Goal: Information Seeking & Learning: Learn about a topic

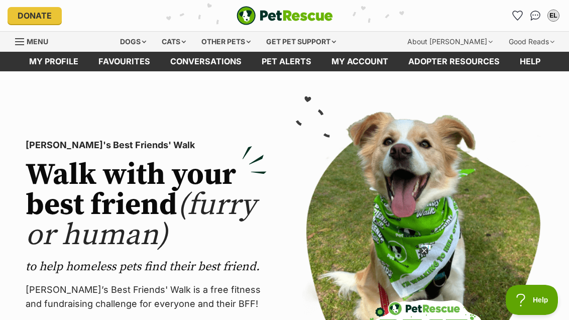
click at [513, 19] on icon "Favourites" at bounding box center [517, 16] width 11 height 10
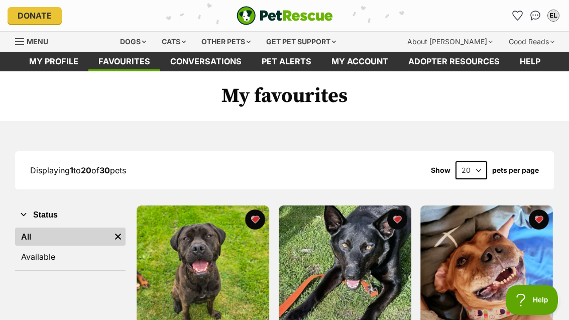
click at [479, 173] on select "20 40 60" at bounding box center [471, 170] width 32 height 18
select select "60"
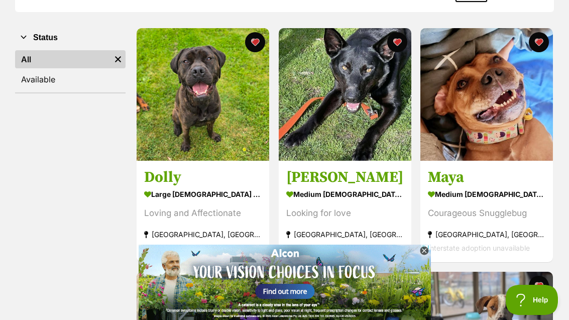
click at [546, 147] on img at bounding box center [486, 94] width 132 height 132
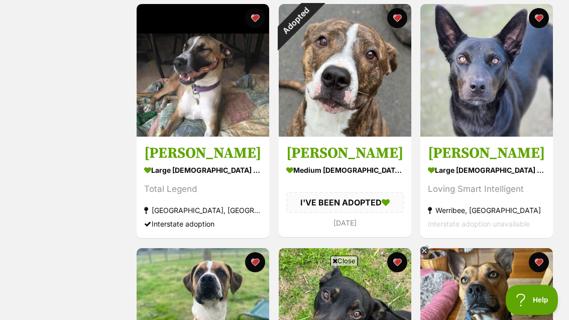
scroll to position [1158, 0]
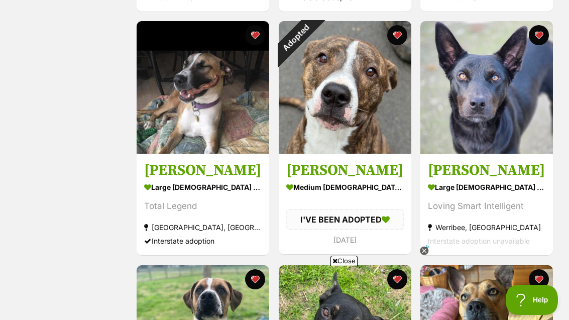
click at [312, 38] on div "Adopted" at bounding box center [296, 38] width 34 height 34
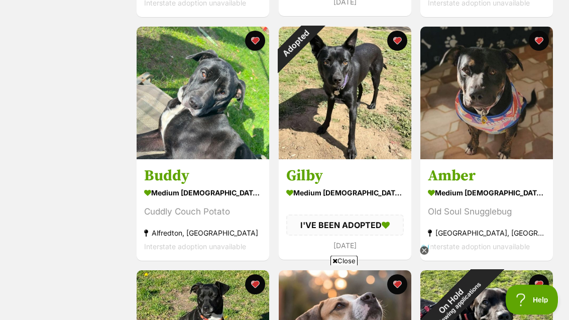
scroll to position [2126, 0]
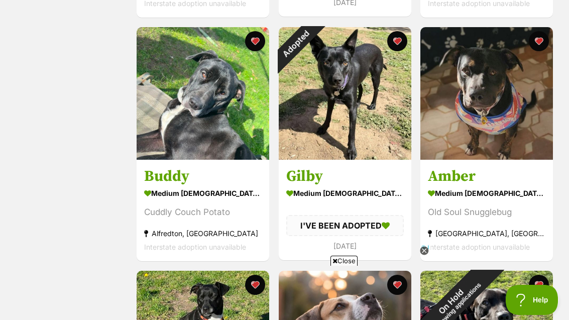
click at [153, 135] on img at bounding box center [203, 93] width 132 height 132
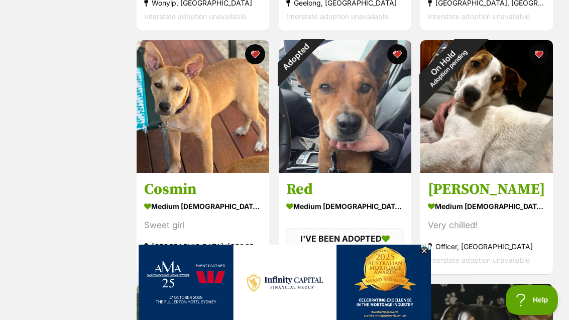
scroll to position [1869, 0]
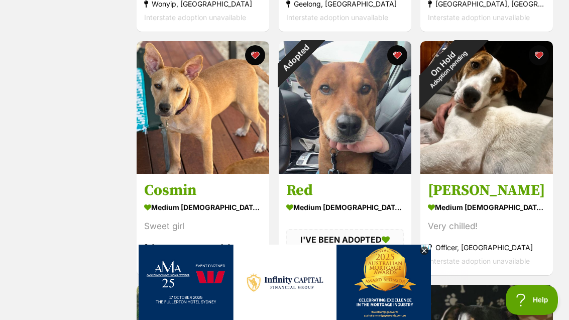
click at [178, 139] on img at bounding box center [203, 107] width 132 height 132
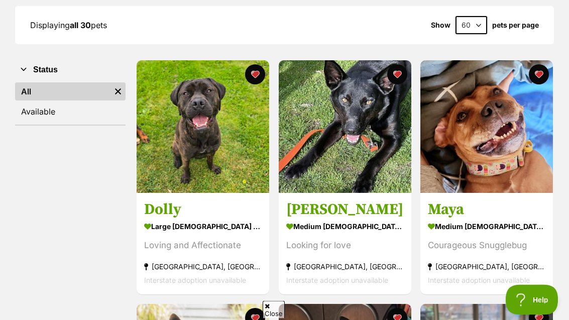
scroll to position [145, 0]
click at [399, 183] on img at bounding box center [345, 126] width 132 height 132
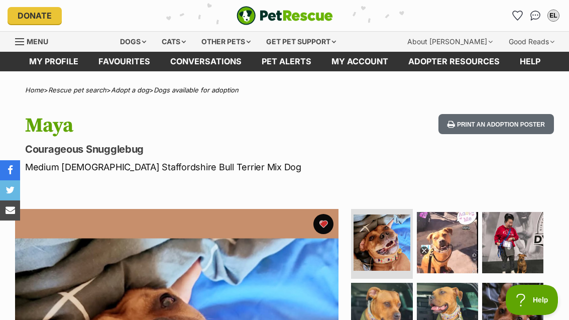
click at [330, 219] on button "favourite" at bounding box center [323, 224] width 20 height 20
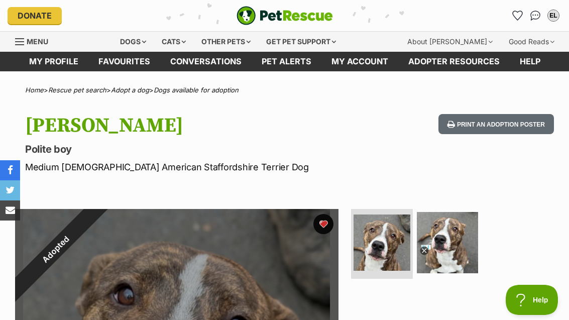
click at [329, 216] on button "favourite" at bounding box center [323, 224] width 20 height 20
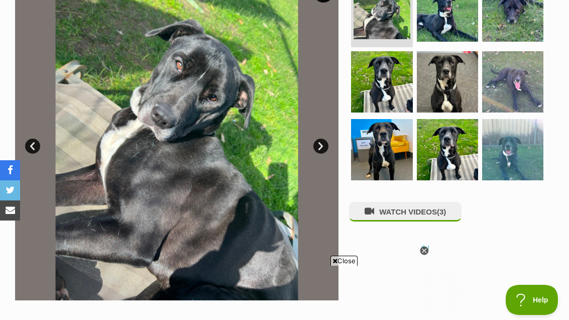
click at [396, 151] on img at bounding box center [381, 149] width 61 height 61
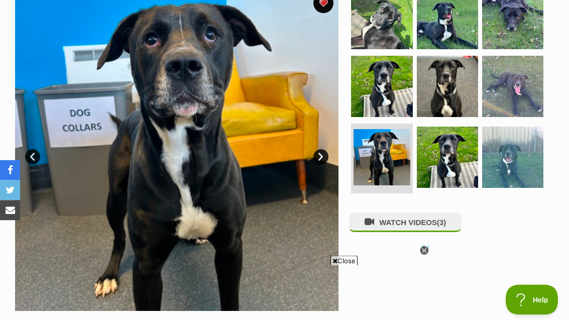
scroll to position [221, 0]
click at [457, 163] on img at bounding box center [447, 156] width 61 height 61
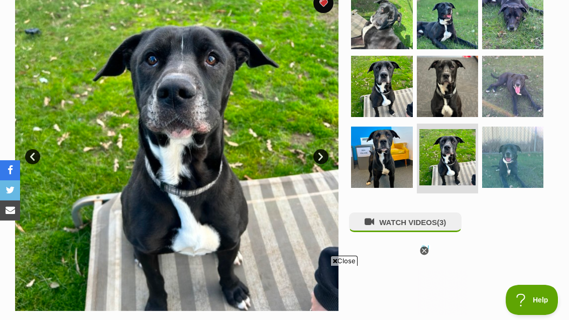
click at [514, 157] on img at bounding box center [512, 156] width 61 height 61
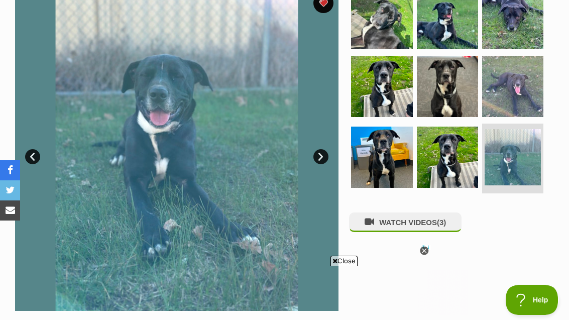
click at [525, 93] on img at bounding box center [512, 86] width 61 height 61
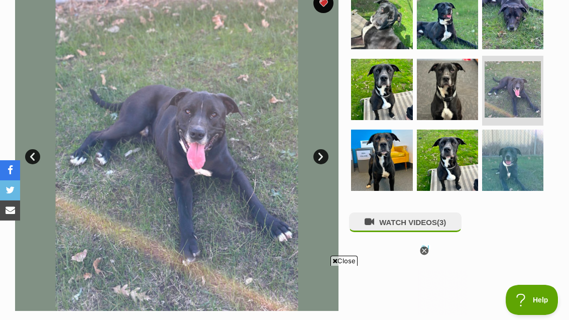
click at [452, 96] on img at bounding box center [447, 89] width 61 height 61
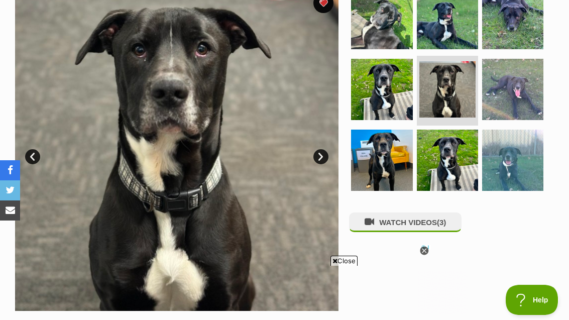
click at [395, 82] on img at bounding box center [381, 89] width 61 height 61
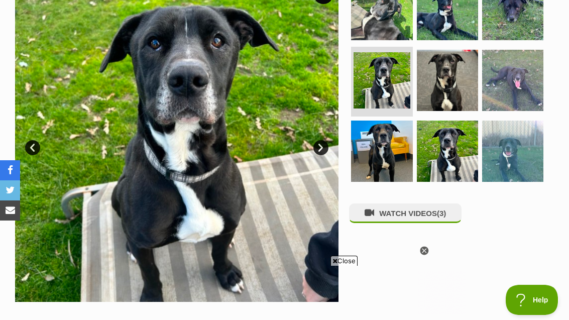
scroll to position [0, 0]
click at [404, 86] on img at bounding box center [381, 80] width 56 height 56
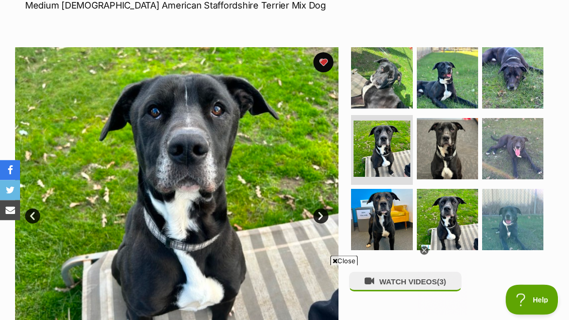
scroll to position [162, 0]
click at [459, 80] on img at bounding box center [447, 77] width 61 height 61
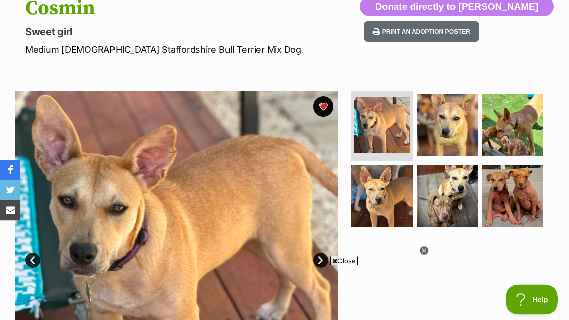
scroll to position [117, 0]
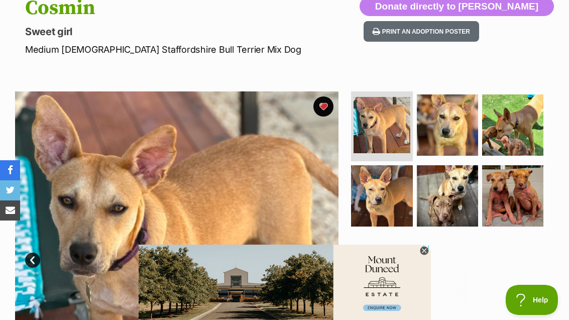
click at [529, 128] on img at bounding box center [512, 124] width 61 height 61
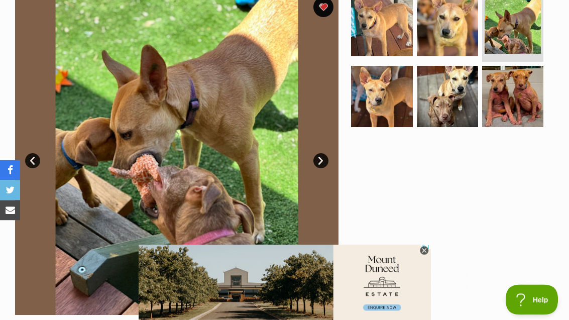
scroll to position [217, 0]
click at [395, 95] on img at bounding box center [381, 96] width 61 height 61
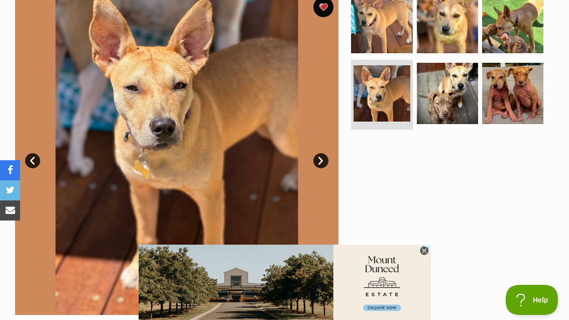
click at [455, 89] on img at bounding box center [447, 93] width 61 height 61
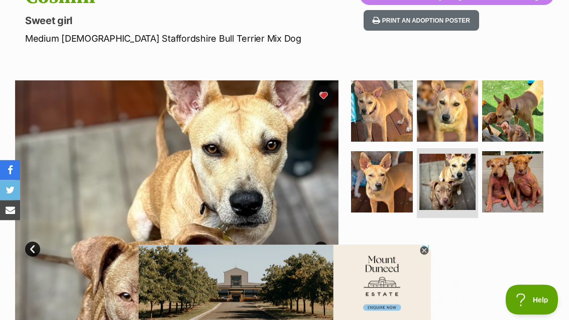
scroll to position [128, 0]
click at [389, 111] on img at bounding box center [381, 110] width 61 height 61
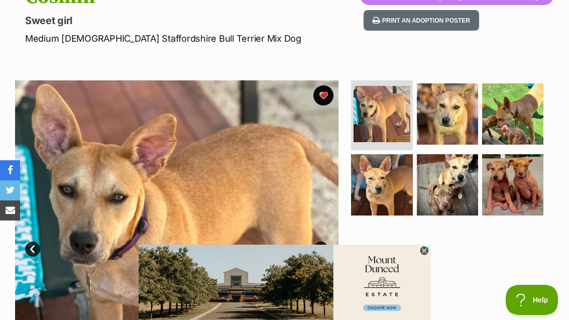
click at [523, 175] on img at bounding box center [512, 184] width 61 height 61
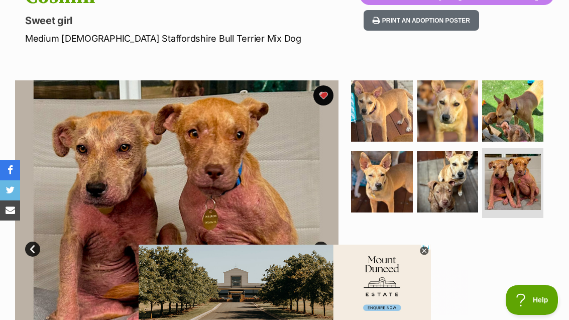
click at [468, 179] on img at bounding box center [447, 181] width 61 height 61
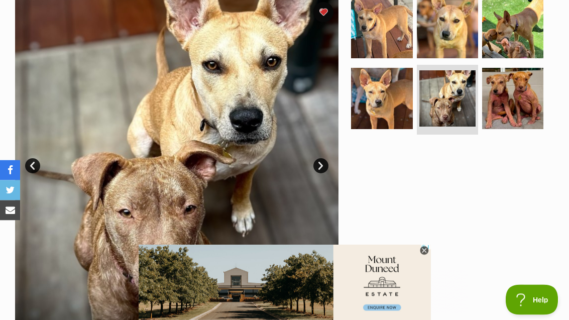
scroll to position [212, 0]
click at [523, 108] on img at bounding box center [512, 98] width 61 height 61
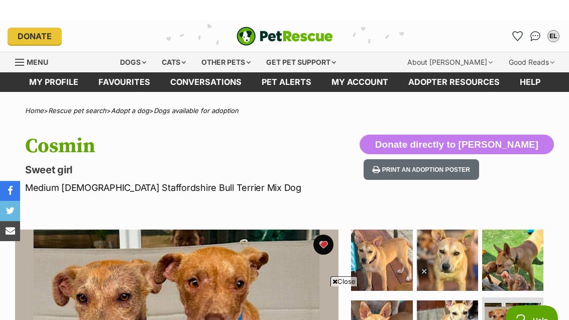
scroll to position [0, 0]
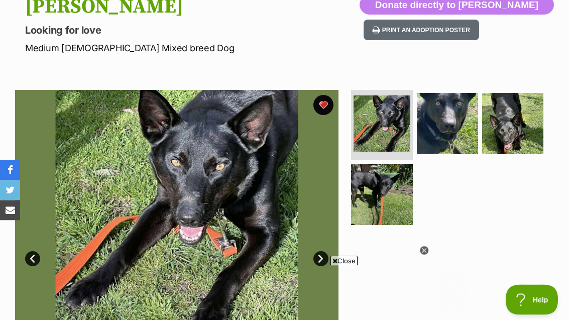
scroll to position [119, 0]
click at [382, 200] on img at bounding box center [381, 194] width 61 height 61
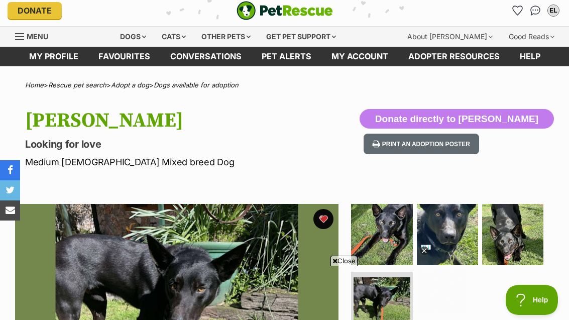
scroll to position [0, 0]
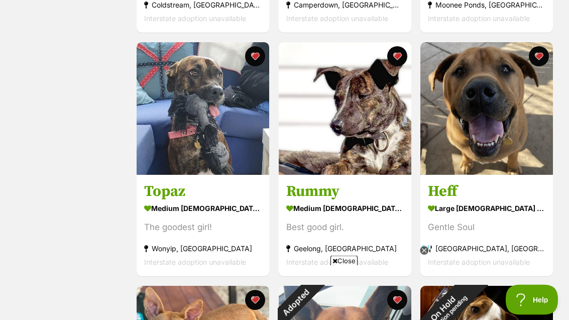
scroll to position [1623, 0]
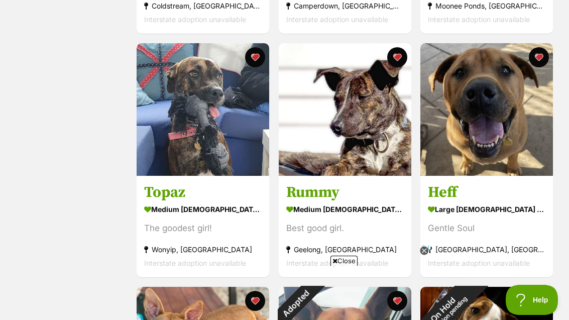
click at [507, 125] on img at bounding box center [486, 109] width 132 height 132
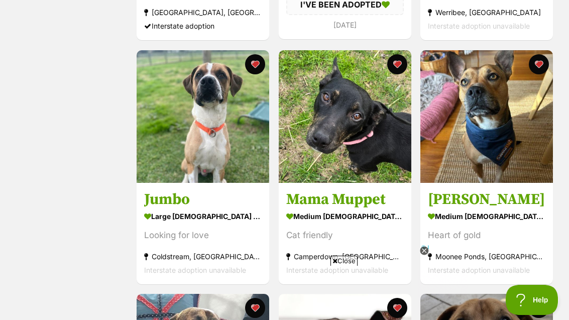
scroll to position [1372, 0]
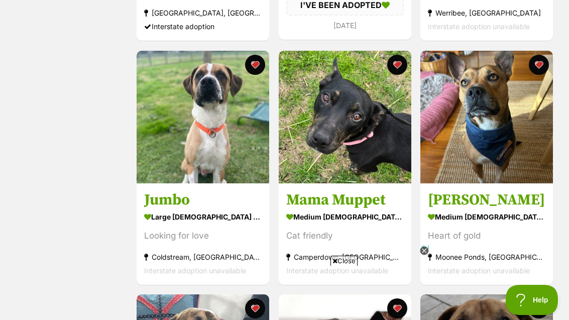
click at [523, 167] on img at bounding box center [486, 117] width 132 height 132
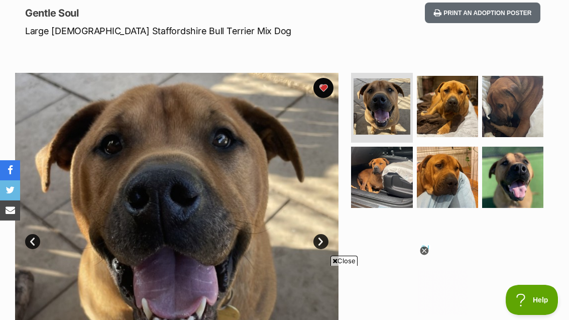
scroll to position [136, 0]
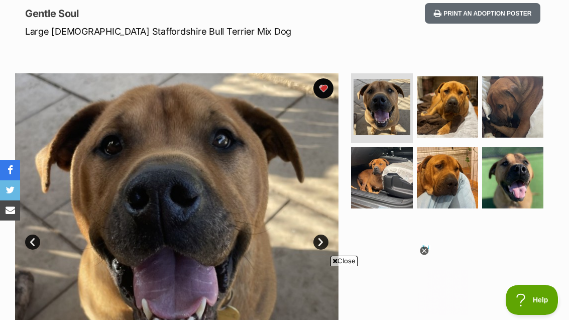
click at [524, 118] on img at bounding box center [512, 106] width 61 height 61
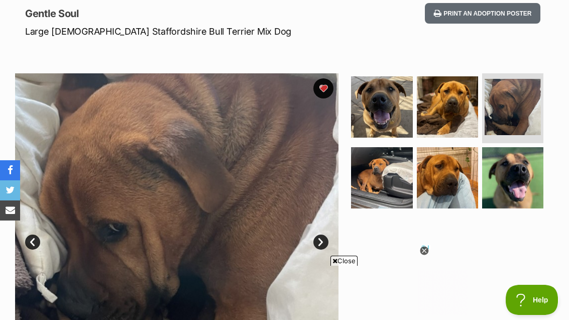
click at [530, 168] on img at bounding box center [512, 177] width 61 height 61
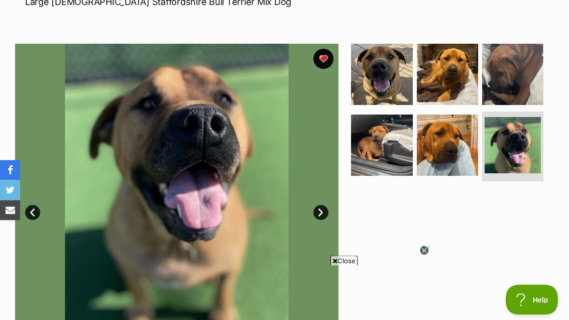
scroll to position [165, 0]
click at [451, 154] on img at bounding box center [447, 144] width 61 height 61
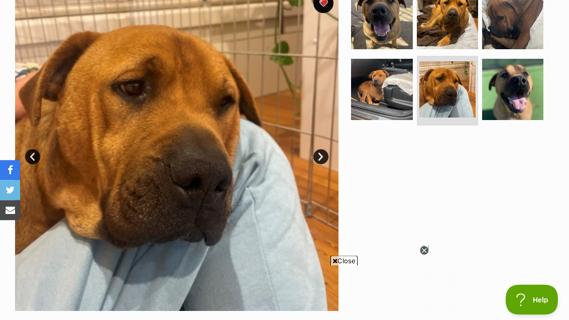
scroll to position [220, 0]
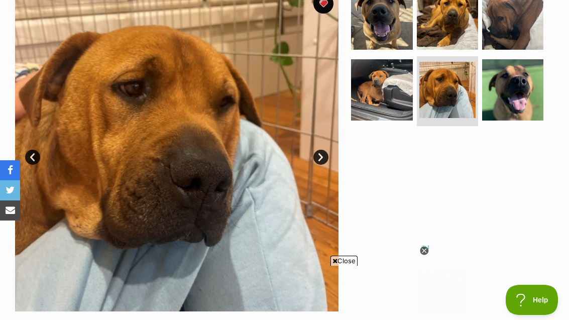
click at [401, 98] on img at bounding box center [381, 89] width 61 height 61
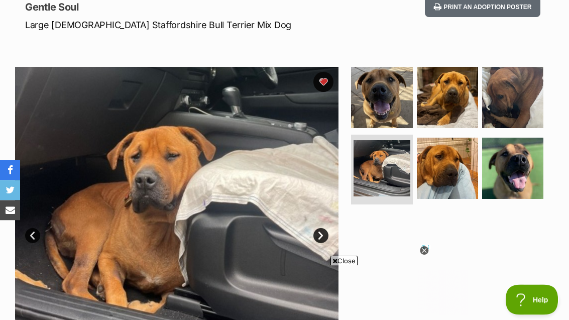
scroll to position [142, 0]
click at [529, 173] on img at bounding box center [512, 168] width 61 height 61
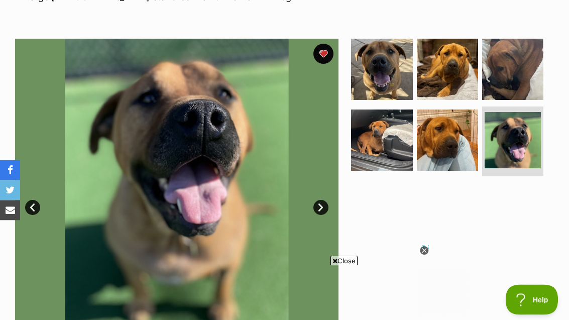
scroll to position [170, 0]
click at [459, 144] on img at bounding box center [447, 139] width 61 height 61
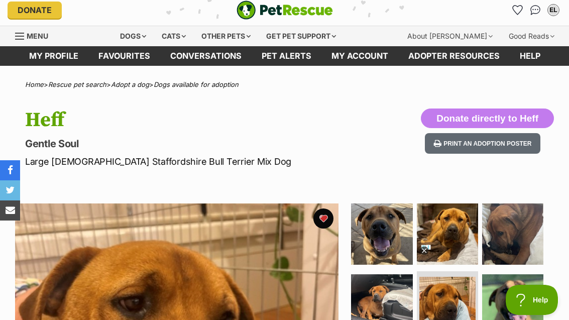
scroll to position [0, 0]
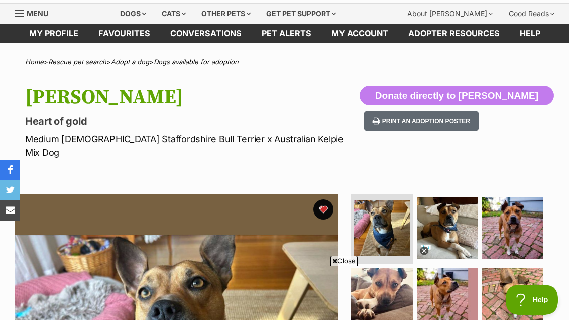
click at [327, 199] on button "favourite" at bounding box center [323, 209] width 20 height 20
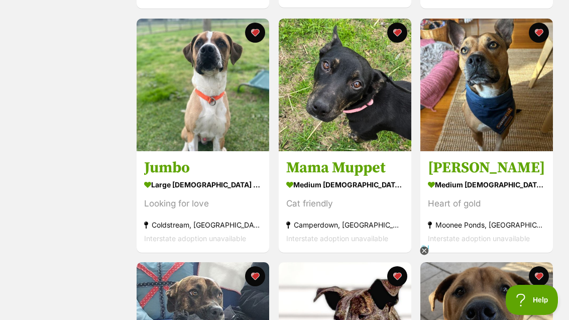
click at [538, 38] on button "favourite" at bounding box center [538, 33] width 20 height 20
click at [225, 116] on img at bounding box center [203, 85] width 132 height 132
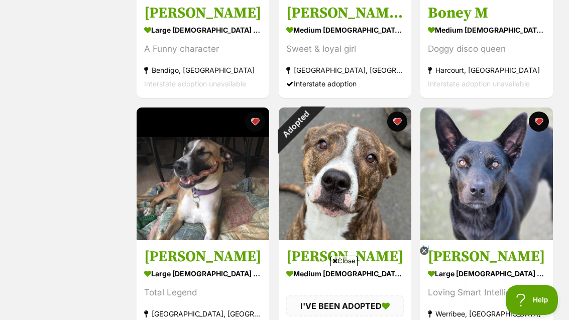
scroll to position [1071, 0]
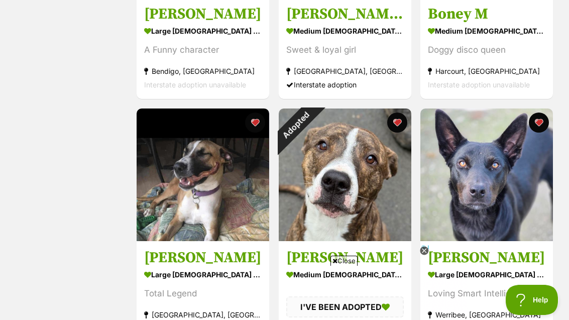
click at [432, 252] on h3 "Emma" at bounding box center [486, 257] width 117 height 19
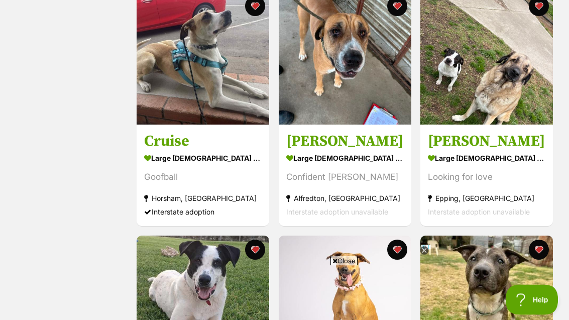
scroll to position [700, 0]
click at [369, 92] on img at bounding box center [345, 58] width 132 height 132
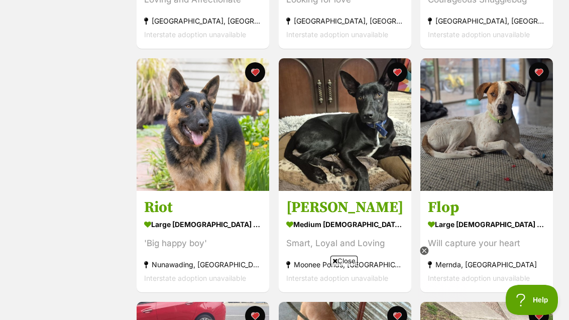
scroll to position [0, 0]
click at [370, 136] on img at bounding box center [345, 124] width 132 height 132
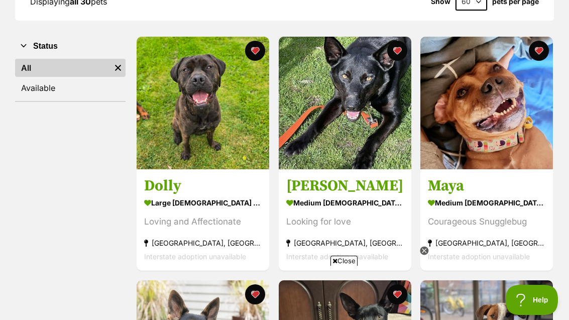
scroll to position [169, 0]
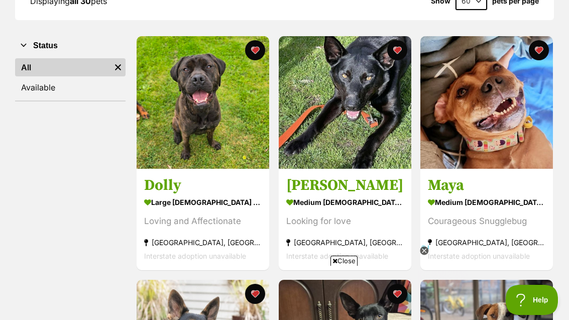
click at [168, 137] on img at bounding box center [203, 102] width 132 height 132
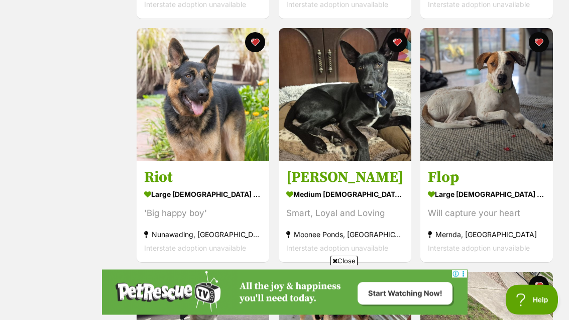
scroll to position [421, 0]
click at [162, 138] on img at bounding box center [203, 94] width 132 height 132
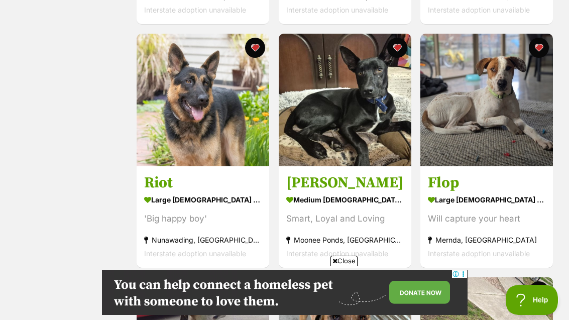
scroll to position [415, 0]
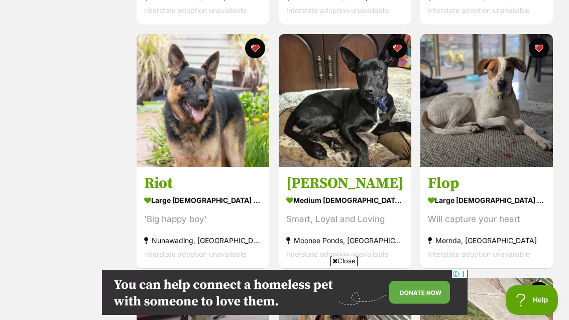
click at [530, 177] on h3 "Flop" at bounding box center [486, 183] width 117 height 19
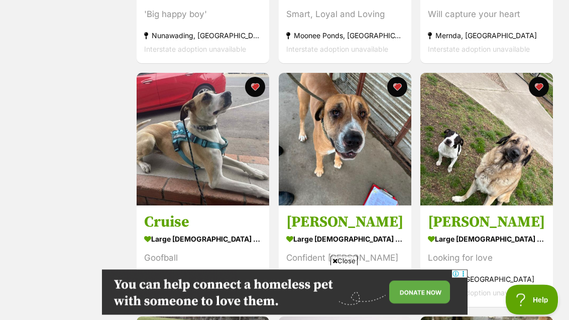
scroll to position [619, 0]
click at [159, 195] on img at bounding box center [203, 139] width 132 height 132
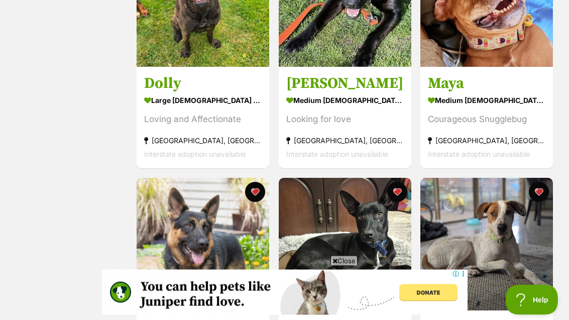
scroll to position [280, 0]
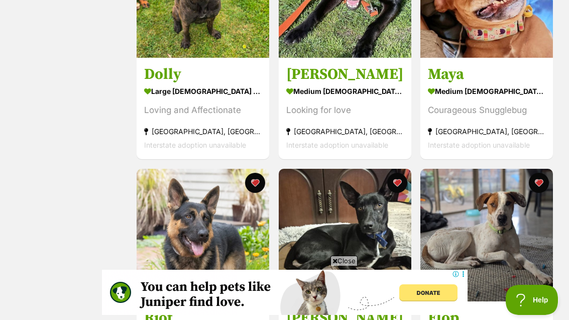
click at [532, 144] on div "Interstate adoption unavailable" at bounding box center [486, 145] width 117 height 14
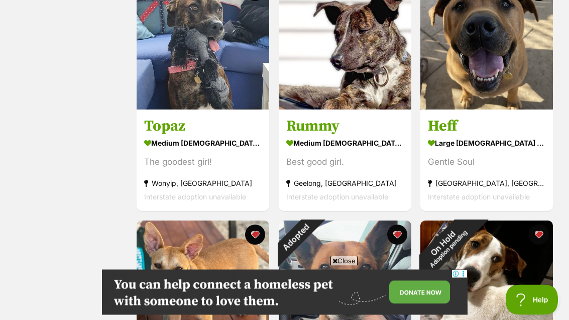
scroll to position [1689, 0]
click at [374, 98] on img at bounding box center [345, 43] width 132 height 132
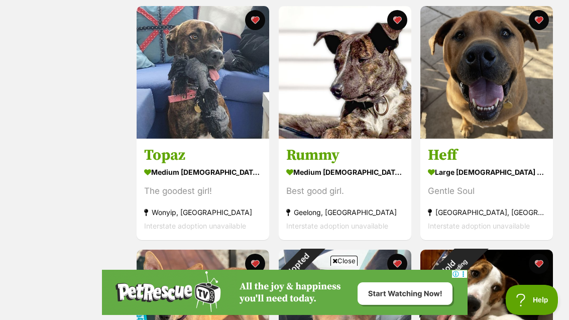
scroll to position [1660, 0]
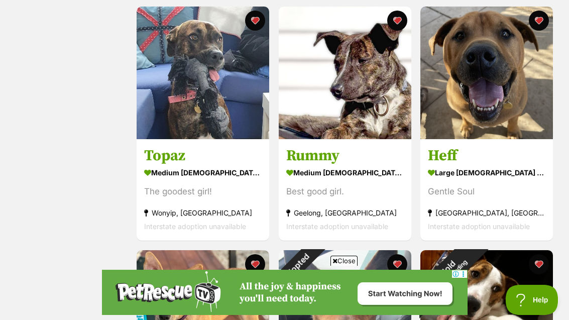
click at [159, 131] on img at bounding box center [203, 73] width 132 height 132
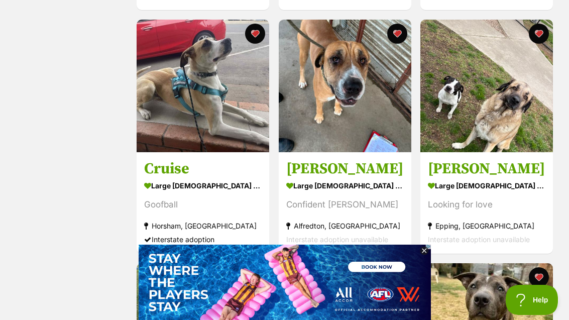
scroll to position [661, 0]
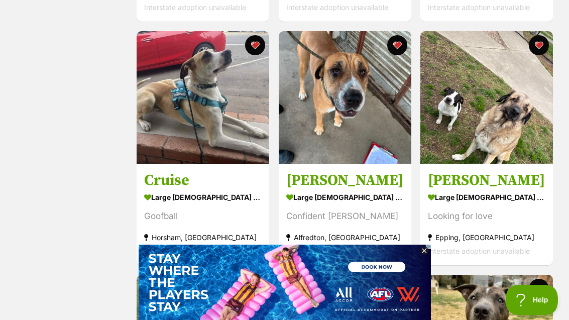
click at [165, 150] on img at bounding box center [203, 97] width 132 height 132
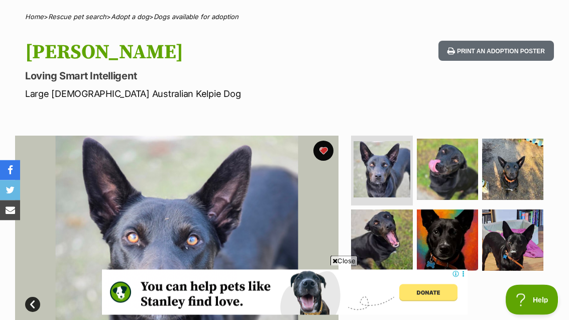
scroll to position [83, 0]
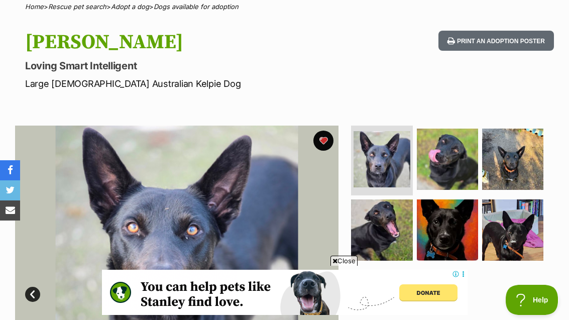
click at [526, 224] on img at bounding box center [512, 229] width 61 height 61
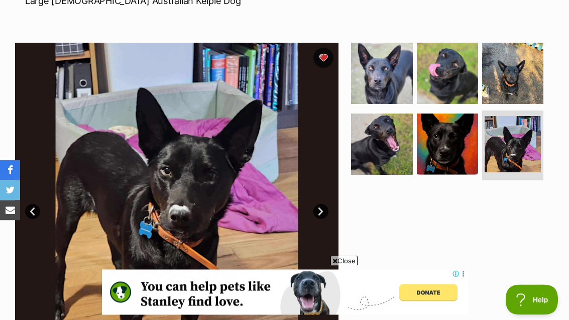
scroll to position [166, 0]
click at [454, 149] on img at bounding box center [447, 143] width 61 height 61
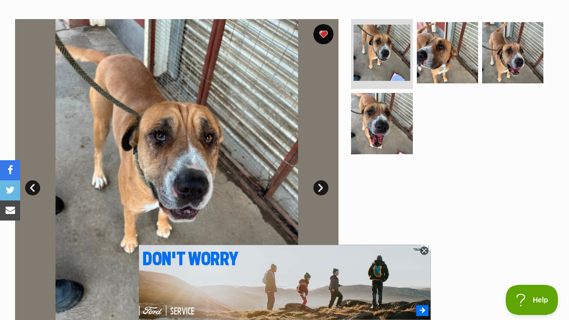
scroll to position [189, 0]
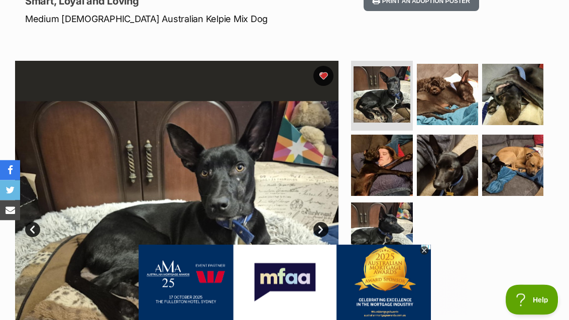
scroll to position [148, 0]
click at [385, 101] on img at bounding box center [381, 94] width 56 height 56
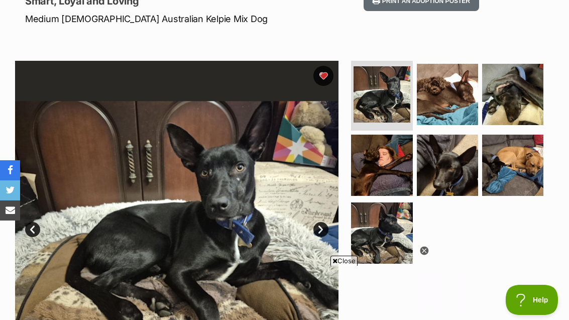
scroll to position [0, 0]
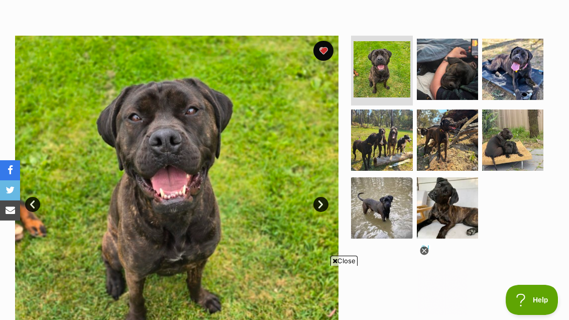
scroll to position [174, 0]
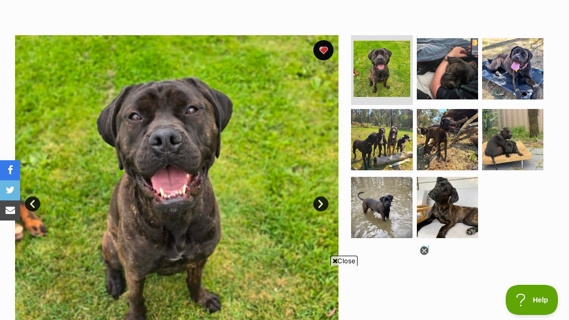
click at [525, 144] on img at bounding box center [512, 139] width 61 height 61
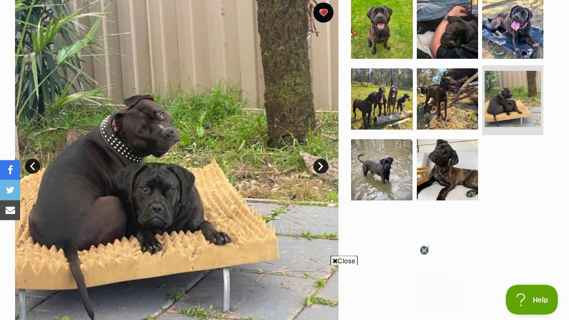
scroll to position [211, 0]
click at [452, 179] on img at bounding box center [447, 169] width 61 height 61
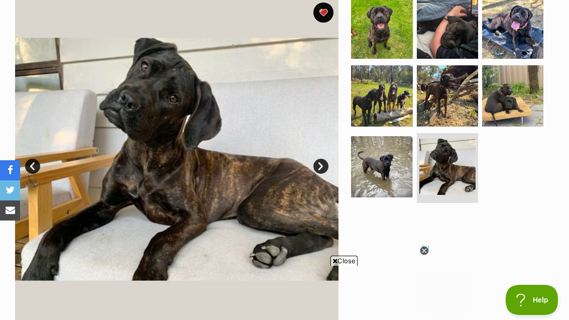
click at [390, 179] on img at bounding box center [381, 166] width 61 height 61
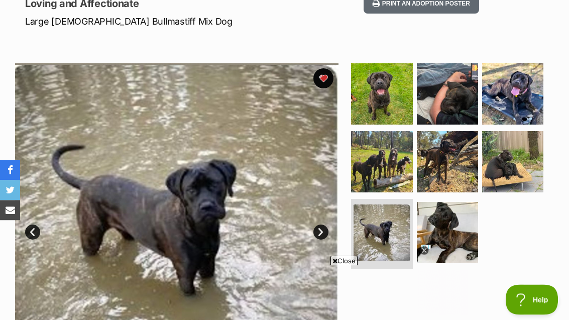
scroll to position [144, 0]
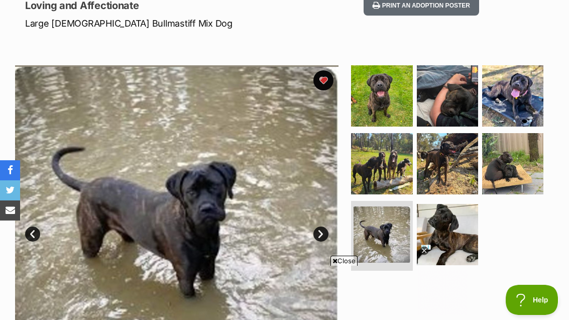
click at [461, 117] on img at bounding box center [447, 95] width 61 height 61
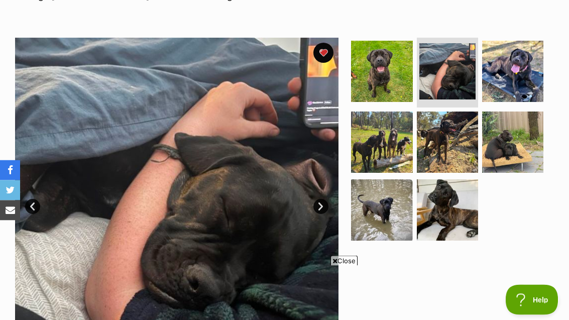
scroll to position [172, 0]
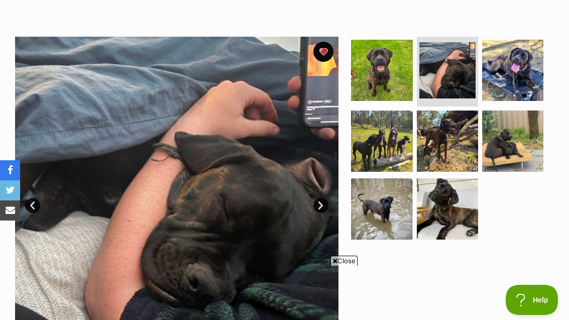
click at [398, 146] on img at bounding box center [381, 140] width 61 height 61
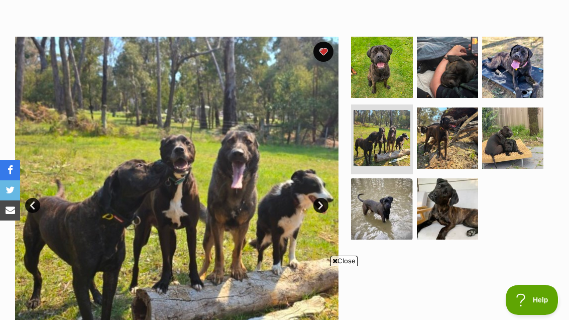
click at [531, 72] on img at bounding box center [512, 67] width 61 height 61
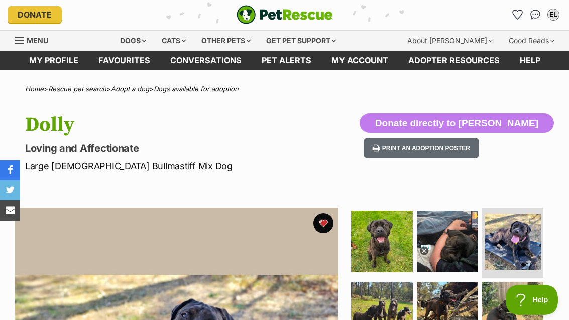
scroll to position [0, 0]
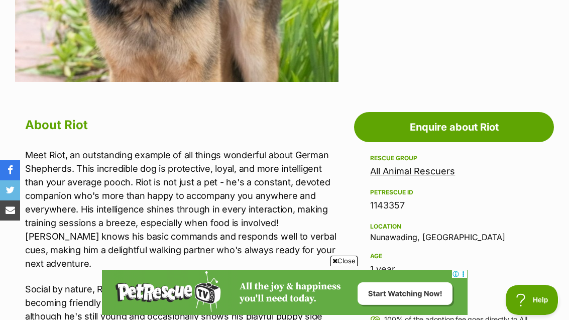
scroll to position [436, 0]
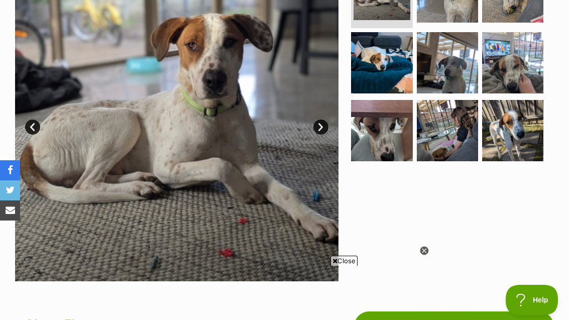
scroll to position [239, 0]
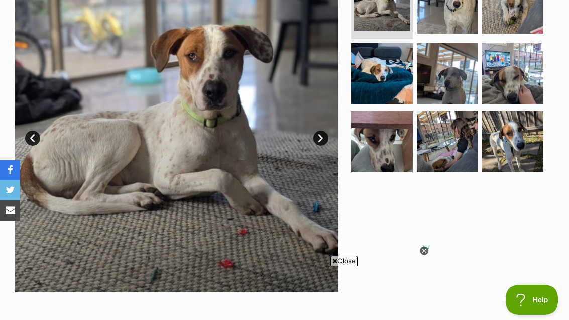
click at [460, 155] on img at bounding box center [447, 141] width 61 height 61
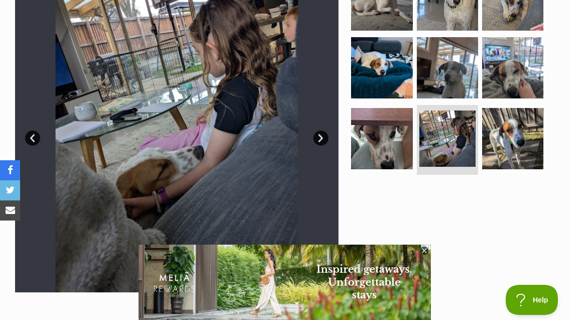
scroll to position [0, 0]
click at [519, 143] on img at bounding box center [512, 138] width 61 height 61
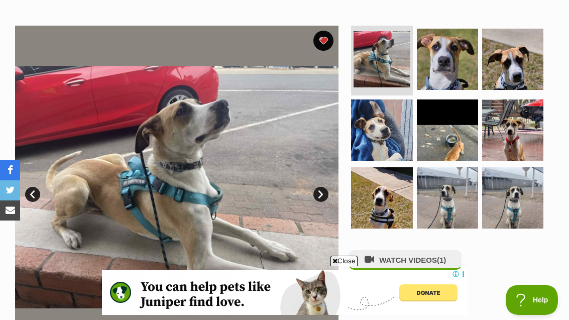
scroll to position [163, 0]
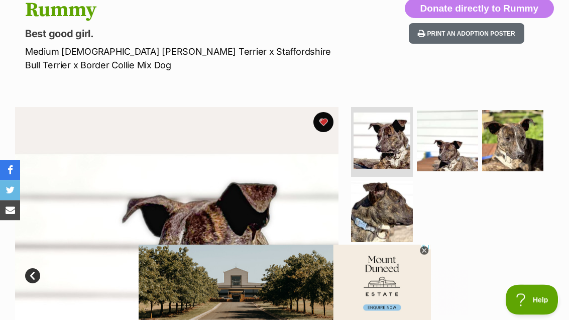
scroll to position [107, 0]
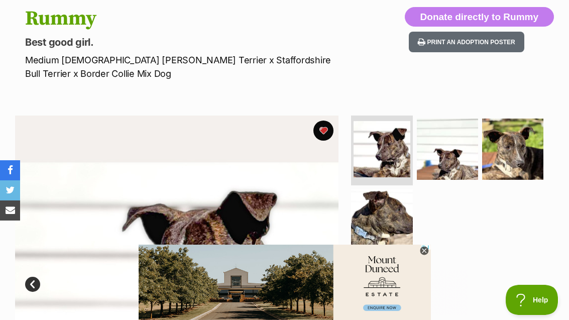
click at [527, 164] on img at bounding box center [512, 148] width 61 height 61
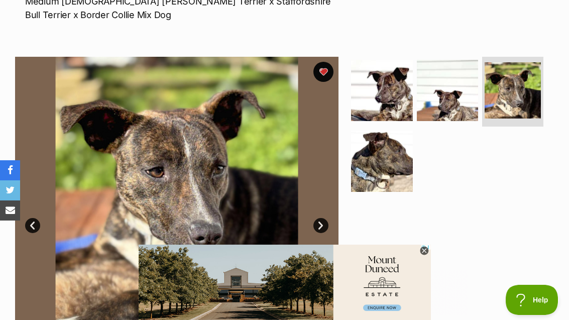
click at [387, 162] on img at bounding box center [381, 160] width 61 height 61
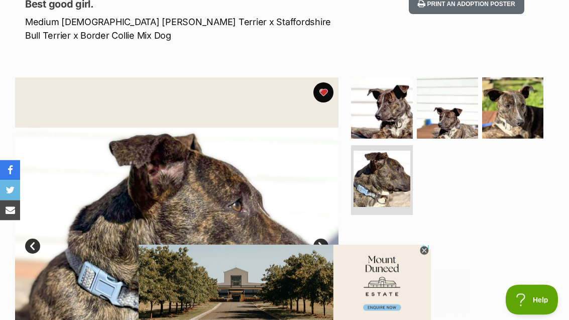
scroll to position [145, 0]
click at [464, 115] on img at bounding box center [447, 107] width 61 height 61
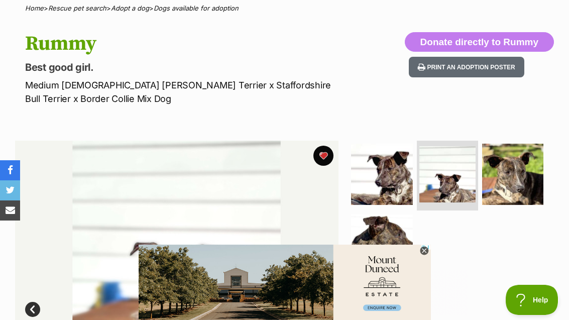
scroll to position [0, 0]
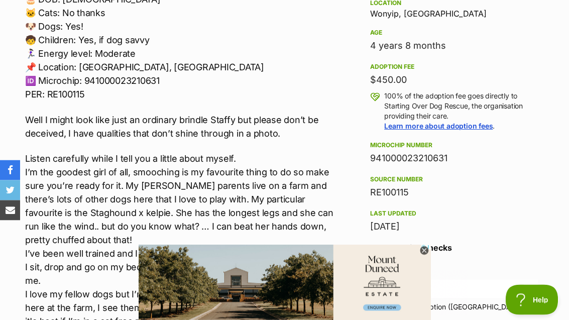
scroll to position [666, 0]
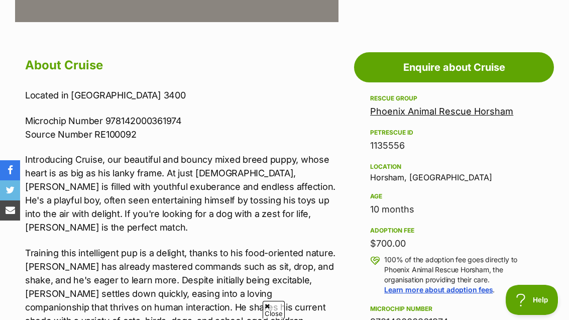
click at [495, 111] on link "Phoenix Animal Rescue Horsham" at bounding box center [441, 111] width 143 height 11
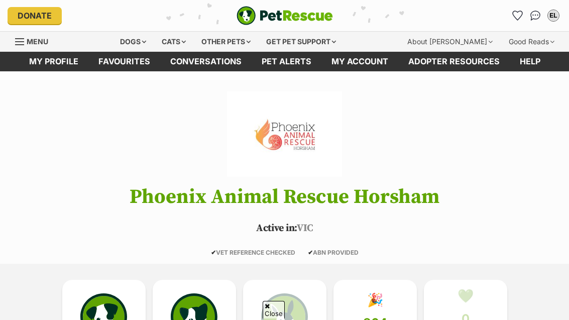
scroll to position [201, 0]
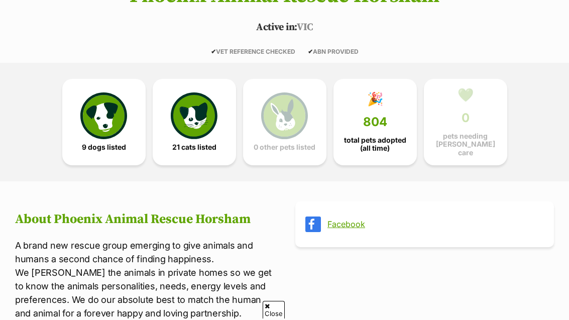
click at [99, 146] on span "9 dogs listed" at bounding box center [104, 147] width 44 height 8
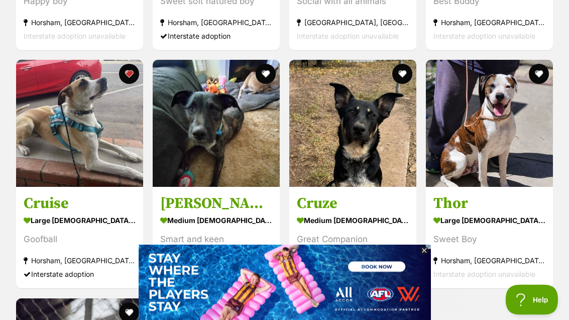
scroll to position [1178, 0]
click at [530, 213] on div "large [DEMOGRAPHIC_DATA] Dog" at bounding box center [489, 220] width 112 height 15
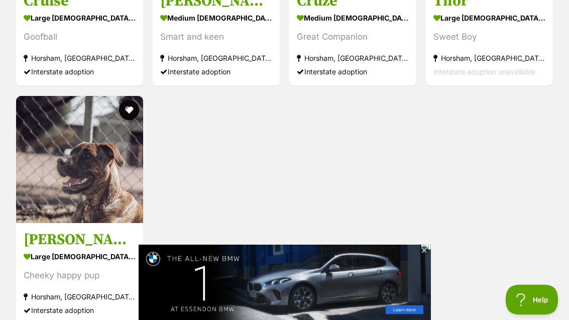
scroll to position [1380, 0]
click at [59, 186] on img at bounding box center [79, 159] width 127 height 127
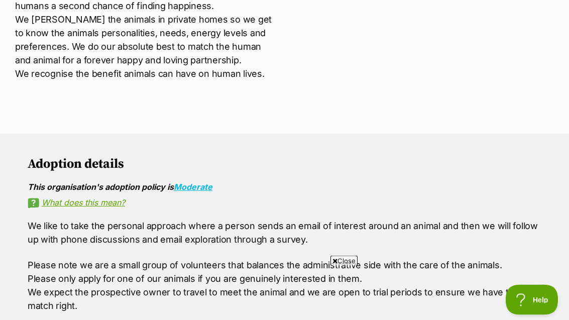
scroll to position [456, 0]
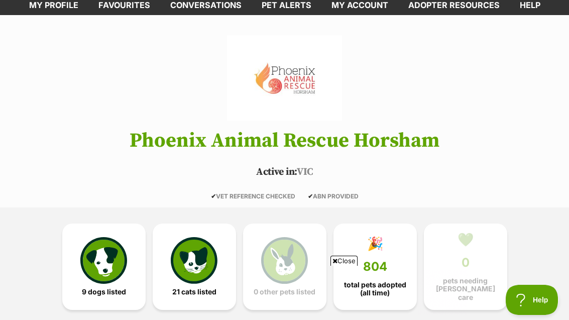
click at [100, 259] on img at bounding box center [103, 260] width 46 height 46
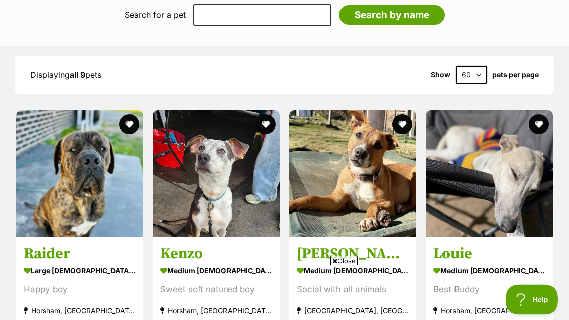
scroll to position [890, 0]
click at [55, 211] on img at bounding box center [79, 173] width 127 height 127
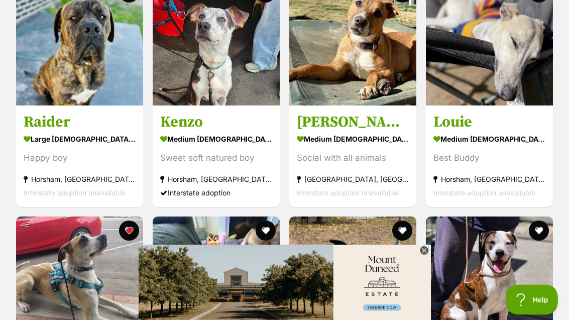
scroll to position [987, 0]
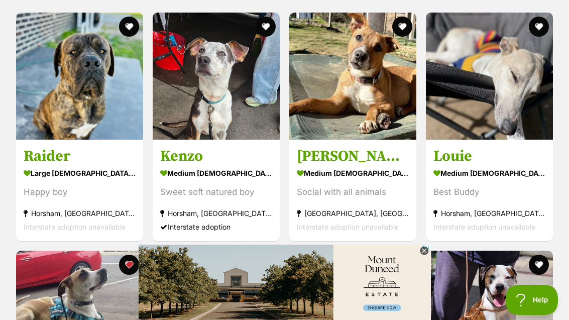
click at [176, 155] on h3 "Kenzo" at bounding box center [216, 156] width 112 height 19
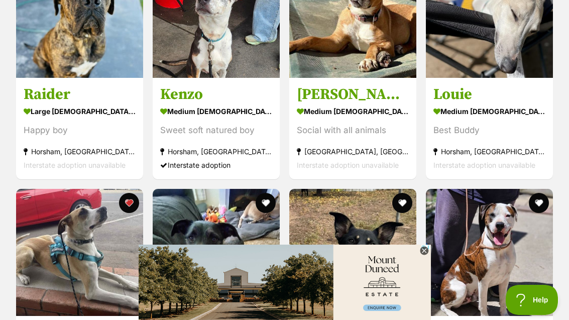
scroll to position [1036, 0]
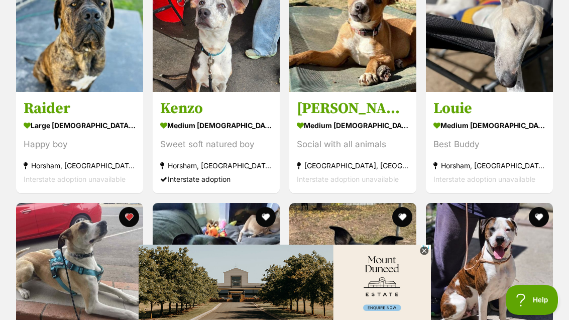
click at [525, 138] on div "Best Buddy" at bounding box center [489, 145] width 112 height 14
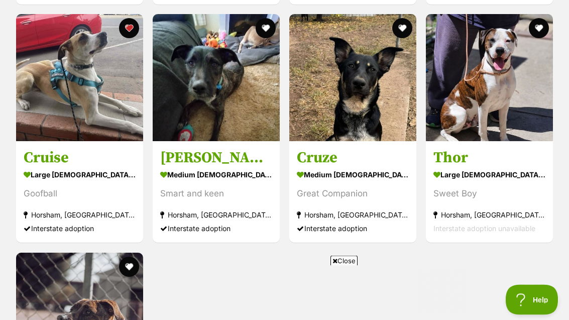
scroll to position [1224, 0]
click at [185, 150] on h3 "Reggie" at bounding box center [216, 158] width 112 height 19
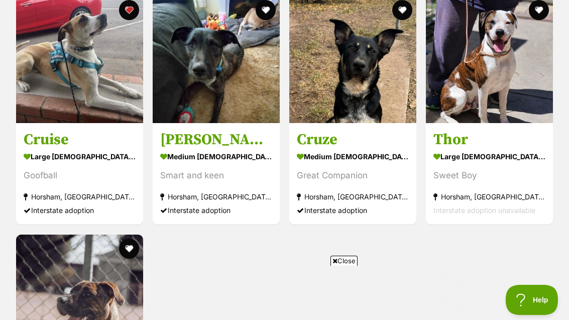
scroll to position [1241, 0]
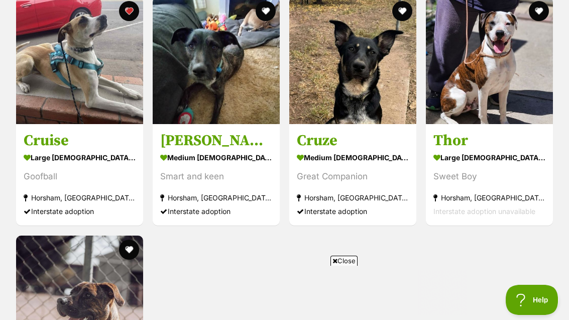
click at [393, 108] on img at bounding box center [352, 60] width 127 height 127
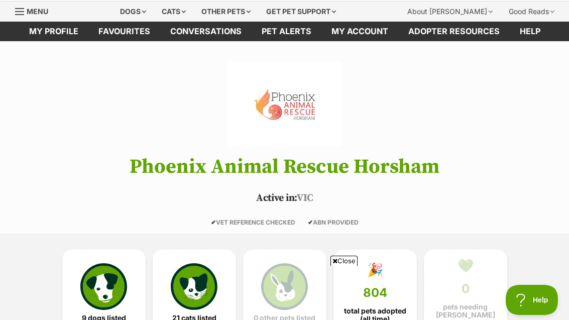
scroll to position [0, 0]
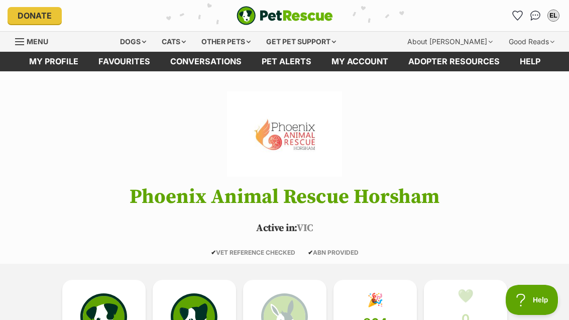
click at [145, 40] on div "Dogs" at bounding box center [133, 42] width 40 height 20
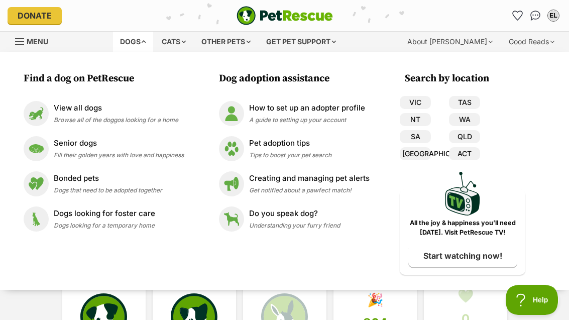
click at [68, 122] on span "Browse all of the doggos looking for a home" at bounding box center [116, 120] width 124 height 8
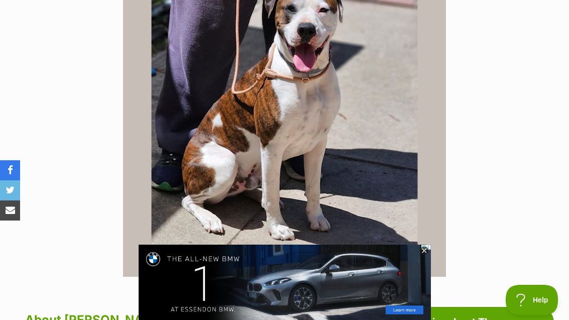
scroll to position [249, 0]
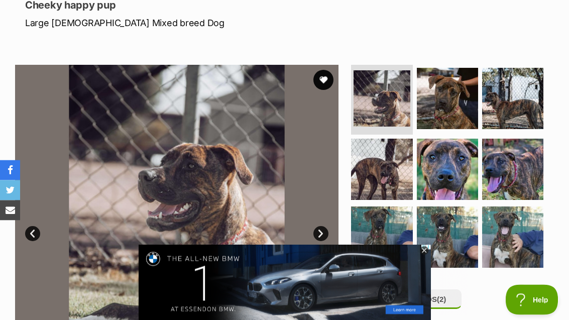
scroll to position [144, 0]
click at [460, 108] on img at bounding box center [447, 98] width 61 height 61
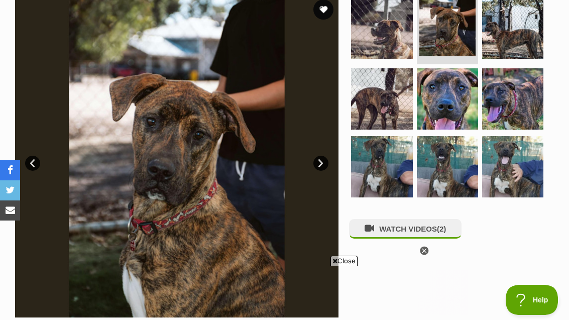
scroll to position [0, 0]
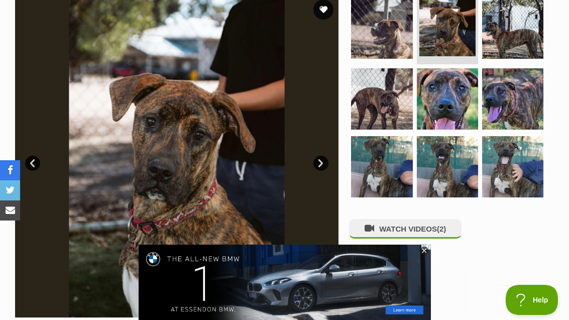
click at [397, 46] on img at bounding box center [381, 27] width 61 height 61
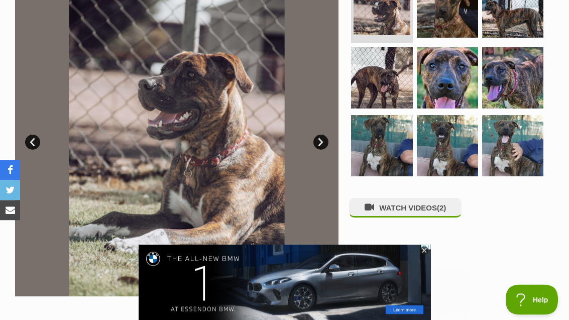
scroll to position [221, 0]
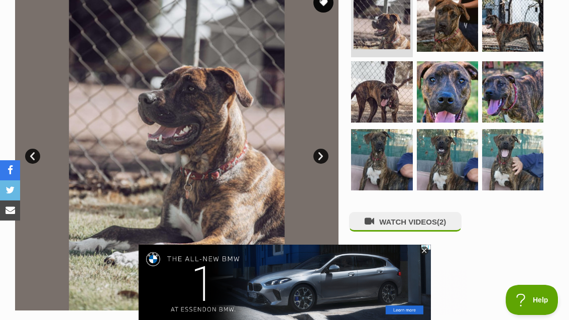
click at [521, 150] on img at bounding box center [512, 159] width 61 height 61
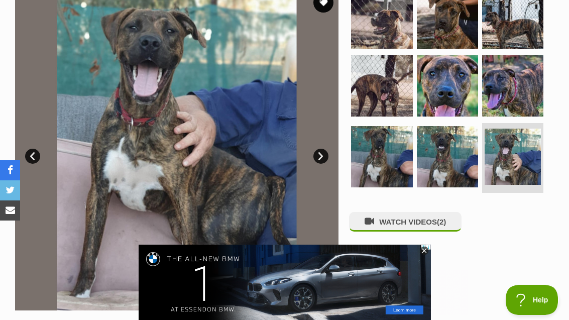
click at [476, 149] on img at bounding box center [447, 156] width 61 height 61
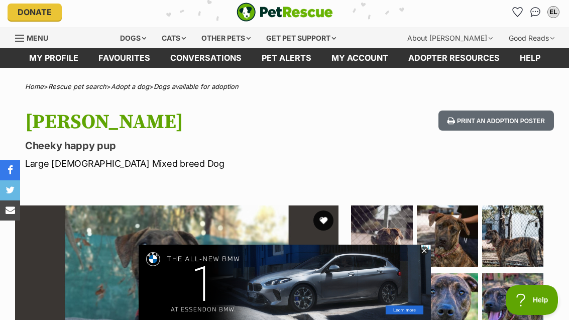
scroll to position [0, 0]
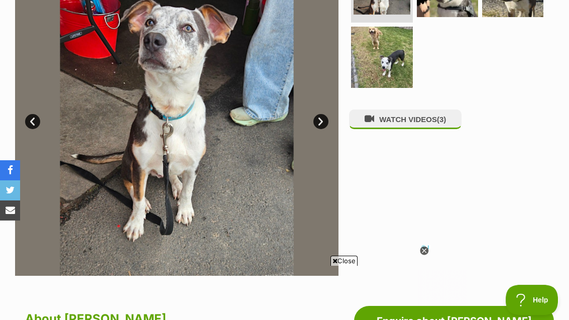
scroll to position [248, 0]
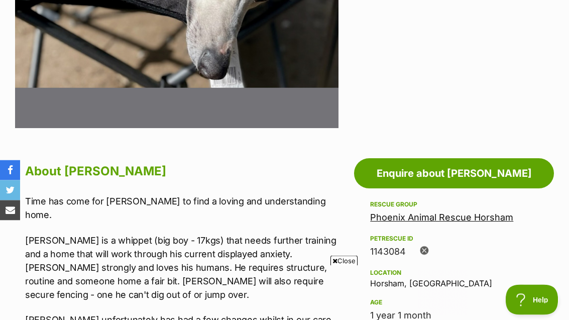
scroll to position [383, 0]
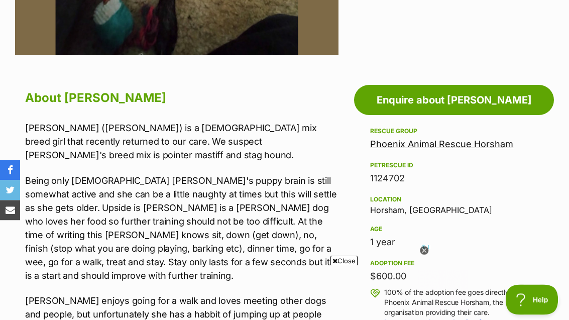
scroll to position [434, 0]
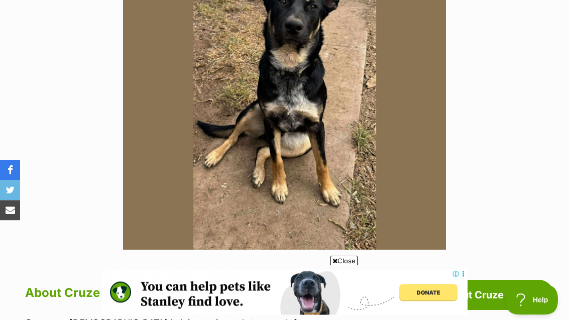
scroll to position [267, 0]
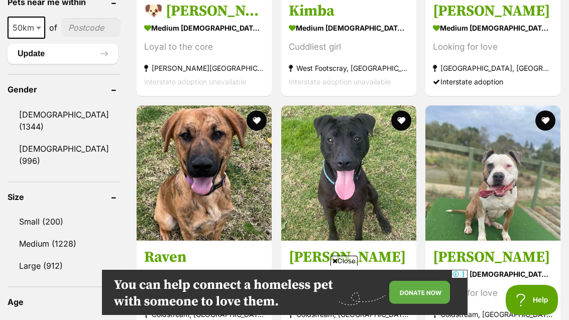
click at [26, 35] on span "50km" at bounding box center [27, 28] width 36 height 14
select select "250"
click at [78, 37] on input"] "postcode" at bounding box center [93, 27] width 54 height 19
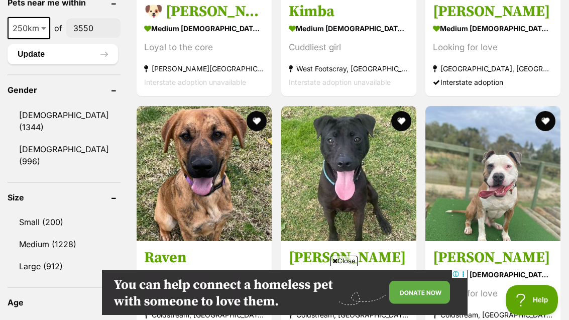
type input"] "3550"
click at [37, 64] on button "Update" at bounding box center [63, 54] width 110 height 20
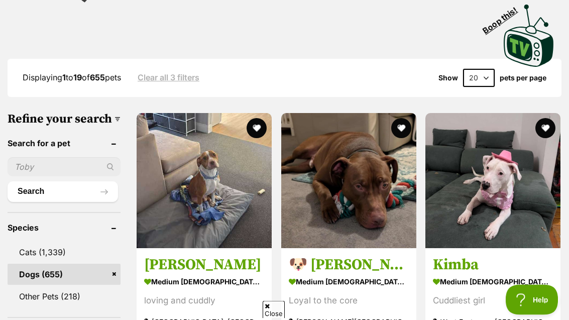
scroll to position [193, 0]
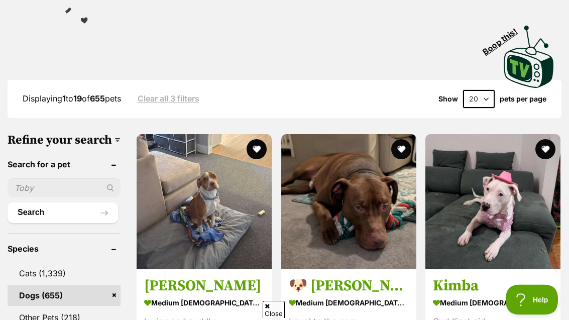
click at [488, 102] on select "20 40 60" at bounding box center [479, 99] width 32 height 18
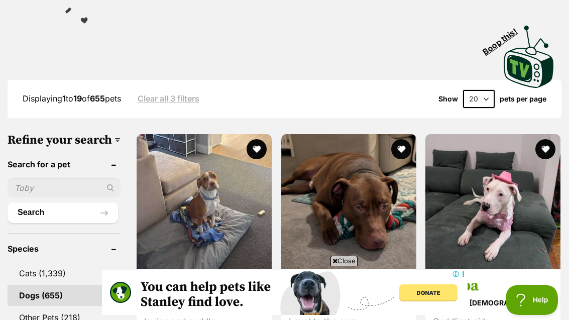
scroll to position [0, 0]
select select "60"
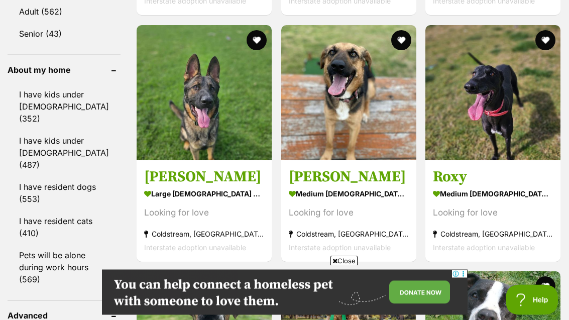
scroll to position [885, 0]
click at [38, 130] on link "I have kids under [DEMOGRAPHIC_DATA] (487)" at bounding box center [64, 152] width 113 height 45
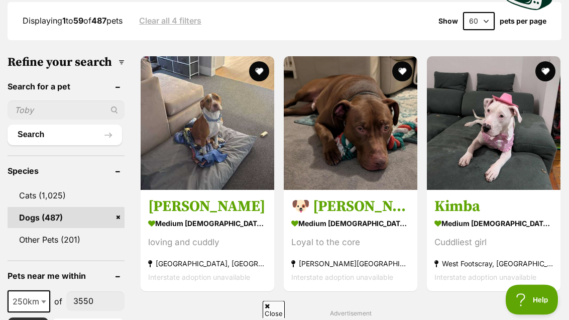
scroll to position [296, 0]
click at [161, 185] on img at bounding box center [208, 123] width 134 height 134
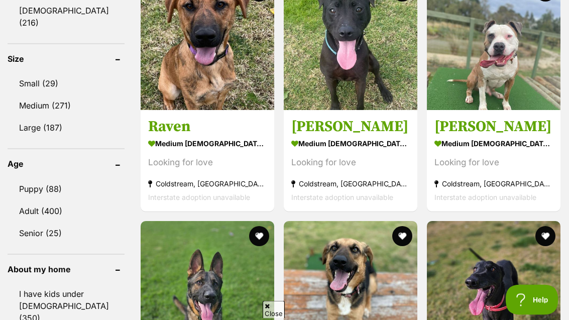
scroll to position [710, 0]
click at [368, 85] on img at bounding box center [351, 43] width 134 height 134
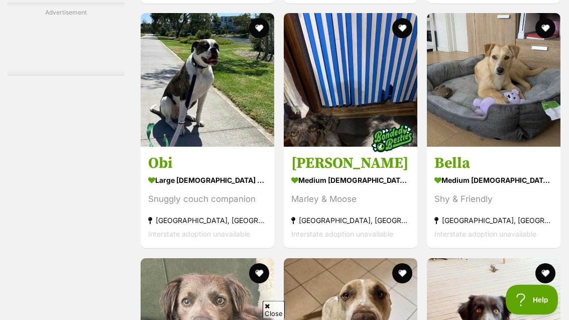
scroll to position [1651, 0]
click at [385, 188] on strong "medium [DEMOGRAPHIC_DATA] Dog" at bounding box center [350, 180] width 118 height 15
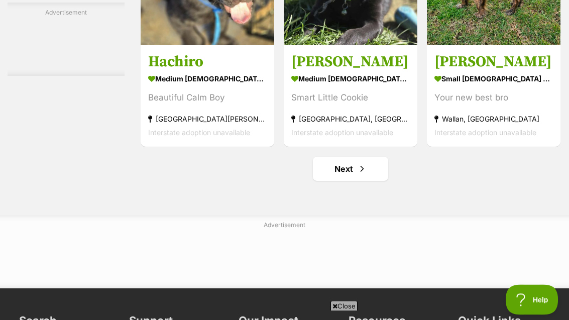
scroll to position [5176, 0]
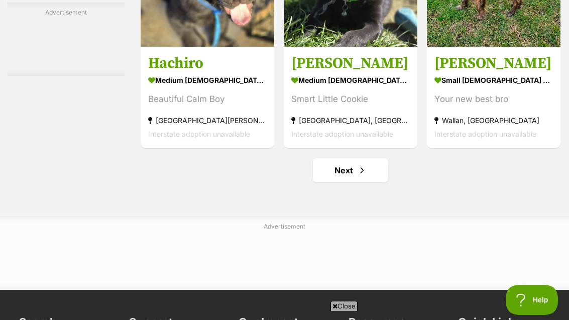
click at [328, 182] on link "Next" at bounding box center [350, 170] width 75 height 24
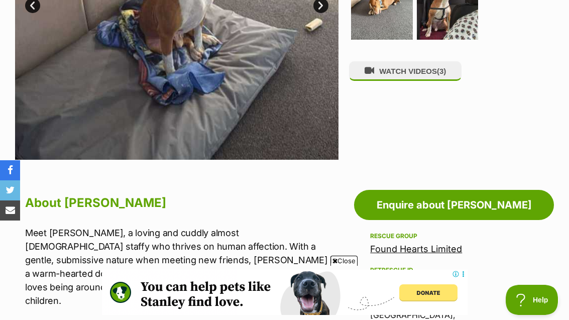
scroll to position [359, 0]
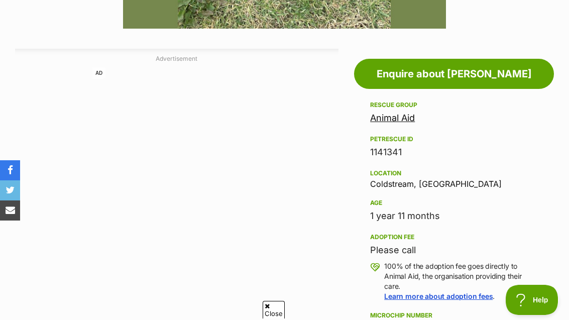
scroll to position [489, 0]
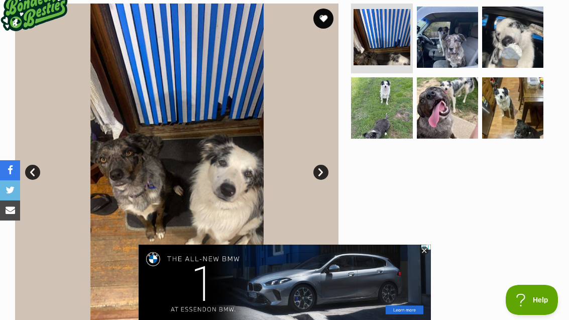
click at [326, 167] on link "Next" at bounding box center [320, 172] width 15 height 15
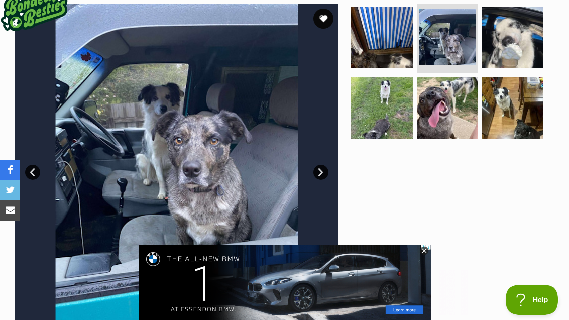
click at [334, 163] on img at bounding box center [176, 165] width 323 height 323
click at [327, 170] on link "Next" at bounding box center [320, 172] width 15 height 15
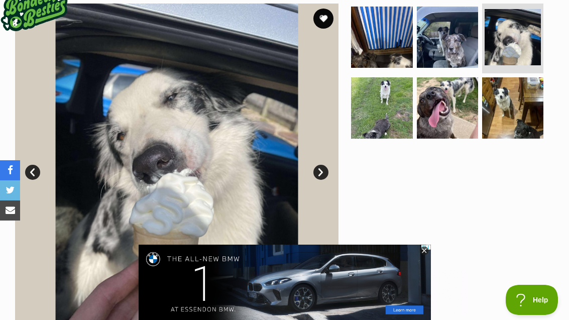
click at [329, 166] on img at bounding box center [176, 165] width 323 height 323
click at [325, 172] on link "Next" at bounding box center [320, 172] width 15 height 15
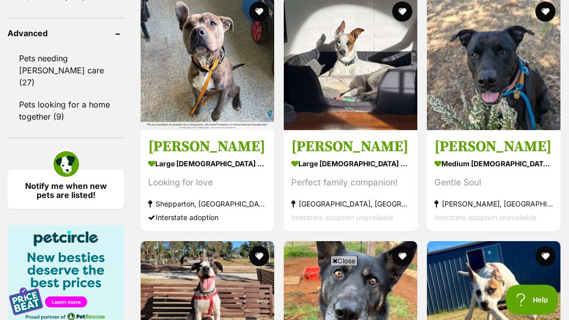
scroll to position [1179, 0]
click at [157, 126] on img at bounding box center [208, 63] width 134 height 134
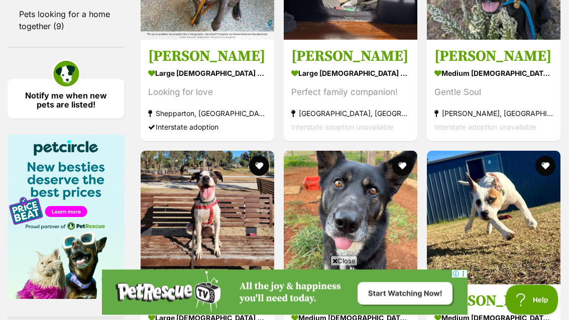
scroll to position [1269, 0]
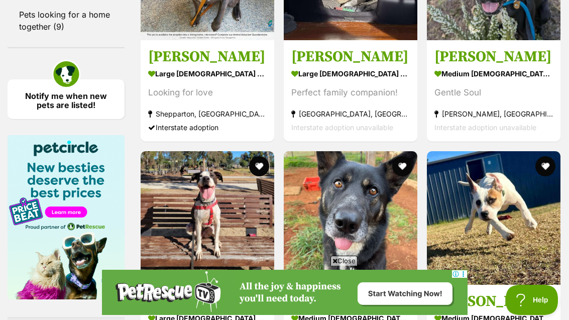
click at [525, 66] on h3 "[PERSON_NAME]" at bounding box center [493, 56] width 118 height 19
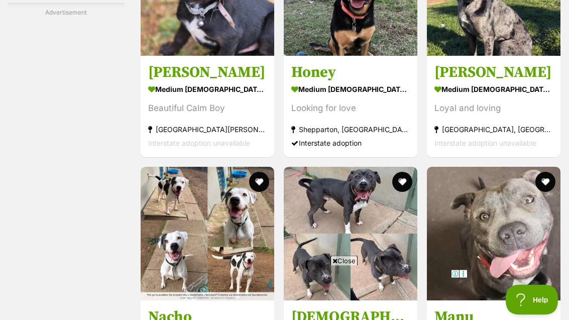
scroll to position [3699, 0]
click at [528, 115] on div "Loyal and loving" at bounding box center [493, 108] width 118 height 14
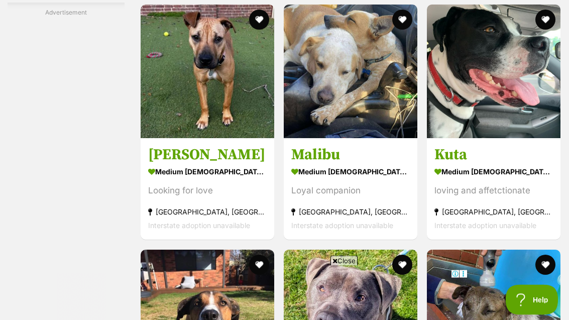
scroll to position [4106, 0]
click at [539, 165] on h3 "Kuta" at bounding box center [493, 155] width 118 height 19
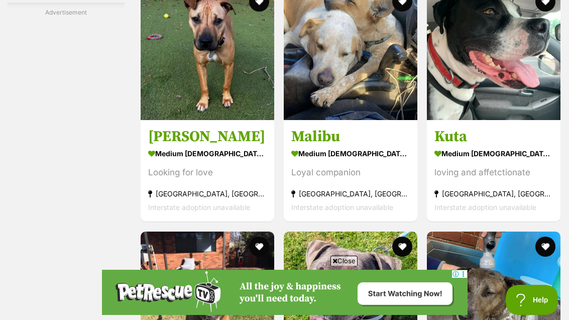
scroll to position [4123, 0]
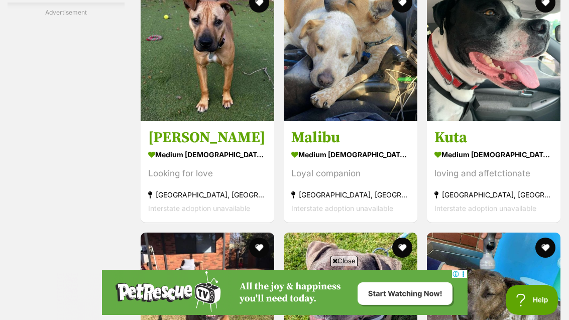
click at [363, 121] on img at bounding box center [351, 54] width 134 height 134
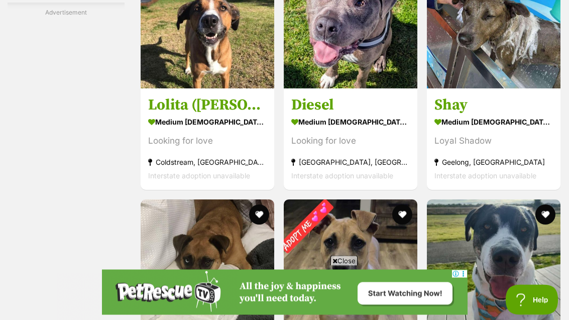
scroll to position [4401, 0]
click at [528, 148] on div "Loyal Shadow" at bounding box center [493, 141] width 118 height 14
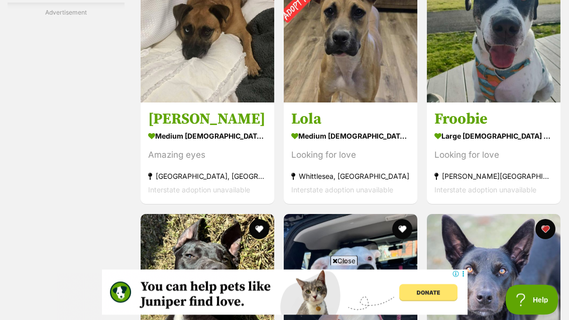
scroll to position [4631, 0]
click at [535, 144] on strong "large [DEMOGRAPHIC_DATA] Dog" at bounding box center [493, 136] width 118 height 15
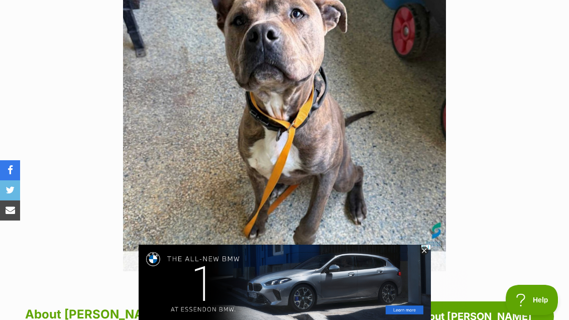
scroll to position [249, 0]
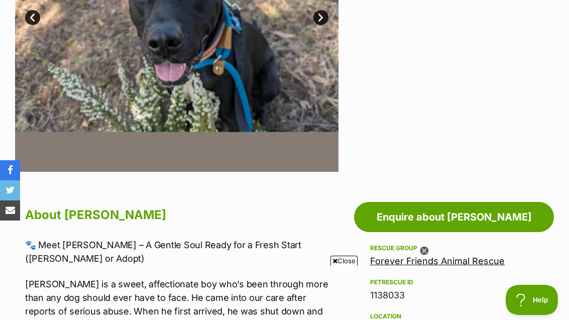
scroll to position [342, 0]
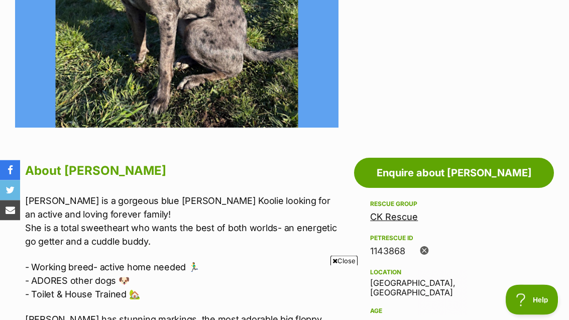
scroll to position [396, 0]
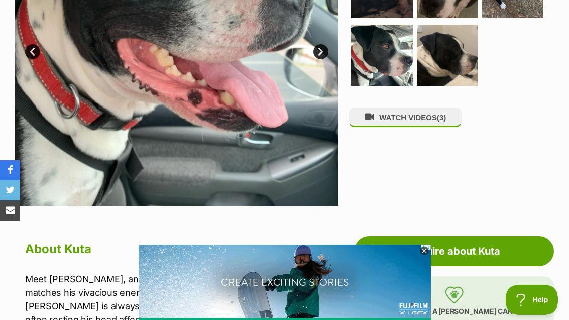
scroll to position [321, 0]
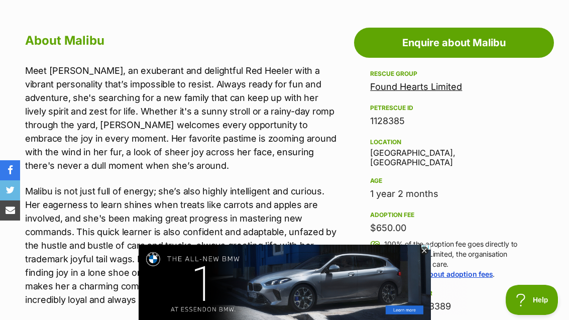
scroll to position [524, 0]
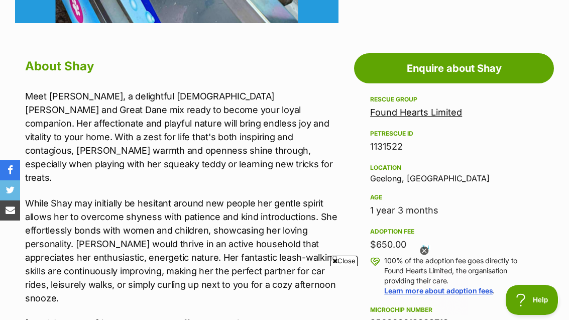
scroll to position [501, 0]
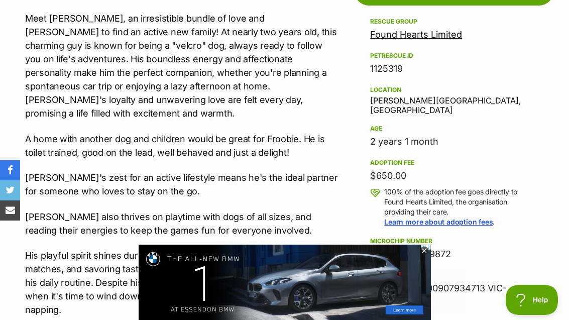
scroll to position [570, 0]
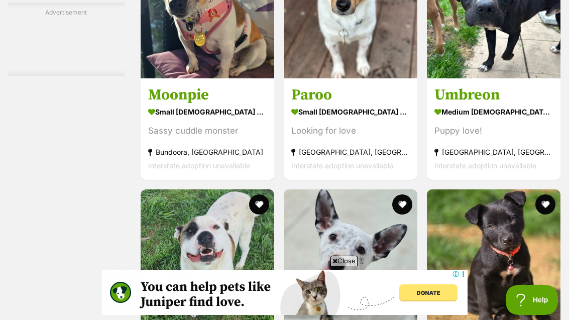
scroll to position [3187, 0]
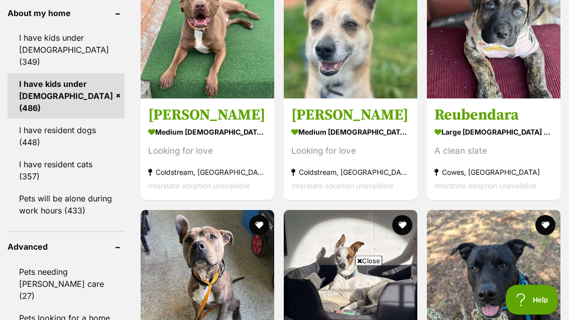
scroll to position [966, 0]
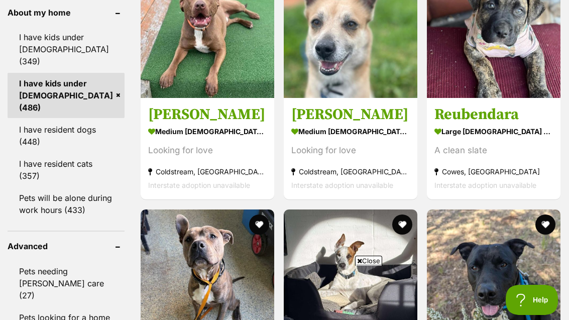
click at [47, 187] on link "Pets will be alone during work hours (433)" at bounding box center [66, 203] width 117 height 33
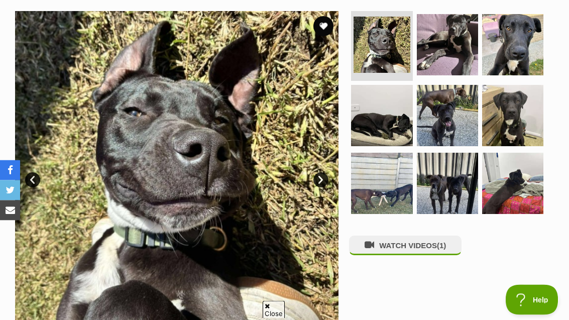
scroll to position [198, 0]
click at [464, 113] on img at bounding box center [447, 115] width 61 height 61
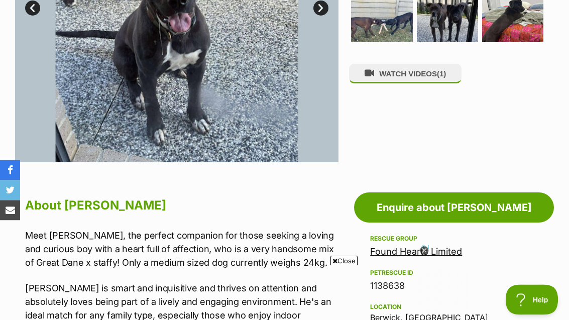
scroll to position [350, 0]
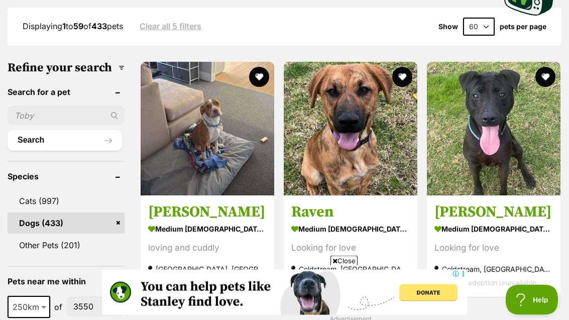
scroll to position [290, 0]
click at [524, 149] on img at bounding box center [494, 129] width 134 height 134
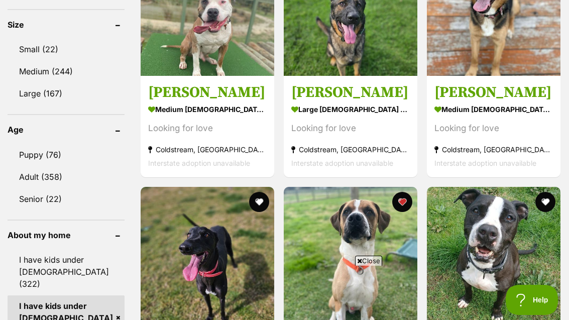
scroll to position [716, 0]
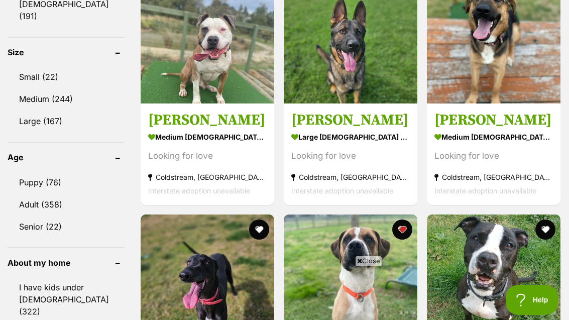
click at [379, 86] on img at bounding box center [351, 37] width 134 height 134
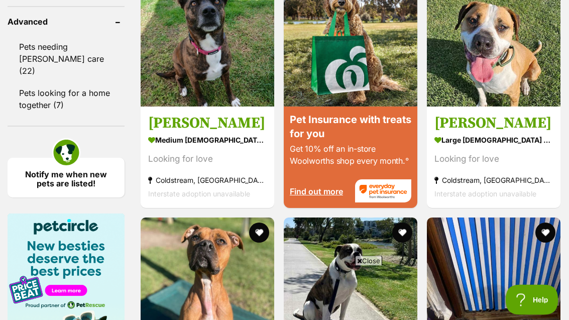
scroll to position [1178, 0]
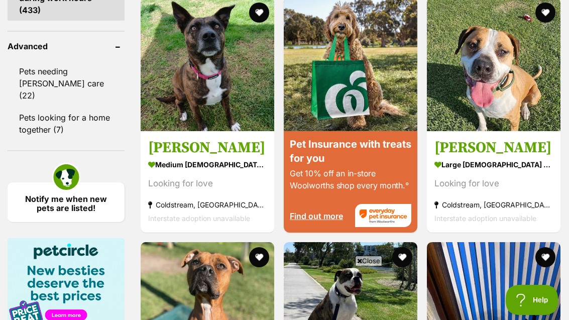
click at [153, 152] on h3 "Rosie" at bounding box center [207, 147] width 118 height 19
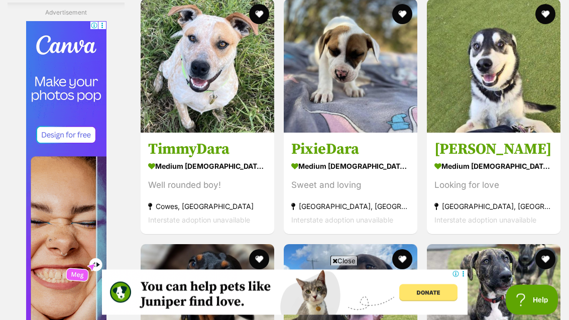
scroll to position [4111, 0]
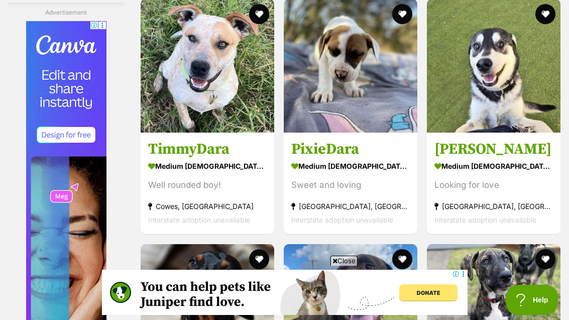
click at [162, 132] on img at bounding box center [208, 66] width 134 height 134
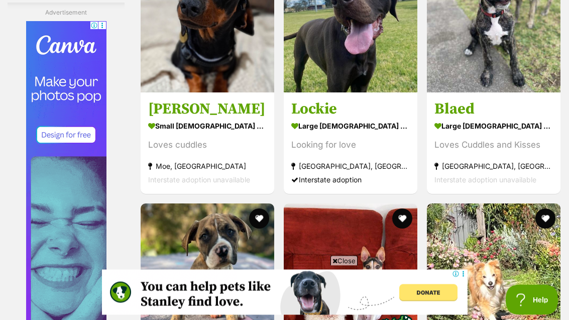
scroll to position [4397, 0]
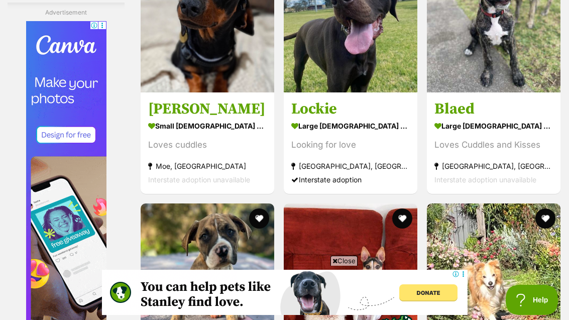
click at [385, 92] on img at bounding box center [351, 26] width 134 height 134
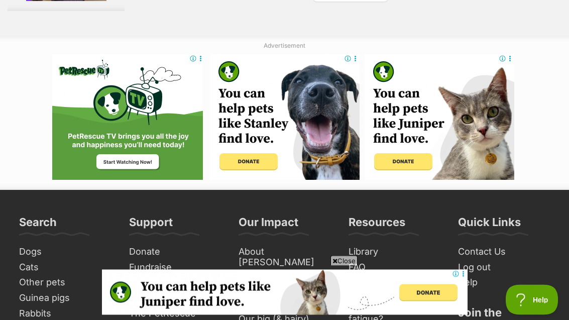
scroll to position [5356, 0]
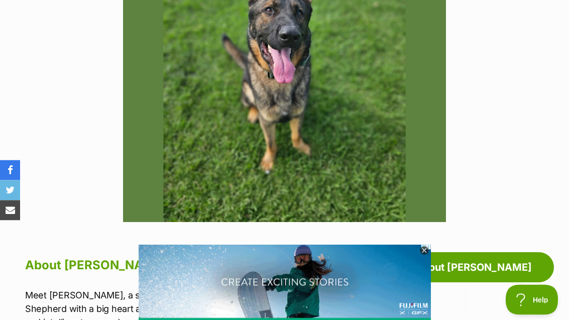
scroll to position [298, 0]
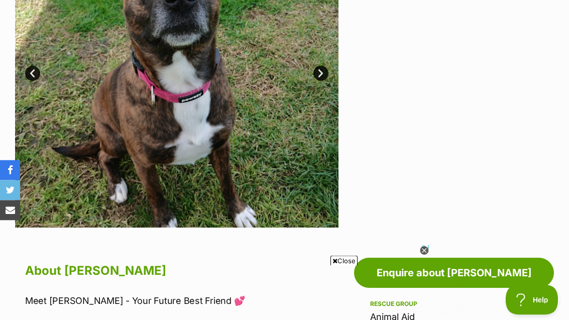
scroll to position [293, 0]
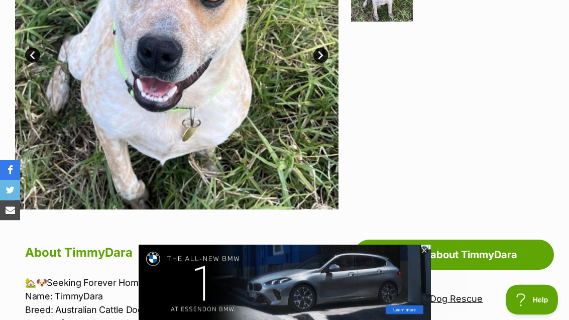
scroll to position [293, 0]
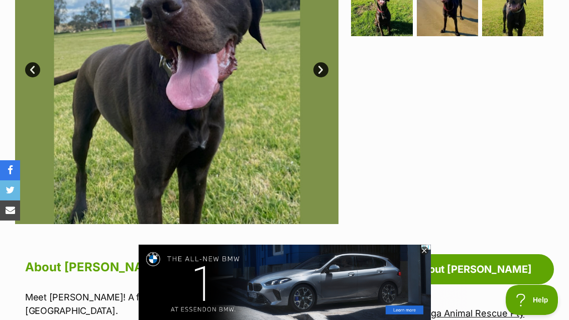
scroll to position [307, 0]
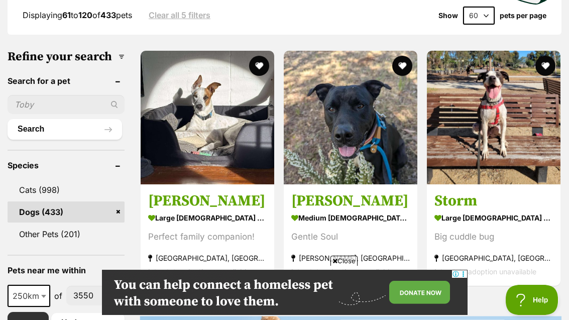
click at [160, 160] on img at bounding box center [208, 118] width 134 height 134
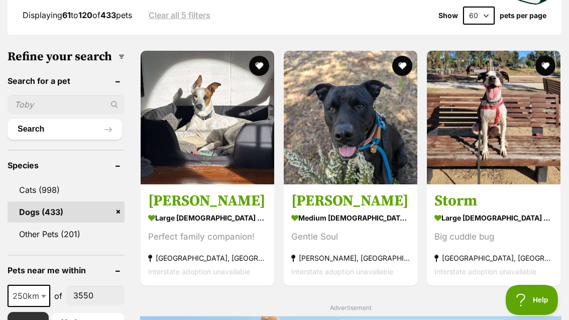
scroll to position [333, 0]
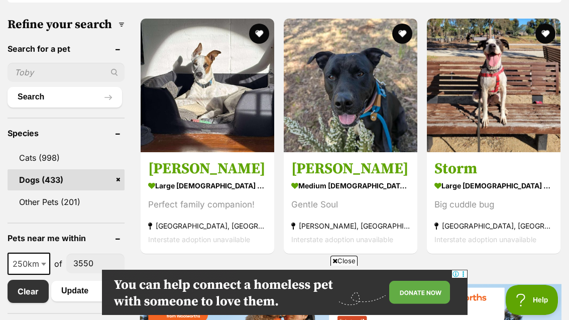
click at [532, 137] on img at bounding box center [494, 86] width 134 height 134
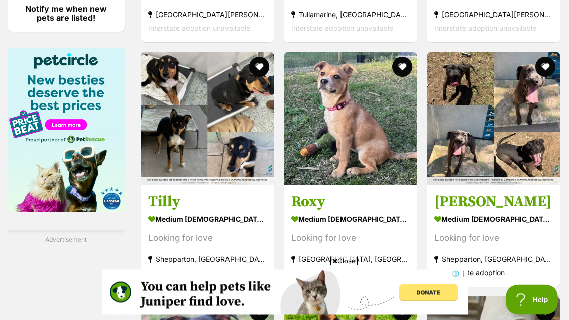
scroll to position [1368, 0]
click at [364, 161] on img at bounding box center [351, 119] width 134 height 134
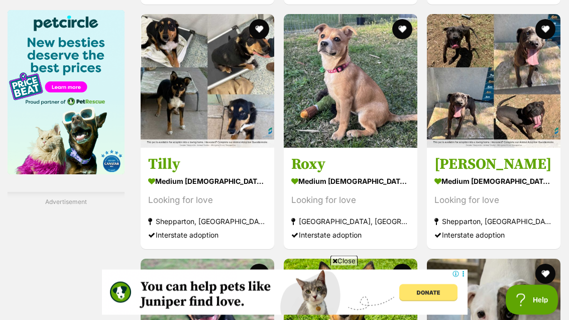
scroll to position [1404, 0]
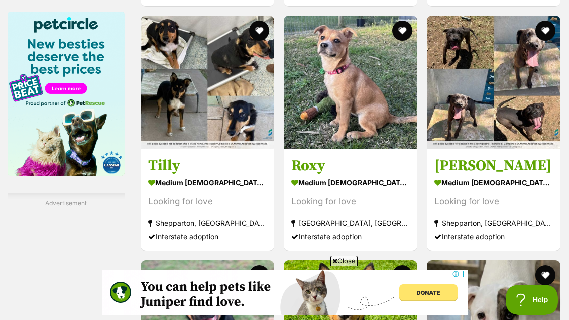
click at [532, 208] on div "Looking for love" at bounding box center [493, 202] width 118 height 14
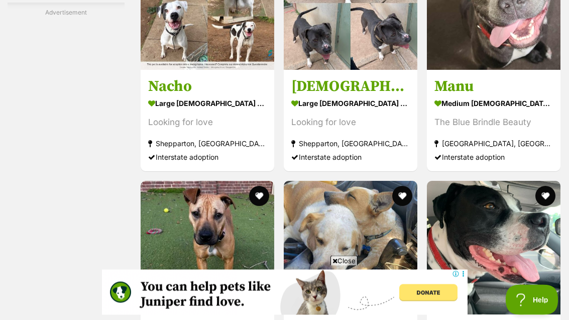
scroll to position [2690, 0]
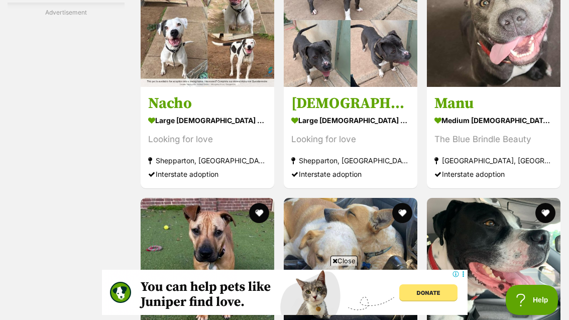
click at [538, 146] on div "The Blue Brindle Beauty" at bounding box center [493, 139] width 118 height 14
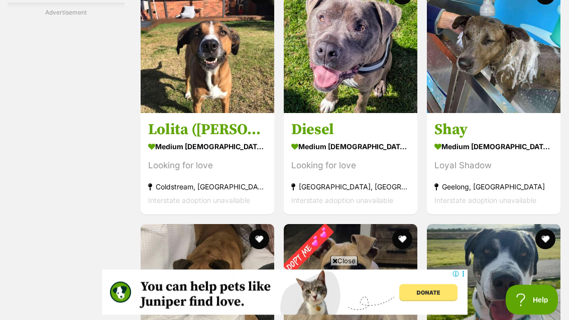
scroll to position [3152, 0]
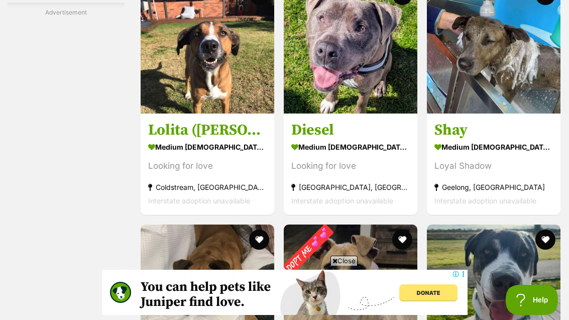
click at [535, 203] on section "medium female Dog Loyal Shadow Geelong, VIC Interstate adoption unavailable" at bounding box center [493, 174] width 118 height 68
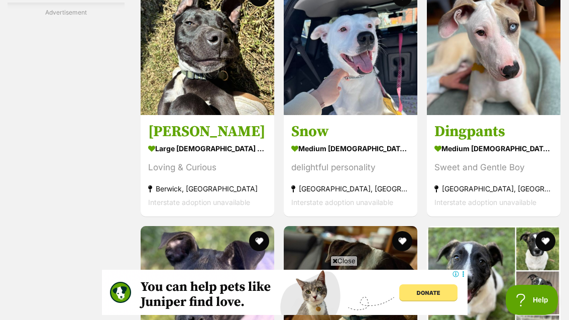
scroll to position [3640, 0]
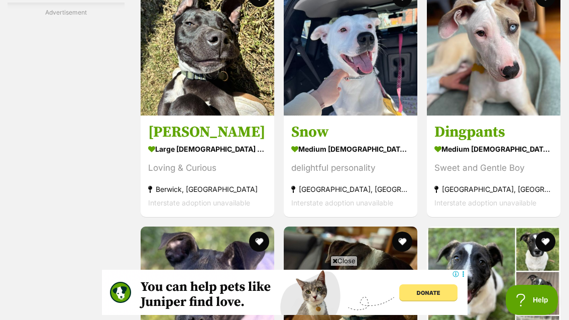
click at [158, 115] on img at bounding box center [208, 49] width 134 height 134
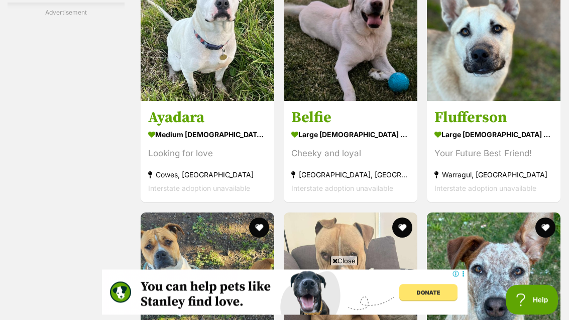
scroll to position [4632, 0]
click at [536, 142] on strong "large male Dog" at bounding box center [493, 134] width 118 height 15
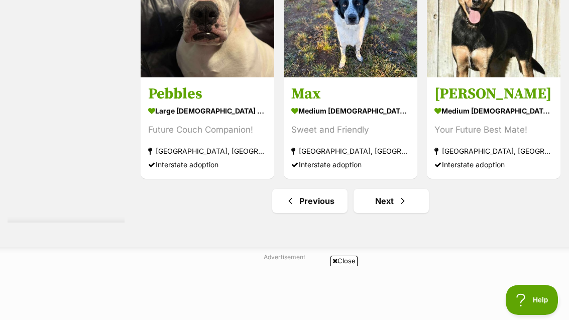
scroll to position [0, 0]
click at [539, 171] on section "medium male Dog Your Future Best Mate! Melbourne, VIC Interstate adoption" at bounding box center [493, 137] width 118 height 68
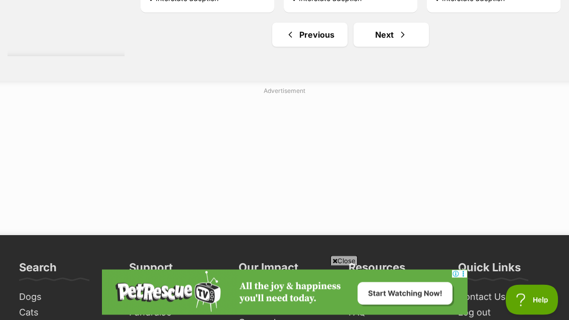
scroll to position [5311, 0]
click at [400, 41] on span "Next page" at bounding box center [402, 35] width 10 height 12
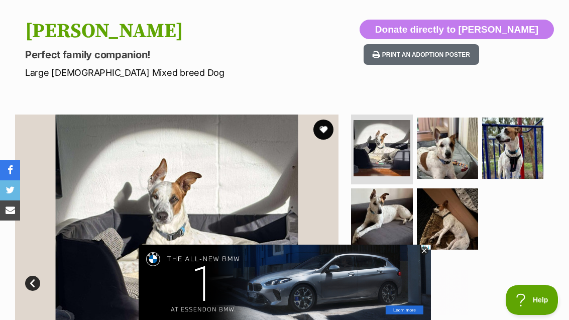
click at [395, 212] on img at bounding box center [381, 218] width 61 height 61
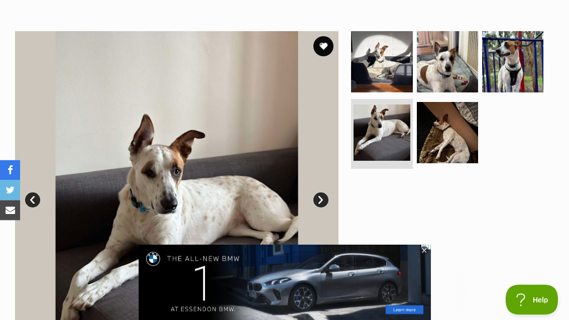
scroll to position [178, 0]
click at [456, 149] on img at bounding box center [447, 132] width 61 height 61
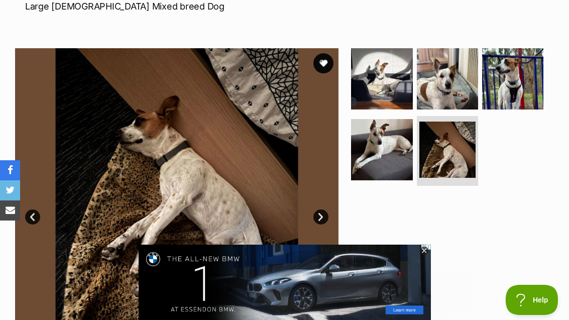
click at [527, 93] on img at bounding box center [512, 78] width 61 height 61
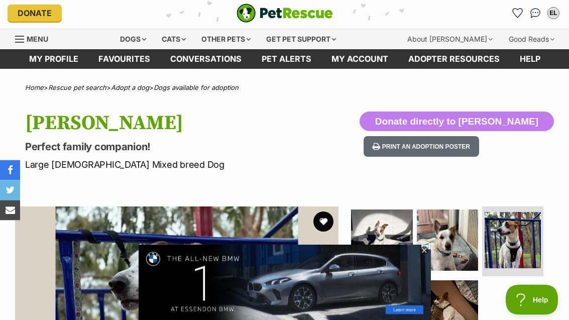
scroll to position [0, 0]
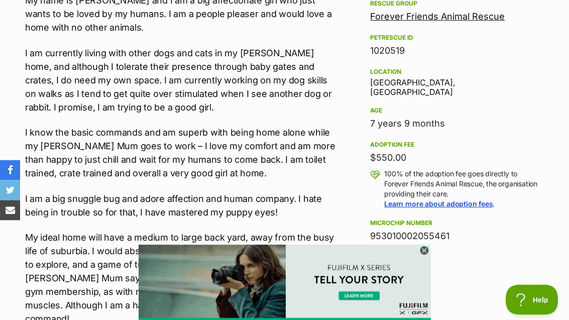
scroll to position [612, 0]
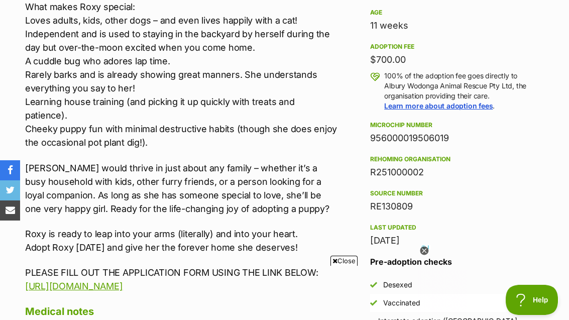
scroll to position [716, 0]
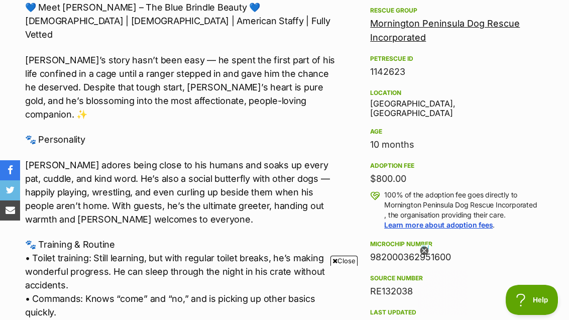
scroll to position [586, 0]
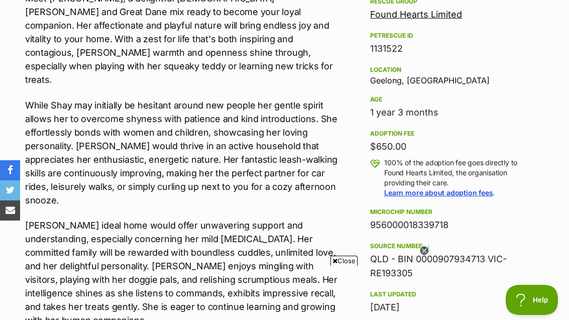
scroll to position [598, 0]
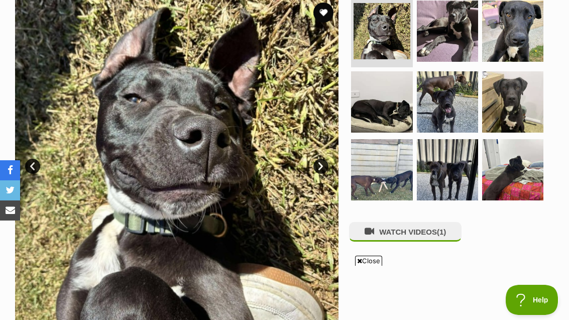
scroll to position [210, 0]
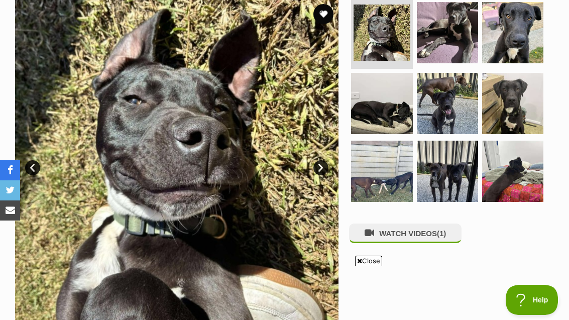
click at [465, 180] on img at bounding box center [447, 171] width 61 height 61
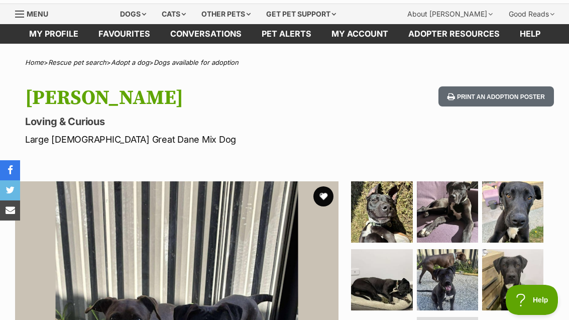
scroll to position [0, 0]
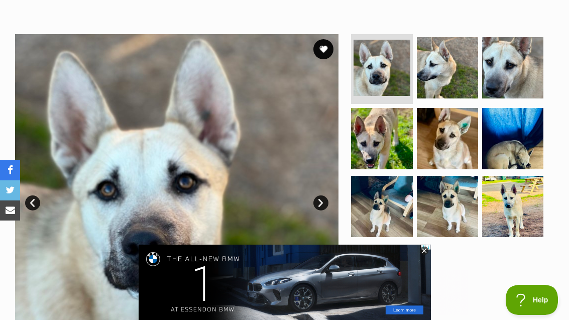
scroll to position [170, 0]
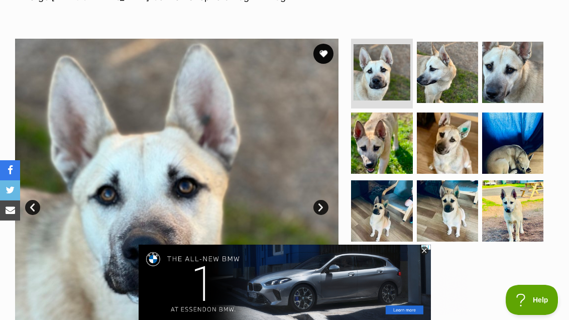
click at [521, 214] on img at bounding box center [512, 210] width 61 height 61
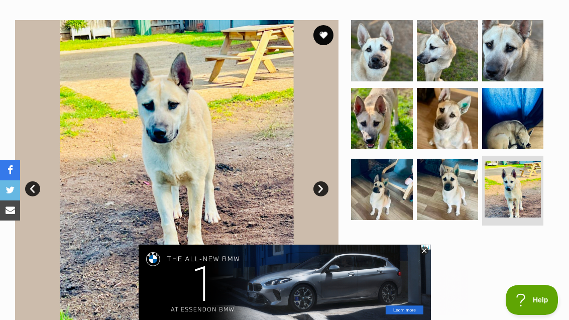
scroll to position [0, 0]
click at [453, 73] on img at bounding box center [447, 50] width 61 height 61
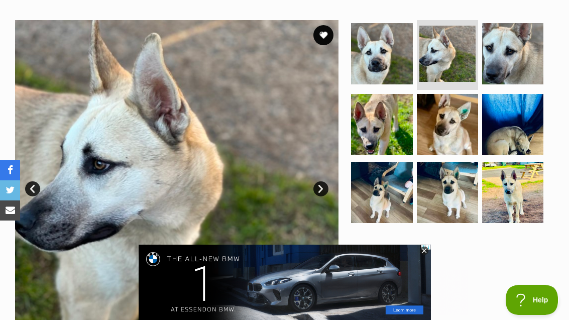
click at [460, 190] on img at bounding box center [447, 192] width 61 height 61
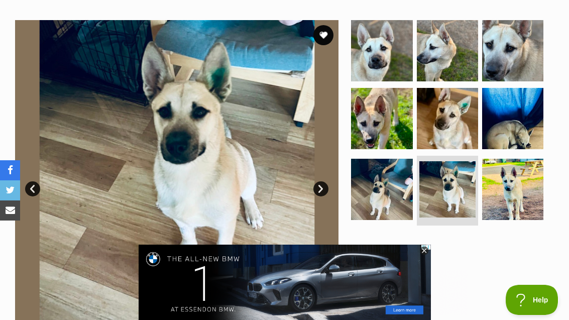
click at [522, 123] on img at bounding box center [512, 118] width 61 height 61
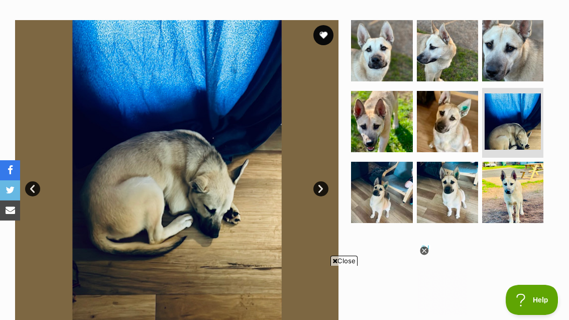
click at [388, 201] on img at bounding box center [381, 192] width 61 height 61
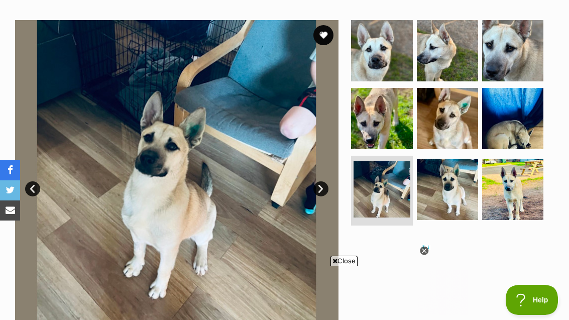
click at [393, 131] on img at bounding box center [381, 118] width 61 height 61
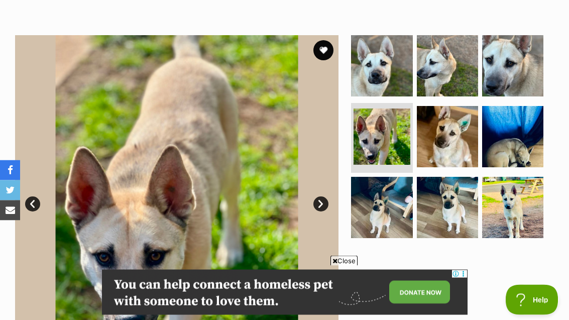
scroll to position [174, 0]
click at [532, 145] on img at bounding box center [512, 136] width 61 height 61
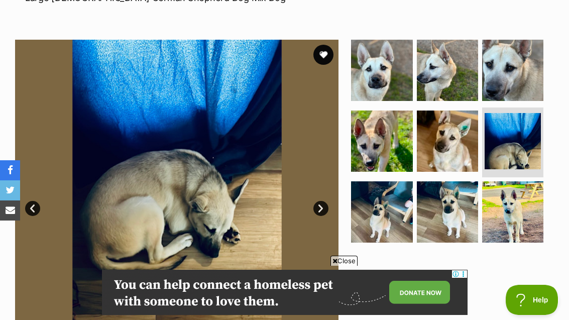
scroll to position [169, 0]
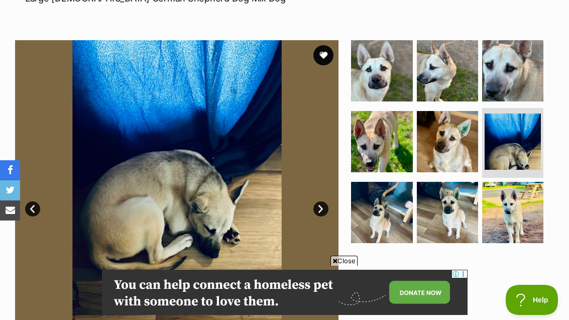
click at [468, 212] on img at bounding box center [447, 212] width 61 height 61
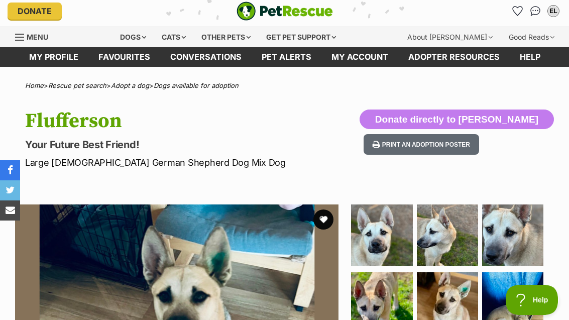
scroll to position [0, 0]
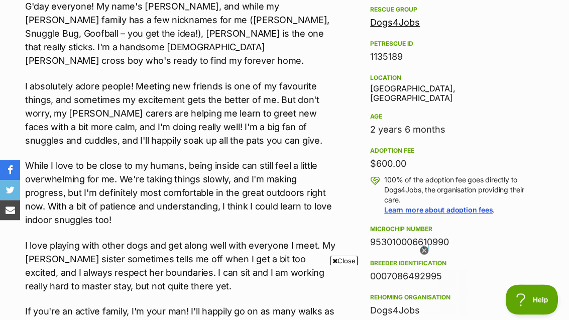
scroll to position [577, 0]
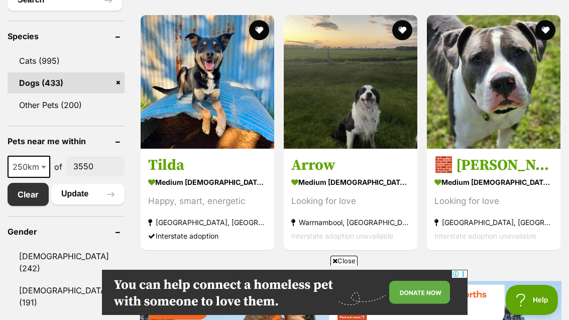
scroll to position [434, 0]
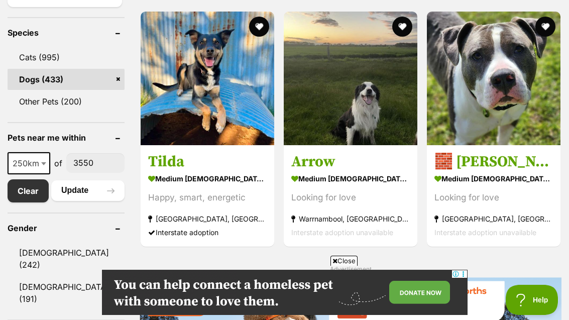
click at [522, 126] on img at bounding box center [494, 79] width 134 height 134
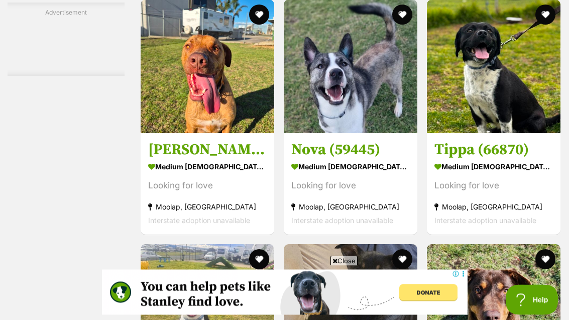
scroll to position [2004, 0]
click at [538, 222] on section "medium [DEMOGRAPHIC_DATA] Dog Looking for love [GEOGRAPHIC_DATA], [GEOGRAPHIC_D…" at bounding box center [493, 193] width 118 height 68
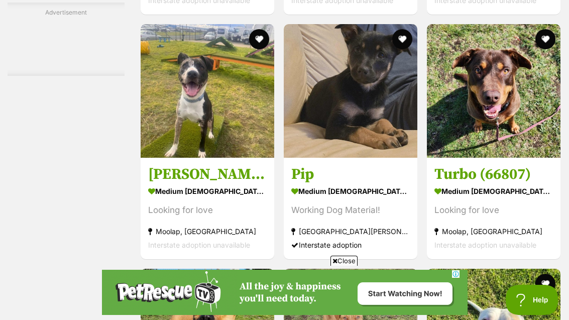
scroll to position [0, 0]
click at [151, 158] on img at bounding box center [208, 91] width 134 height 134
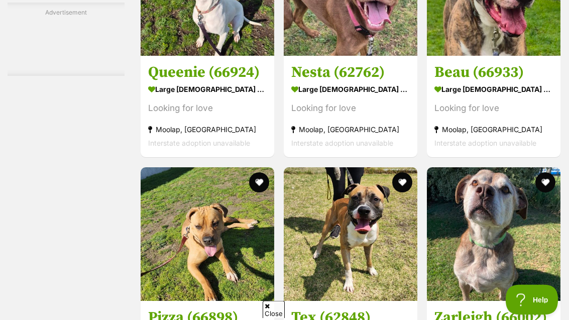
scroll to position [3059, 0]
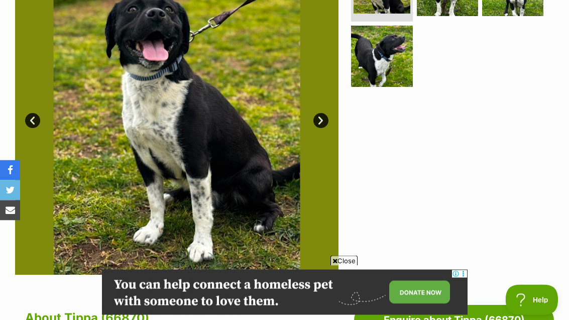
scroll to position [241, 0]
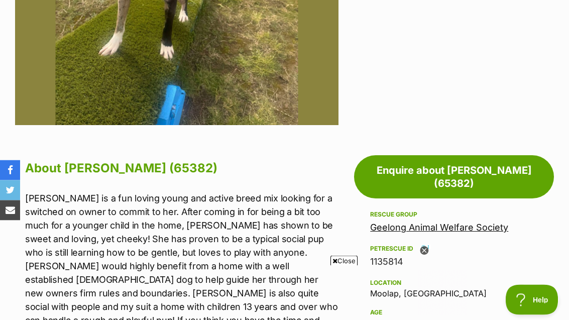
scroll to position [398, 0]
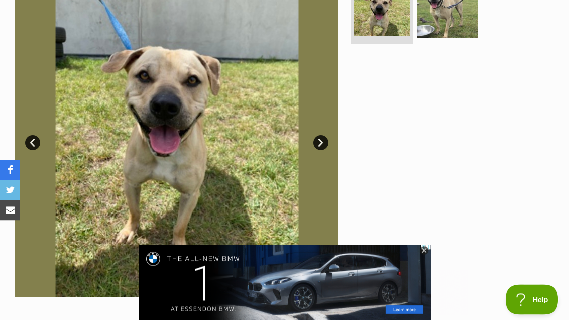
scroll to position [217, 0]
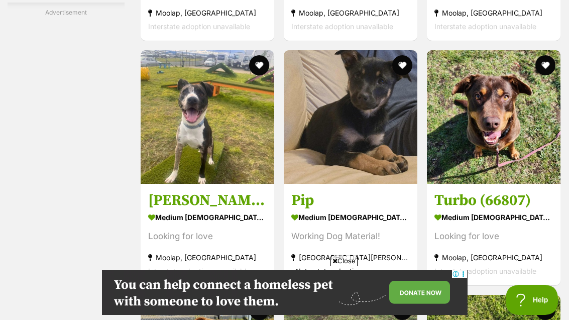
scroll to position [2196, 0]
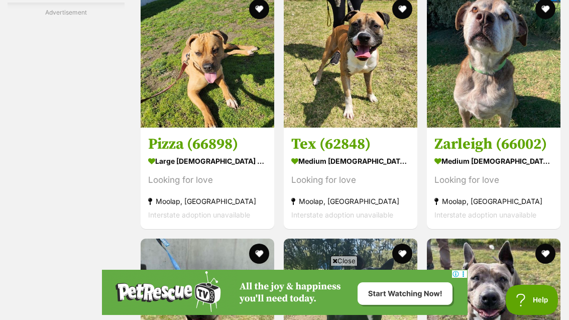
scroll to position [3231, 0]
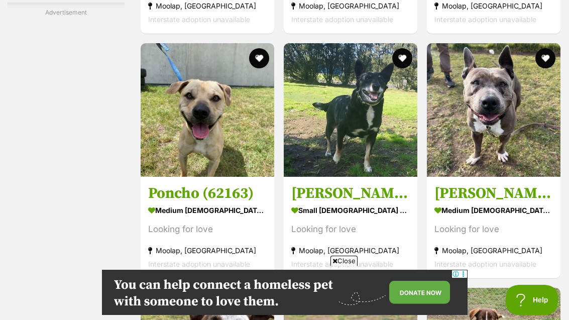
scroll to position [0, 0]
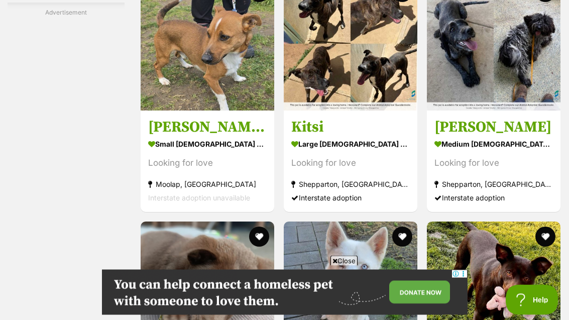
scroll to position [4227, 0]
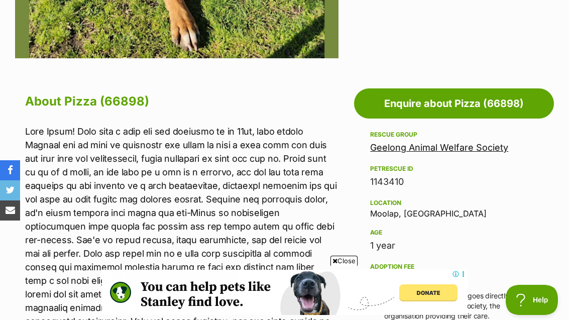
scroll to position [471, 0]
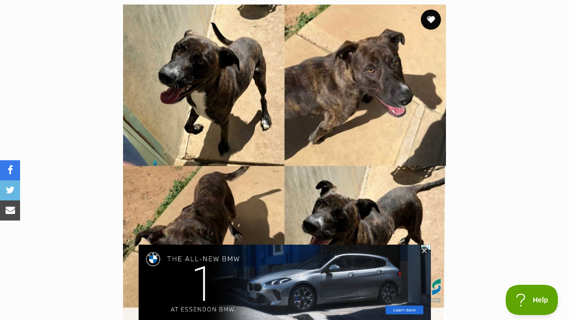
scroll to position [201, 0]
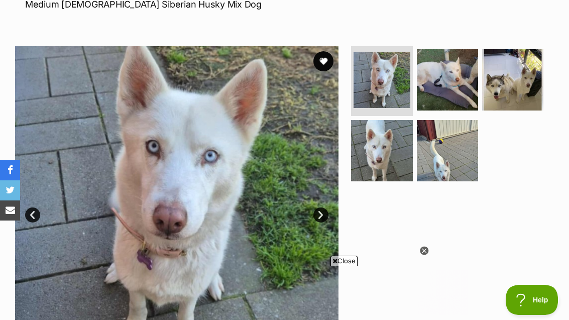
scroll to position [161, 0]
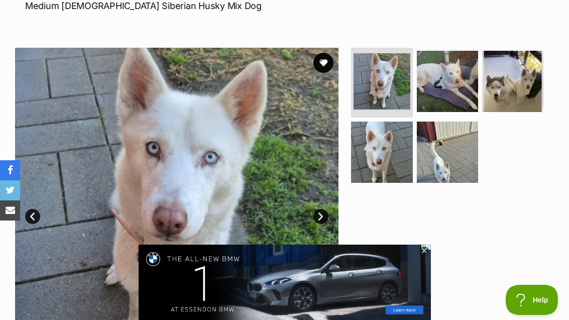
click at [520, 94] on img at bounding box center [512, 81] width 61 height 61
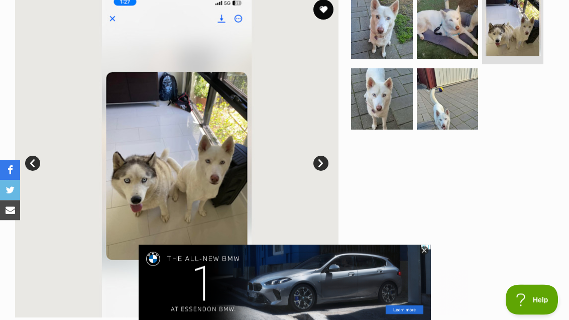
scroll to position [214, 0]
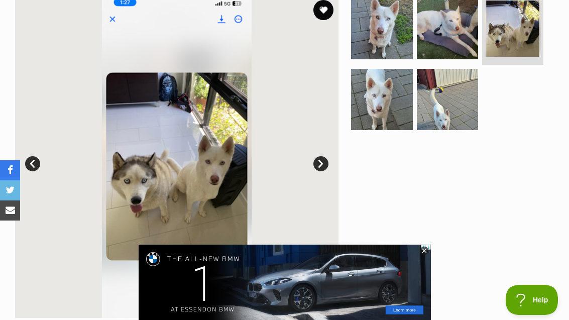
click at [459, 115] on img at bounding box center [447, 99] width 61 height 61
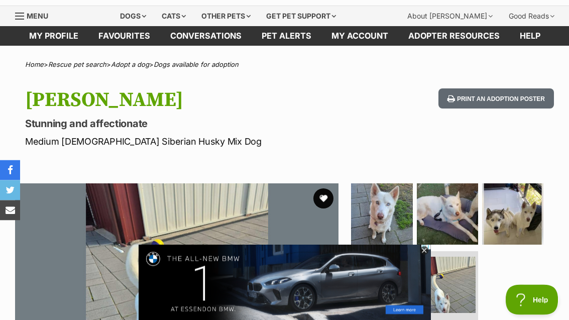
scroll to position [0, 0]
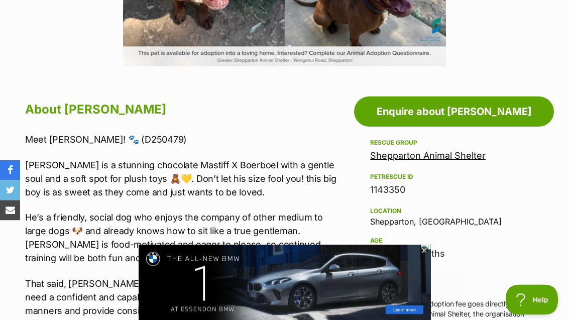
scroll to position [447, 0]
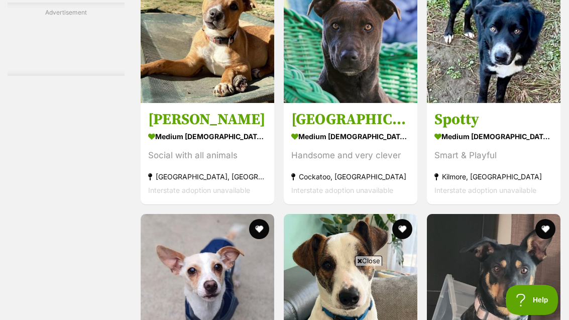
scroll to position [1933, 0]
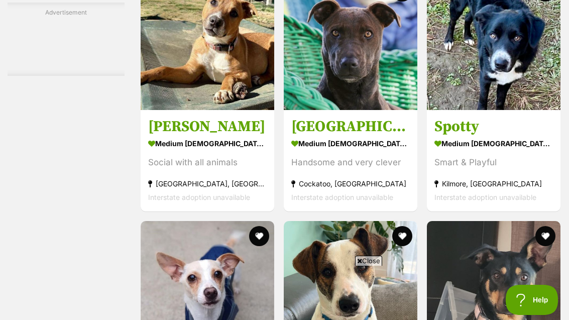
click at [334, 96] on img at bounding box center [351, 43] width 134 height 134
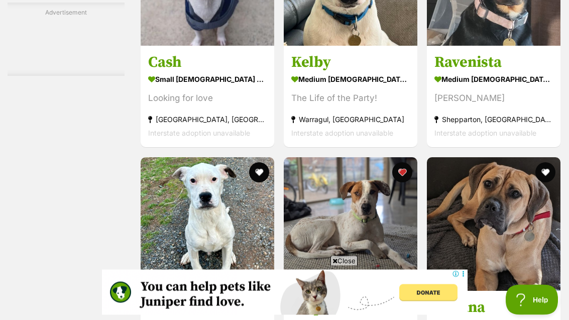
scroll to position [2241, 0]
click at [529, 87] on strong "medium [DEMOGRAPHIC_DATA] Dog" at bounding box center [493, 79] width 118 height 15
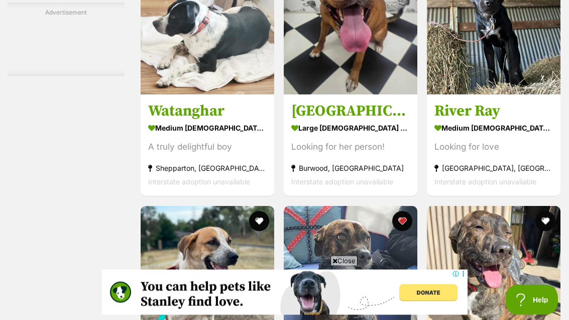
scroll to position [3416, 0]
click at [151, 94] on img at bounding box center [208, 28] width 134 height 134
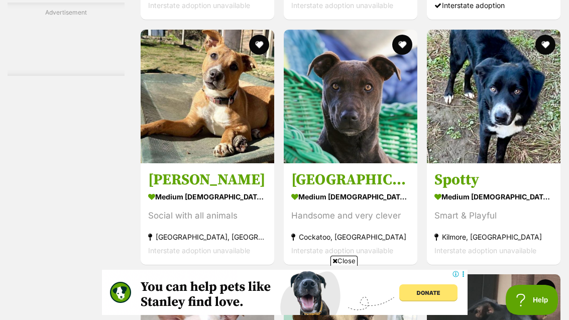
scroll to position [1862, 0]
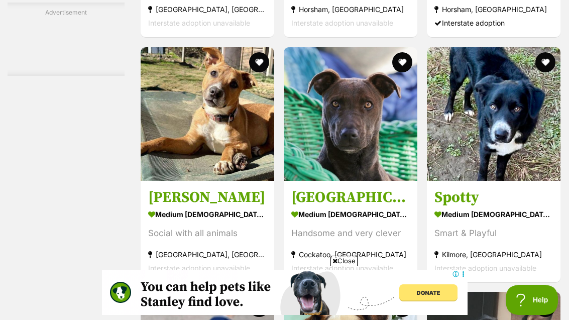
click at [379, 172] on img at bounding box center [351, 114] width 134 height 134
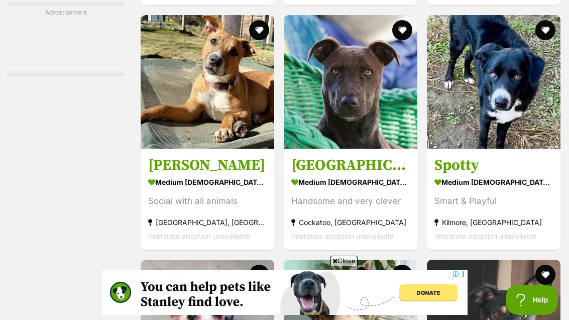
click at [371, 142] on img at bounding box center [351, 82] width 134 height 134
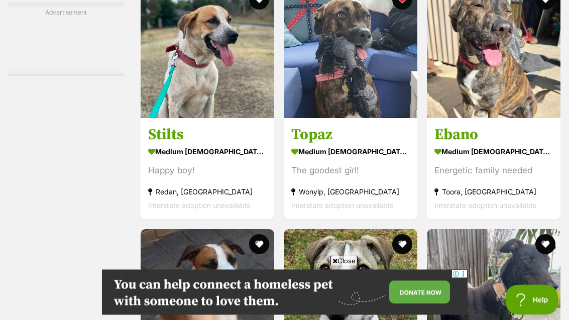
scroll to position [3639, 0]
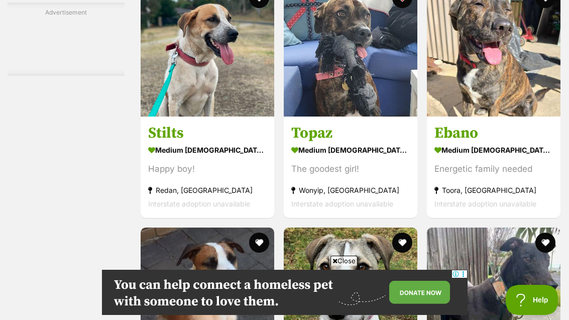
click at [148, 210] on section "medium male Dog Happy boy! Redan, VIC Interstate adoption unavailable" at bounding box center [207, 177] width 118 height 68
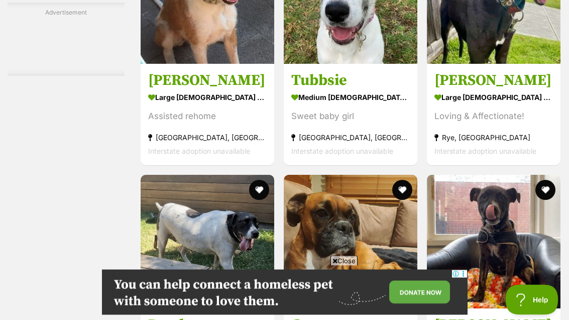
scroll to position [3936, 0]
click at [149, 123] on div "Assisted rehome" at bounding box center [207, 116] width 118 height 14
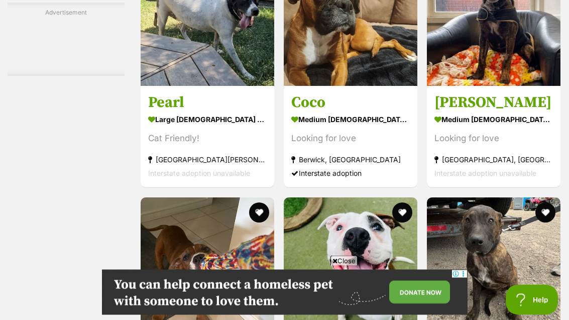
scroll to position [4158, 0]
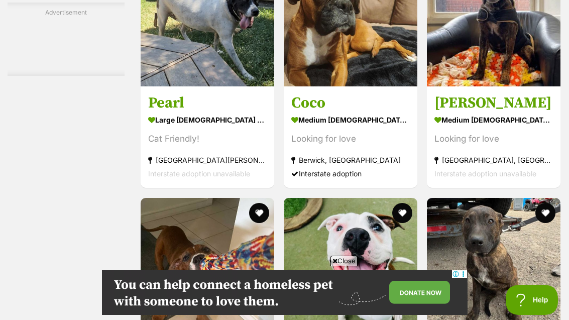
click at [536, 146] on div "Looking for love" at bounding box center [493, 139] width 118 height 14
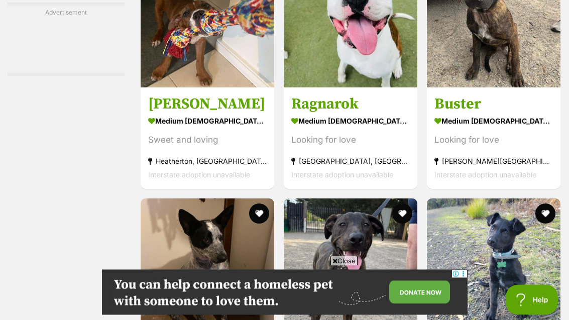
scroll to position [4402, 0]
click at [545, 147] on div "Looking for love" at bounding box center [493, 140] width 118 height 14
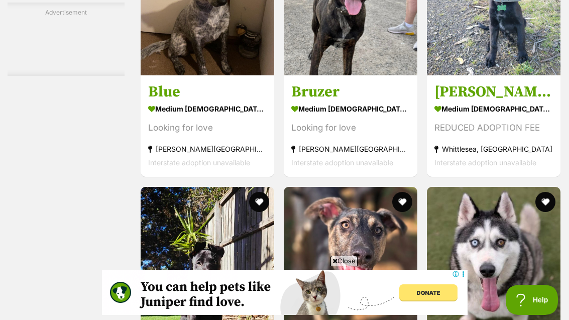
scroll to position [4648, 0]
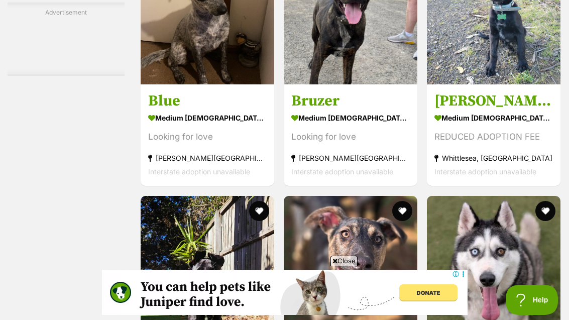
click at [362, 84] on img at bounding box center [351, 18] width 134 height 134
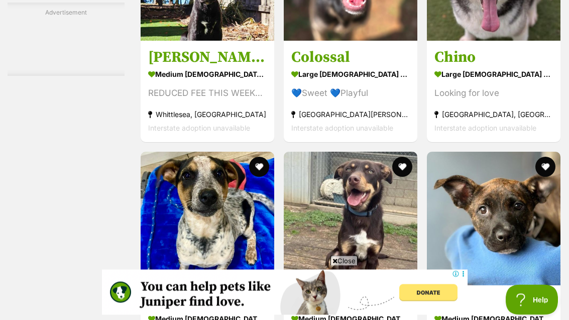
scroll to position [4938, 0]
click at [148, 100] on div "REDUCED FEE THIS WEEKEND" at bounding box center [207, 93] width 118 height 14
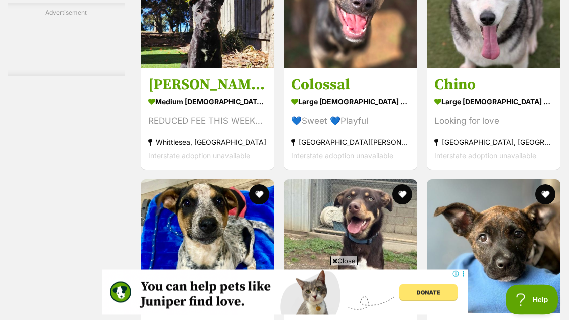
scroll to position [4910, 0]
click at [379, 68] on img at bounding box center [351, 2] width 134 height 134
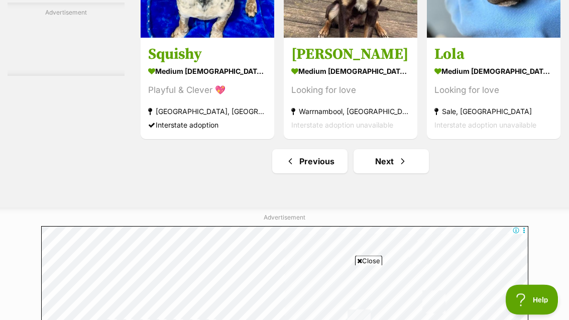
scroll to position [5185, 0]
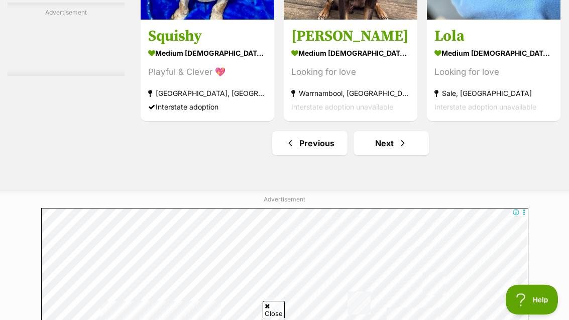
scroll to position [5203, 0]
click at [407, 155] on link "Next" at bounding box center [390, 143] width 75 height 24
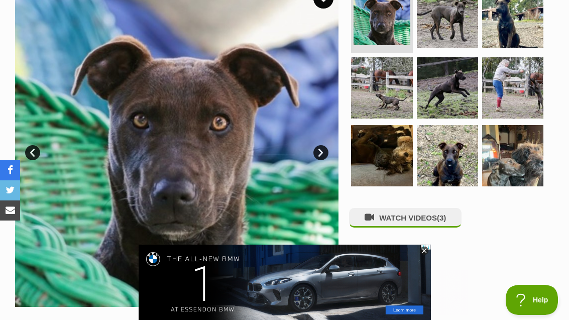
scroll to position [226, 0]
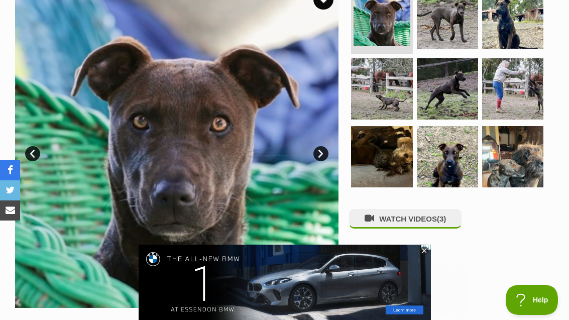
click at [536, 161] on img at bounding box center [512, 156] width 61 height 61
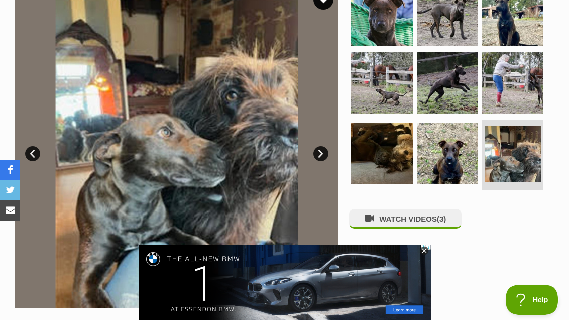
click at [457, 158] on img at bounding box center [447, 153] width 61 height 61
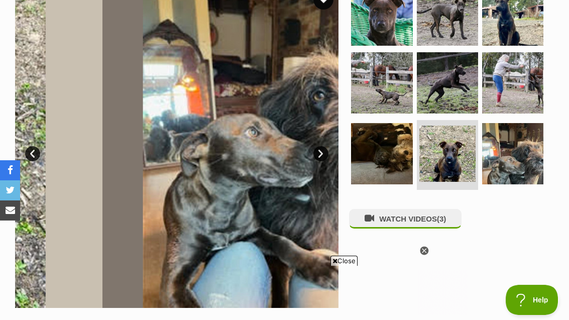
scroll to position [0, 0]
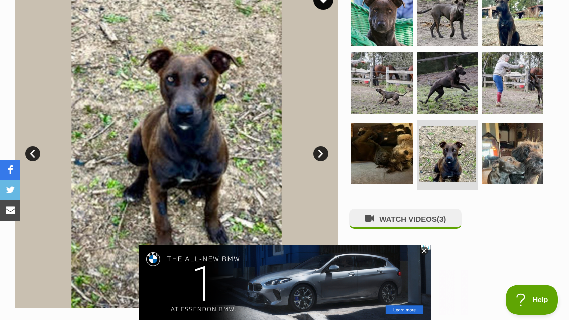
click at [522, 84] on img at bounding box center [512, 82] width 61 height 61
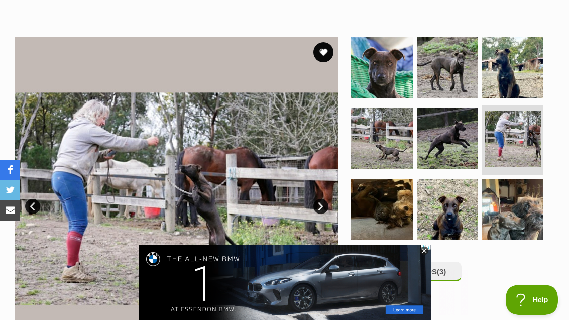
scroll to position [173, 0]
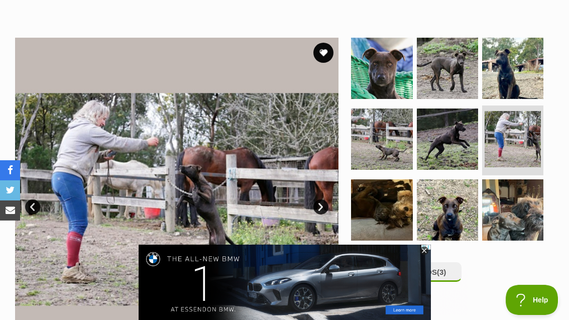
click at [519, 76] on img at bounding box center [512, 68] width 61 height 61
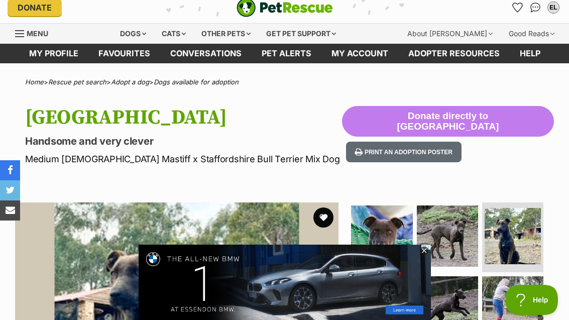
scroll to position [0, 0]
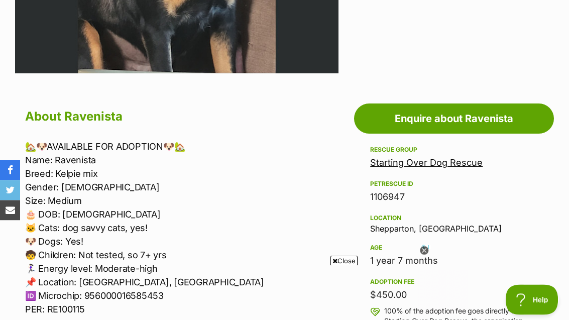
scroll to position [375, 0]
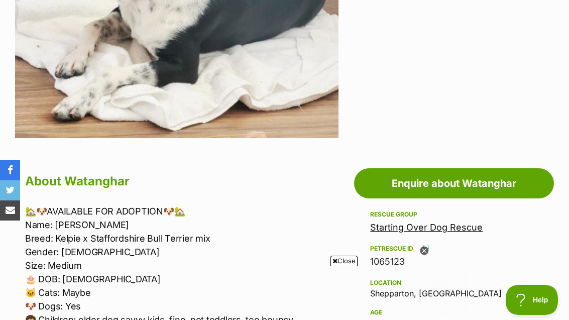
scroll to position [382, 0]
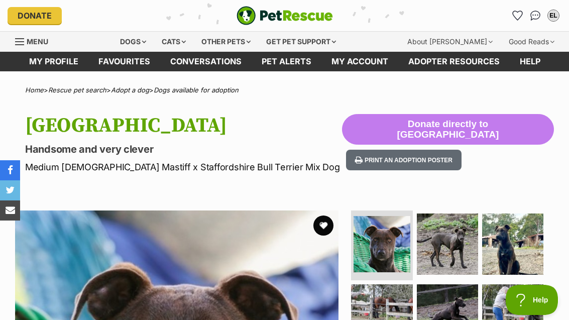
click at [329, 221] on button "favourite" at bounding box center [323, 225] width 20 height 20
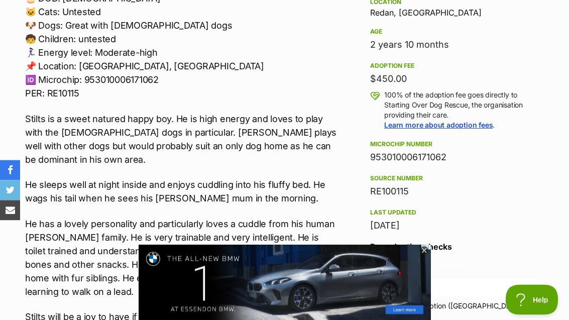
scroll to position [653, 0]
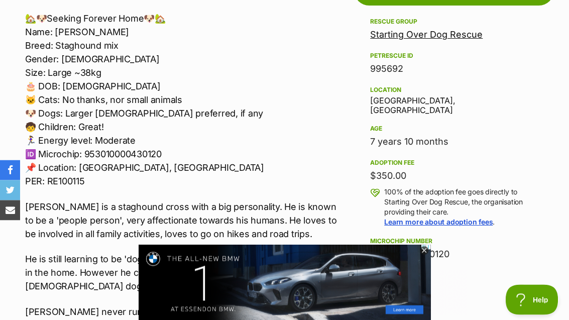
scroll to position [552, 0]
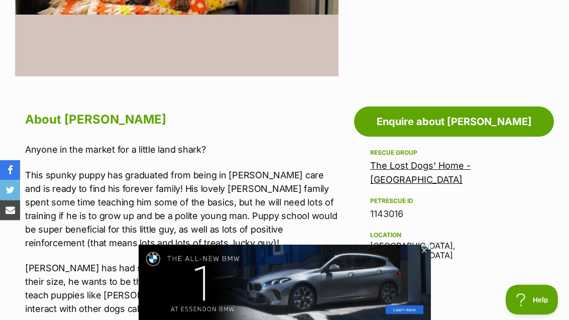
scroll to position [426, 0]
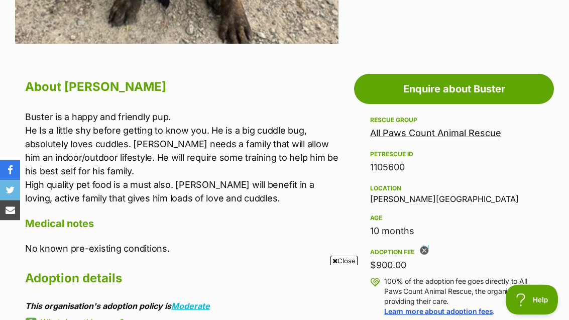
scroll to position [483, 0]
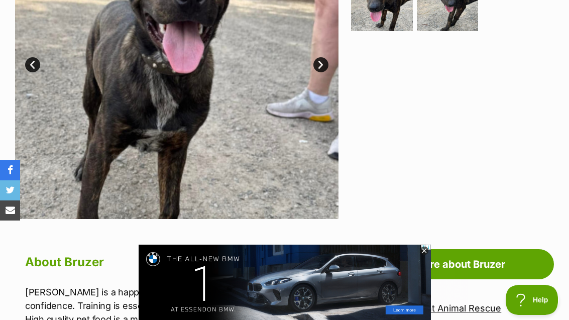
scroll to position [292, 0]
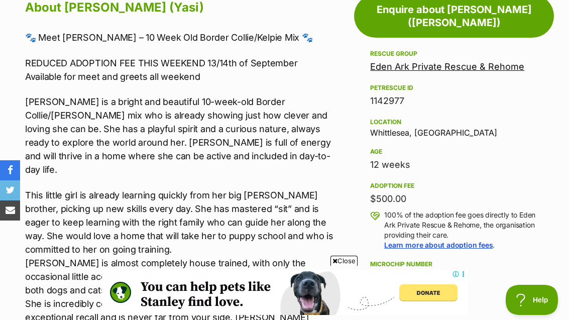
scroll to position [455, 0]
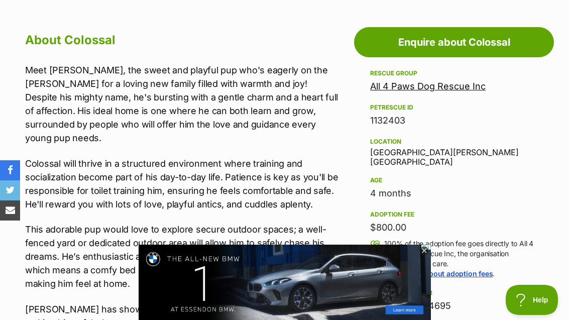
scroll to position [530, 0]
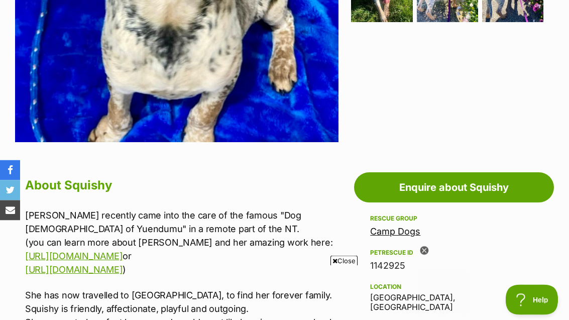
scroll to position [364, 0]
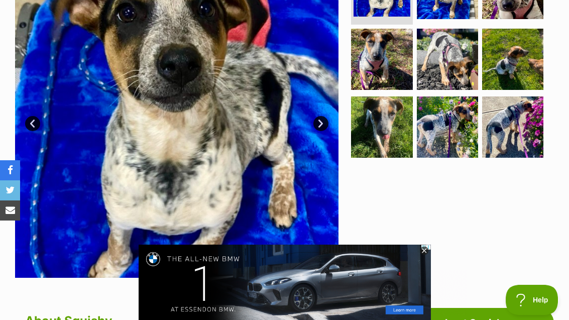
click at [459, 134] on img at bounding box center [447, 126] width 61 height 61
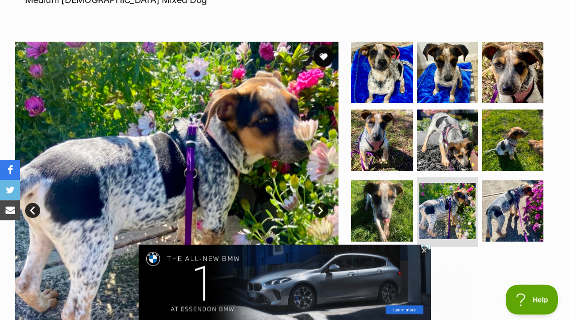
click at [518, 202] on img at bounding box center [512, 211] width 61 height 61
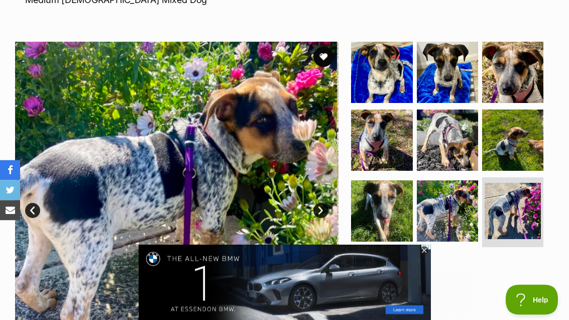
scroll to position [167, 0]
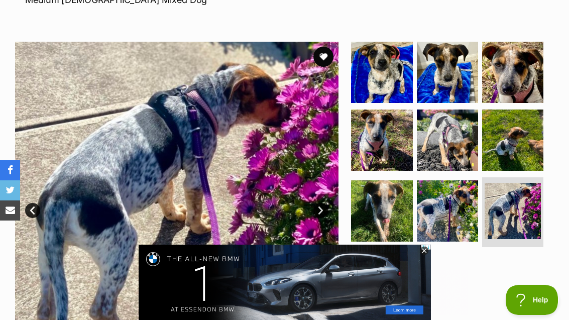
click at [521, 72] on img at bounding box center [512, 72] width 61 height 61
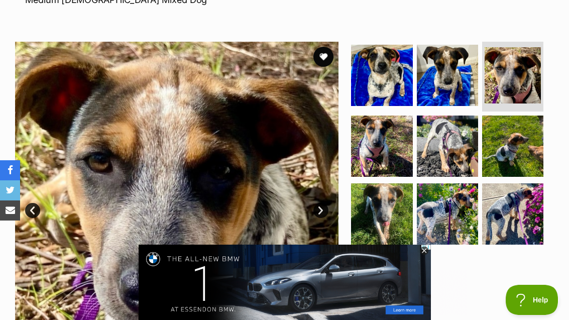
click at [472, 80] on img at bounding box center [447, 75] width 61 height 61
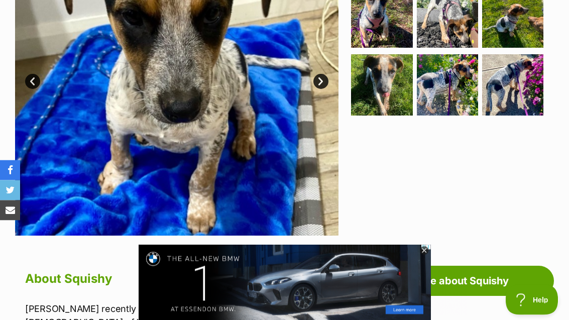
scroll to position [278, 0]
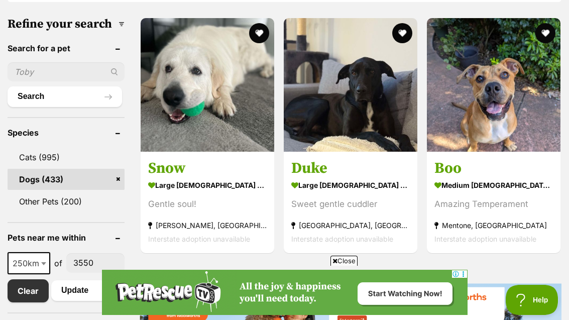
click at [525, 167] on h3 "Boo" at bounding box center [493, 168] width 118 height 19
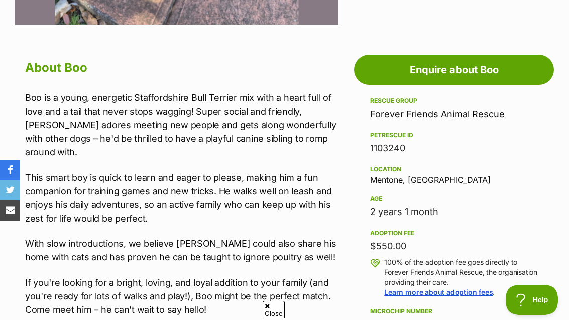
scroll to position [523, 0]
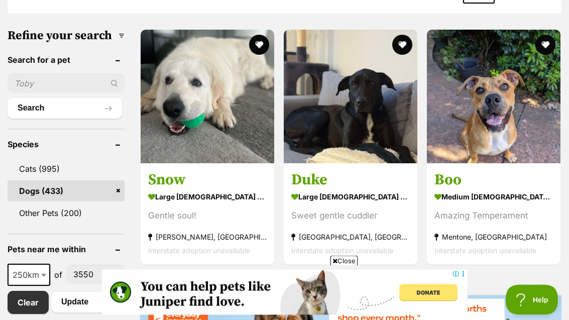
scroll to position [321, 0]
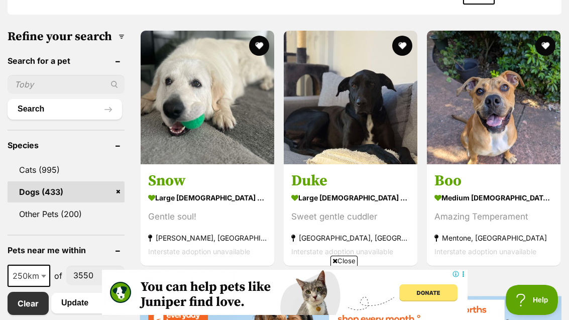
click at [373, 138] on img at bounding box center [351, 98] width 134 height 134
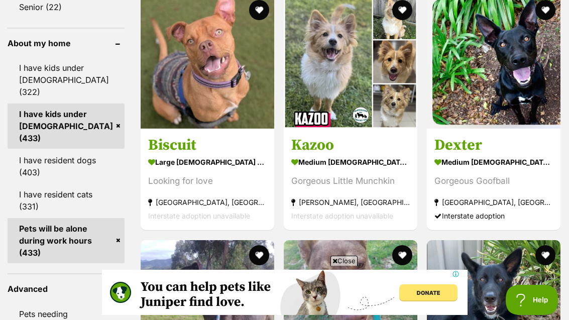
scroll to position [0, 0]
click at [534, 170] on strong "medium [DEMOGRAPHIC_DATA] Dog" at bounding box center [493, 162] width 118 height 15
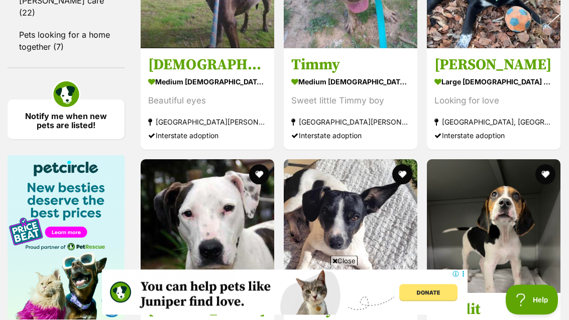
scroll to position [1259, 0]
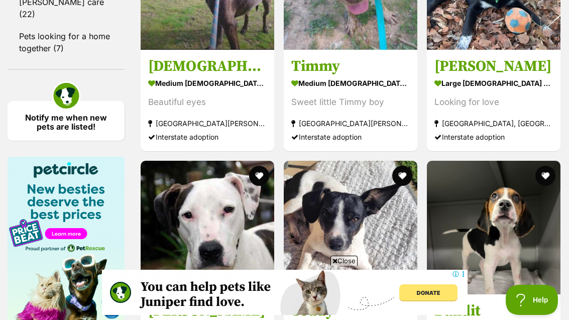
click at [523, 107] on section "large [DEMOGRAPHIC_DATA] Dog Looking for love [GEOGRAPHIC_DATA], [GEOGRAPHIC_DA…" at bounding box center [493, 110] width 118 height 68
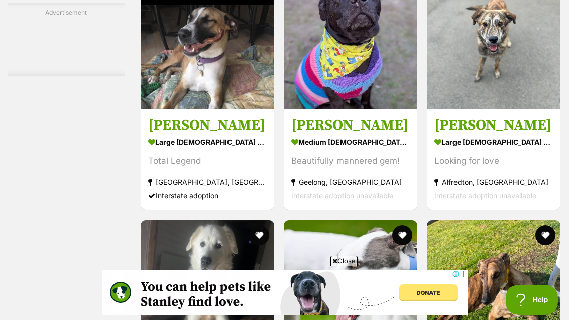
scroll to position [1690, 0]
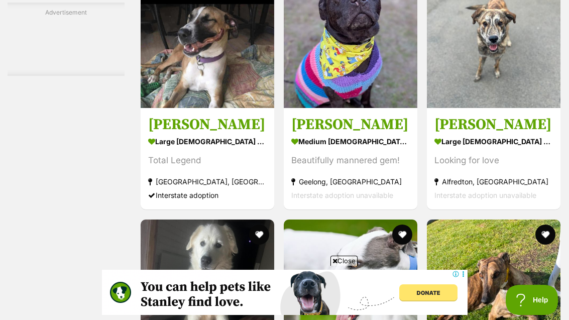
click at [374, 98] on img at bounding box center [351, 41] width 134 height 134
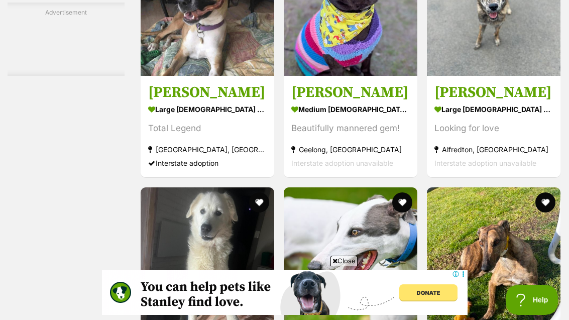
click at [168, 76] on img at bounding box center [208, 9] width 134 height 134
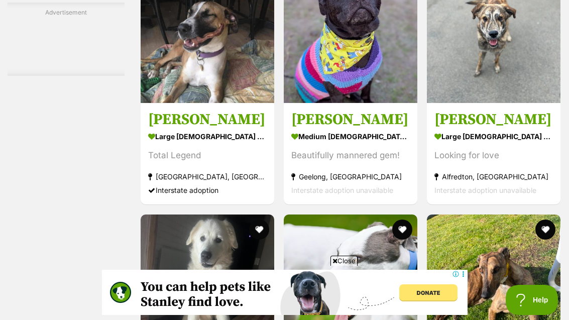
scroll to position [1694, 0]
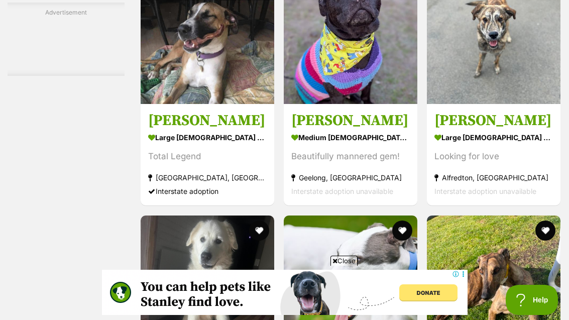
click at [530, 188] on section "large [DEMOGRAPHIC_DATA] Dog Looking for love [GEOGRAPHIC_DATA], [GEOGRAPHIC_DA…" at bounding box center [493, 164] width 118 height 68
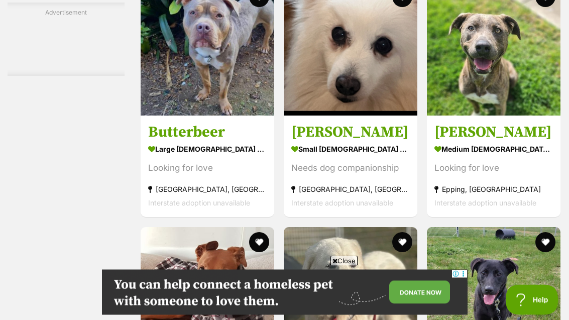
scroll to position [2172, 0]
click at [534, 175] on div "Looking for love" at bounding box center [493, 169] width 118 height 14
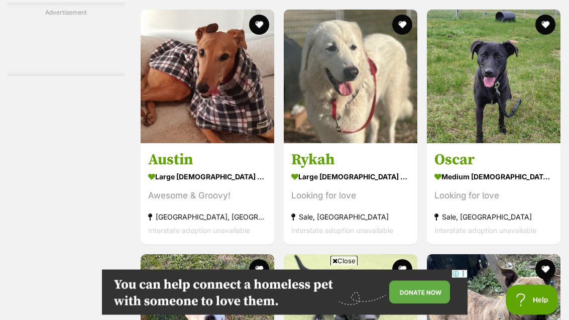
scroll to position [2389, 0]
click at [530, 184] on strong "medium [DEMOGRAPHIC_DATA] Dog" at bounding box center [493, 176] width 118 height 15
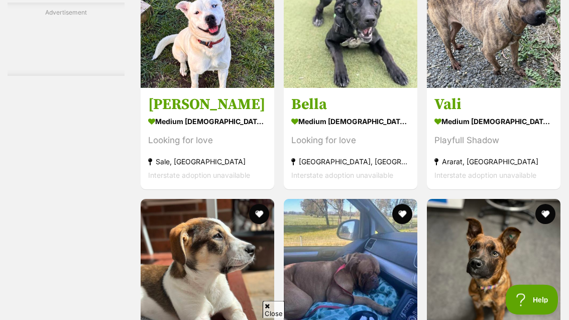
scroll to position [2661, 0]
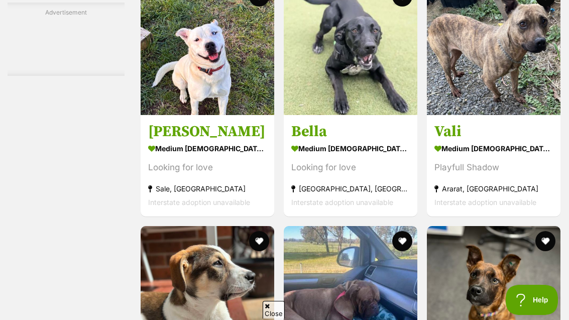
click at [529, 156] on strong "medium [DEMOGRAPHIC_DATA] Dog" at bounding box center [493, 148] width 118 height 15
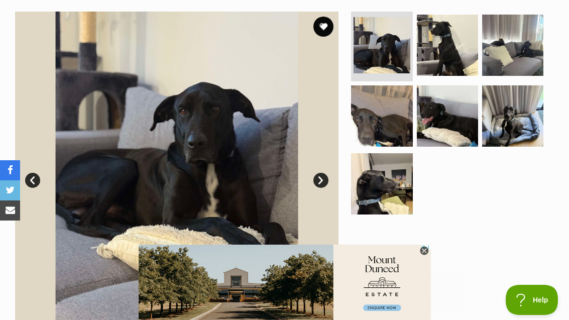
scroll to position [195, 0]
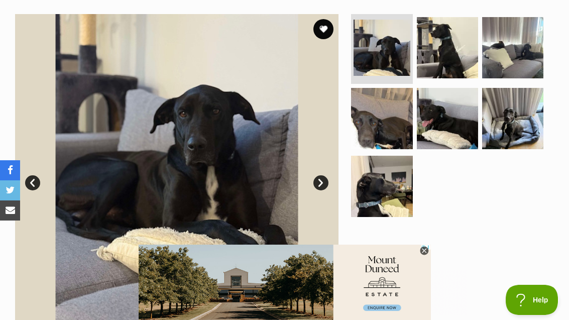
click at [387, 187] on img at bounding box center [381, 186] width 61 height 61
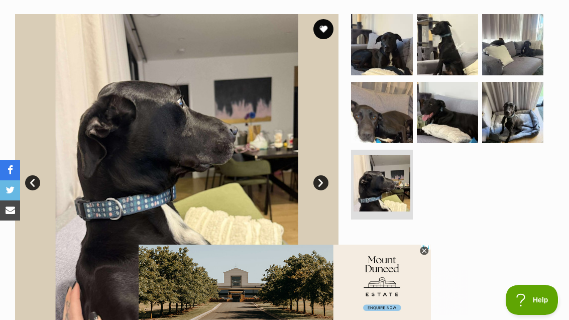
click at [524, 116] on img at bounding box center [512, 112] width 61 height 61
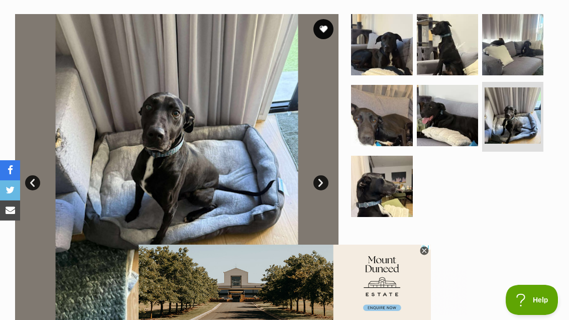
scroll to position [0, 0]
click at [513, 66] on img at bounding box center [512, 44] width 61 height 61
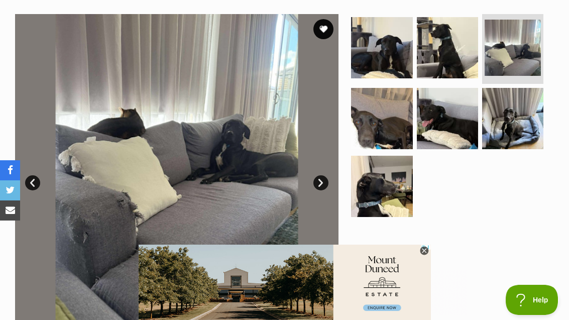
click at [446, 63] on img at bounding box center [447, 47] width 61 height 61
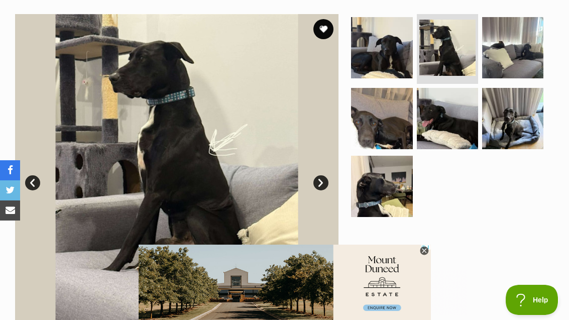
click at [383, 95] on img at bounding box center [381, 118] width 61 height 61
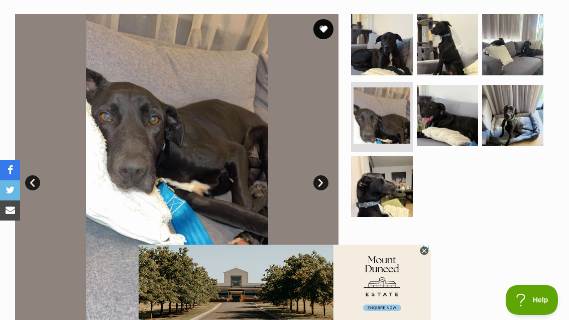
click at [402, 52] on img at bounding box center [381, 44] width 61 height 61
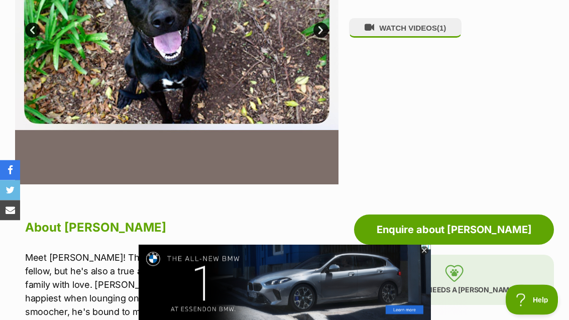
scroll to position [341, 0]
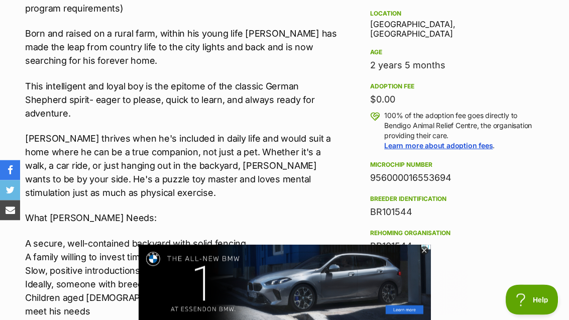
scroll to position [648, 0]
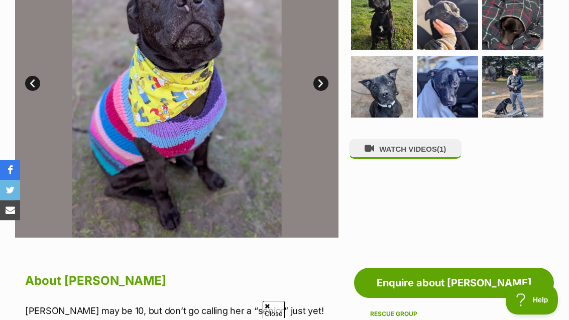
scroll to position [227, 0]
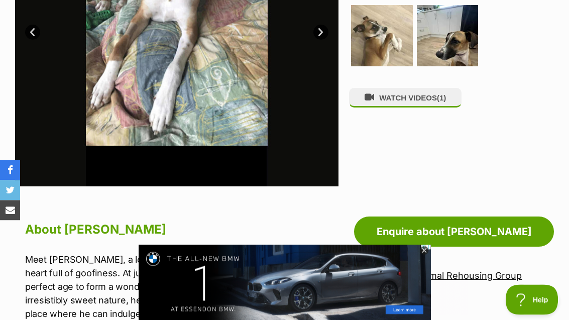
scroll to position [334, 0]
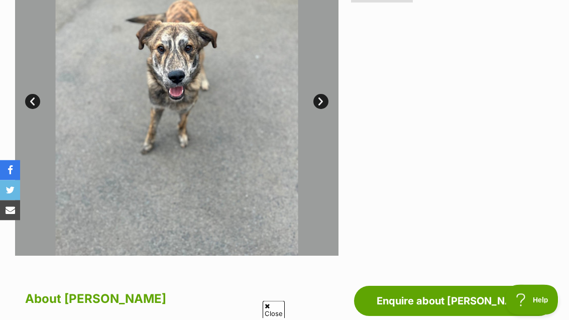
scroll to position [252, 0]
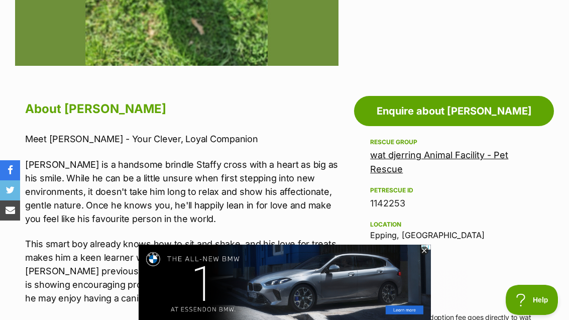
scroll to position [456, 0]
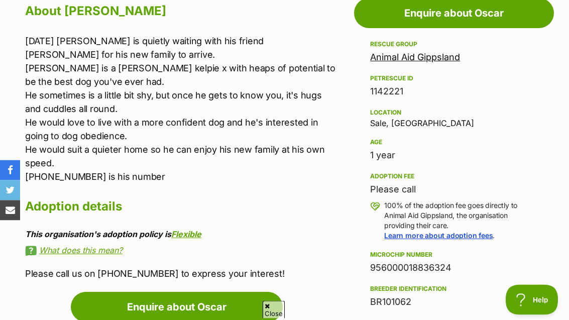
scroll to position [566, 0]
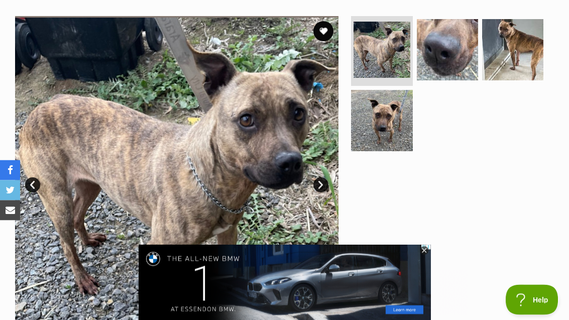
scroll to position [193, 0]
click at [392, 122] on img at bounding box center [381, 120] width 61 height 61
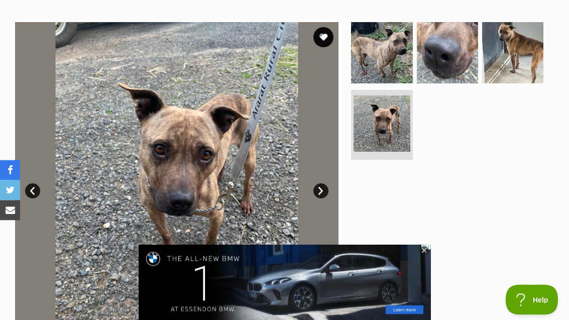
scroll to position [175, 0]
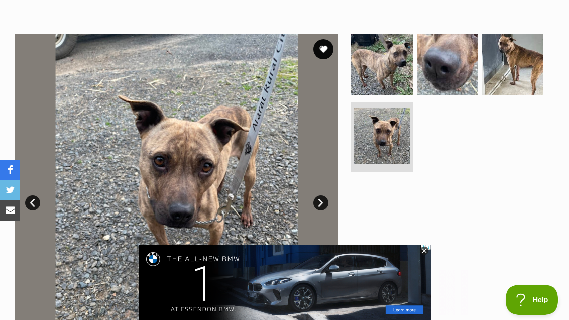
click at [522, 66] on img at bounding box center [512, 64] width 61 height 61
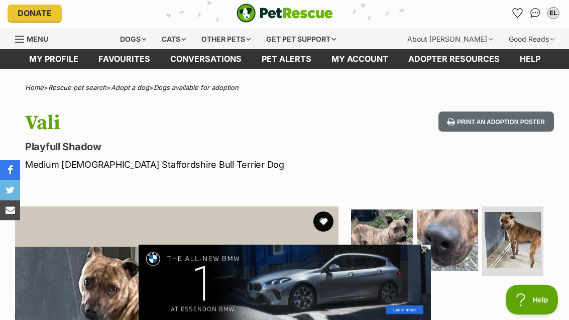
scroll to position [0, 0]
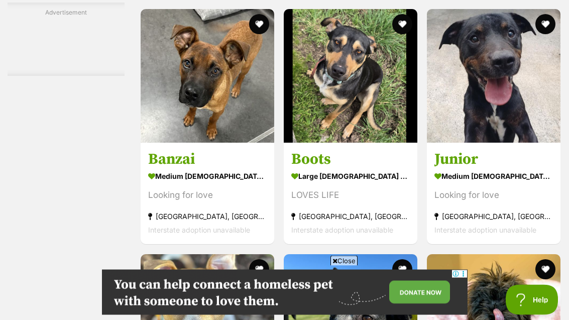
scroll to position [3368, 0]
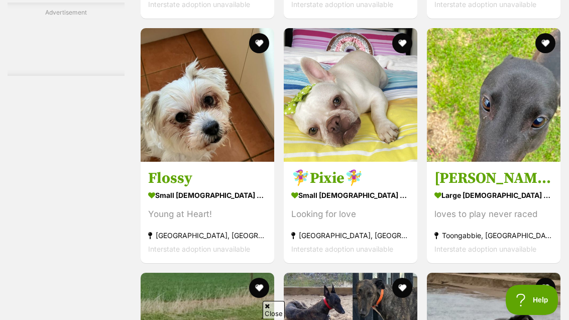
scroll to position [3838, 0]
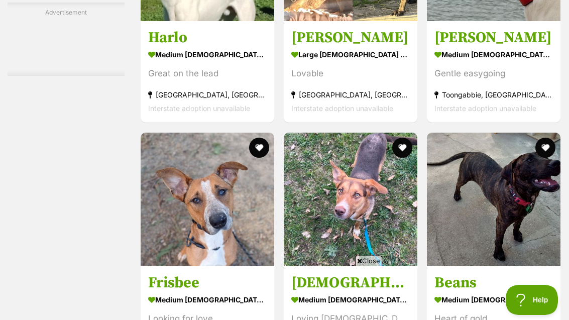
scroll to position [4218, 0]
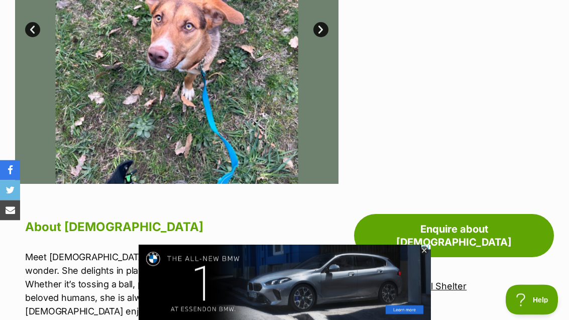
scroll to position [334, 0]
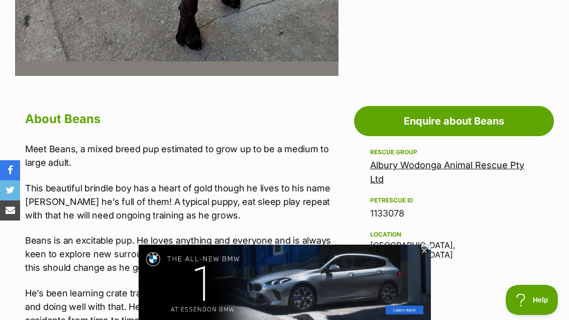
scroll to position [434, 0]
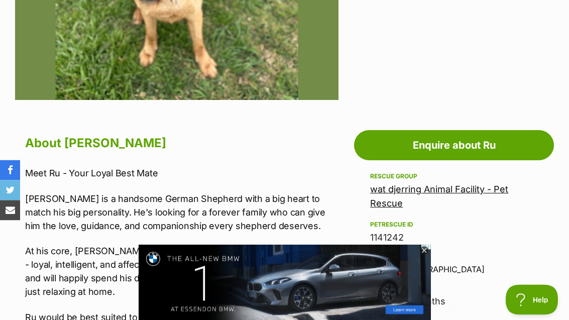
scroll to position [412, 0]
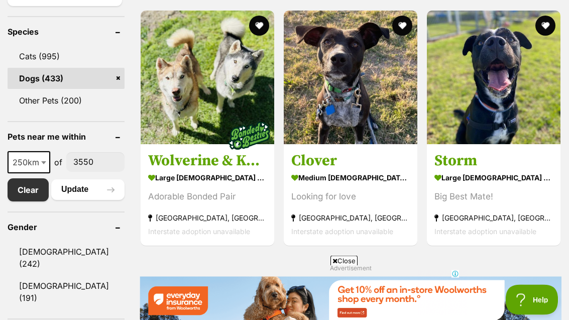
scroll to position [435, 0]
click at [538, 190] on section "large male Dog Big Best Mate! Keysborough, VIC Interstate adoption unavailable" at bounding box center [493, 205] width 118 height 68
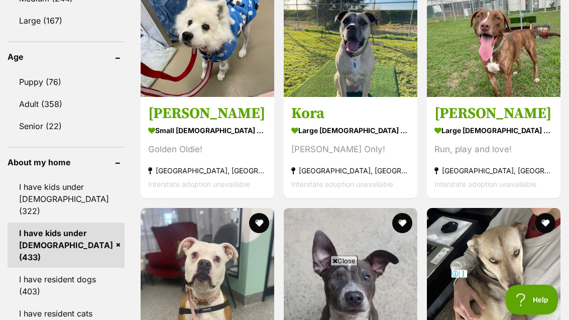
scroll to position [817, 0]
click at [541, 184] on div "Interstate adoption unavailable" at bounding box center [493, 184] width 118 height 14
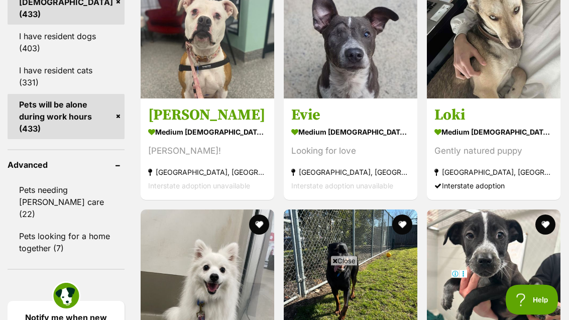
scroll to position [1046, 0]
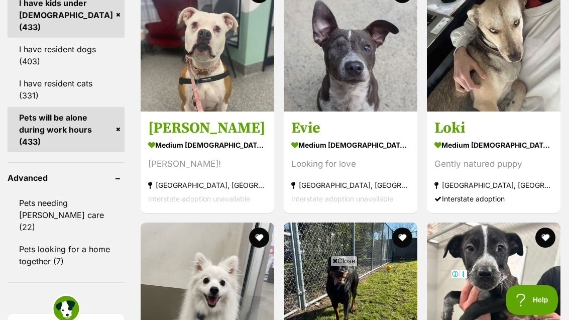
click at [390, 129] on h3 "Evie" at bounding box center [350, 127] width 118 height 19
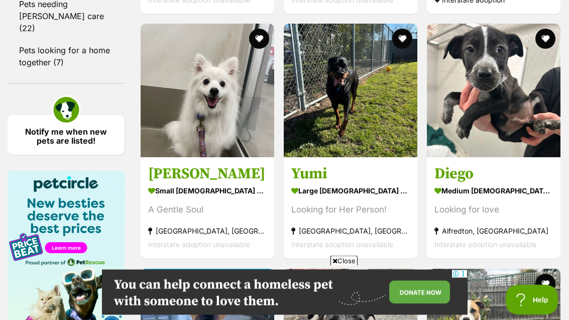
scroll to position [1245, 0]
click at [376, 157] on img at bounding box center [351, 91] width 134 height 134
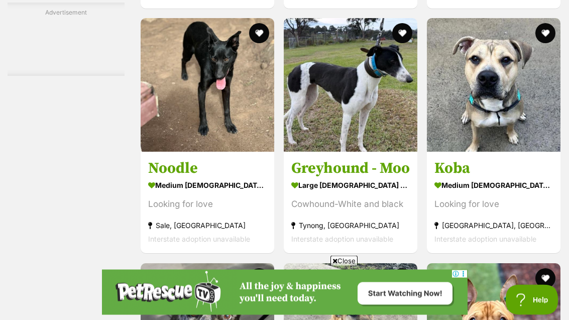
scroll to position [1740, 0]
click at [153, 193] on strong "medium female Dog" at bounding box center [207, 185] width 118 height 15
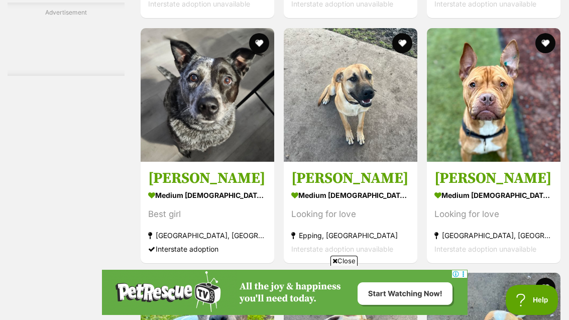
scroll to position [1974, 0]
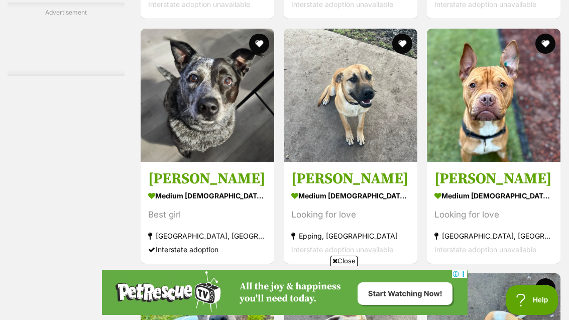
click at [149, 162] on img at bounding box center [208, 96] width 134 height 134
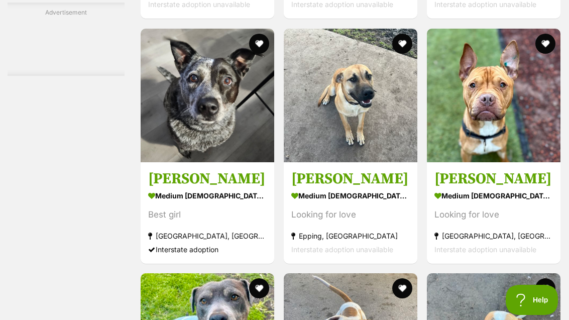
scroll to position [2007, 0]
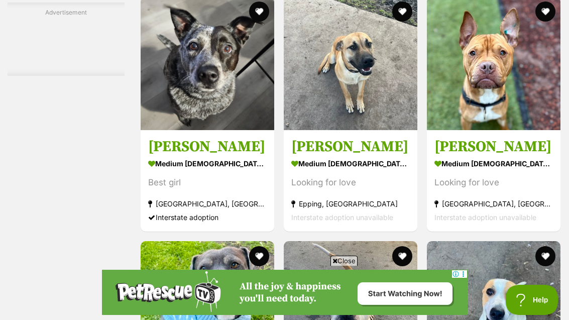
click at [398, 189] on div "Looking for love" at bounding box center [350, 183] width 118 height 14
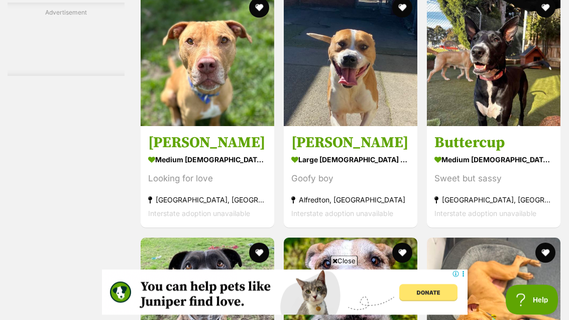
scroll to position [2499, 0]
click at [532, 220] on section "medium female Dog Sweet but sassy Boronia, VIC Interstate adoption unavailable" at bounding box center [493, 187] width 118 height 68
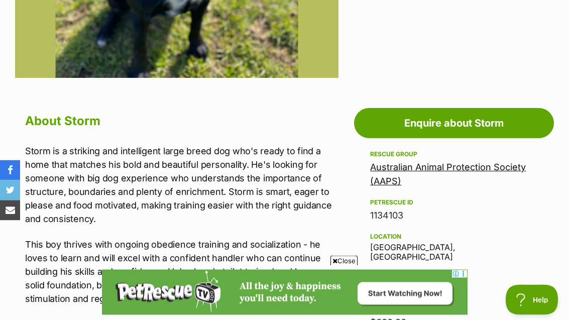
scroll to position [448, 0]
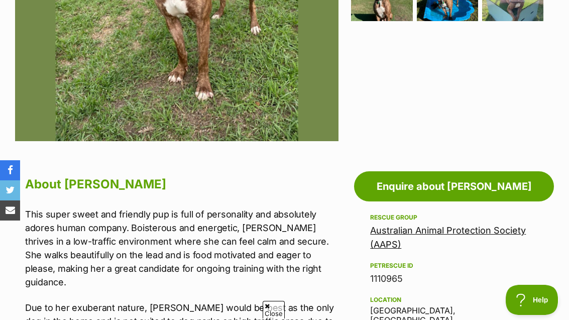
scroll to position [373, 0]
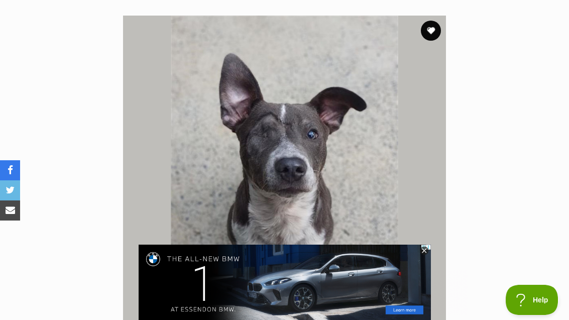
scroll to position [194, 0]
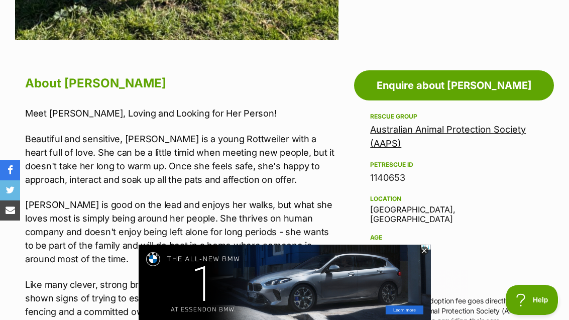
scroll to position [487, 0]
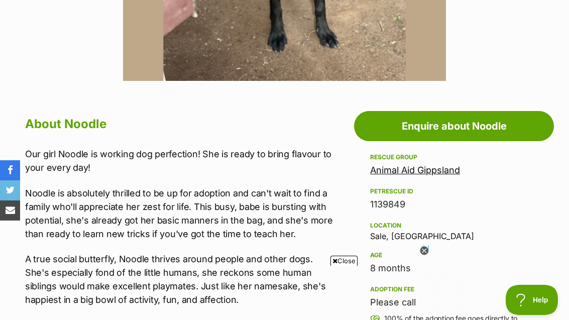
scroll to position [445, 0]
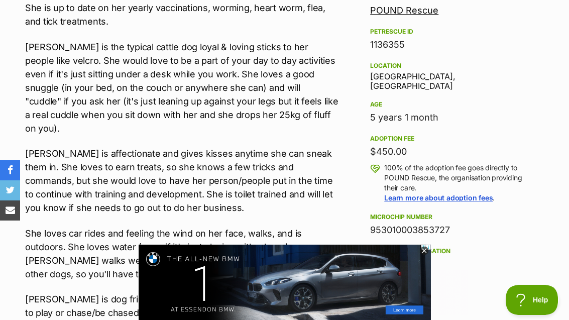
scroll to position [575, 0]
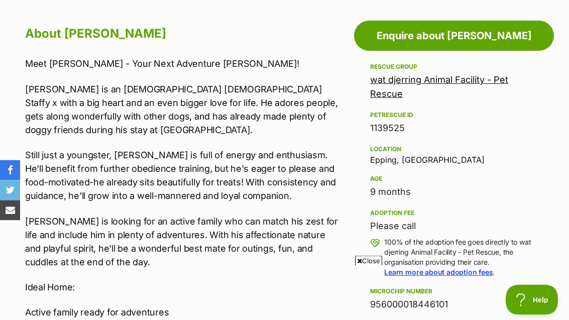
scroll to position [516, 0]
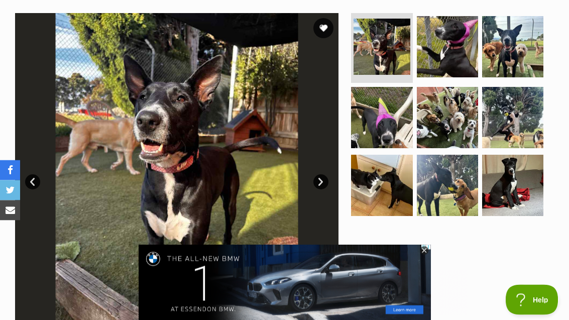
scroll to position [194, 0]
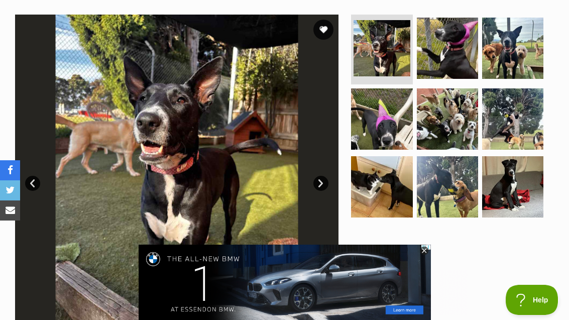
click at [455, 129] on img at bounding box center [447, 118] width 61 height 61
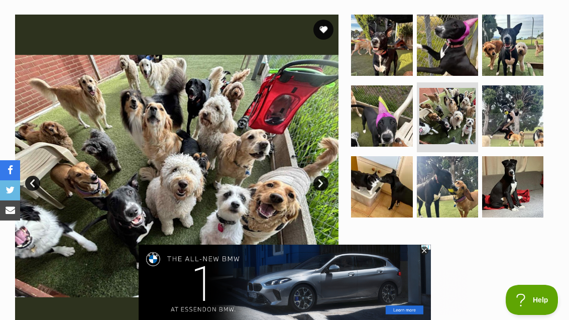
scroll to position [0, 0]
click at [507, 114] on img at bounding box center [512, 115] width 61 height 61
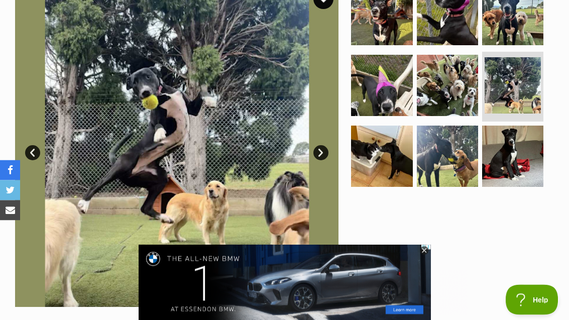
scroll to position [225, 0]
click at [381, 157] on img at bounding box center [381, 155] width 61 height 61
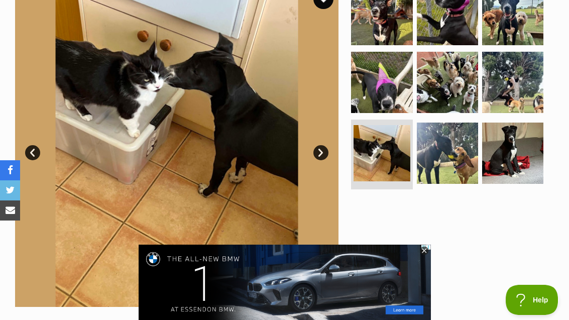
click at [444, 152] on img at bounding box center [447, 152] width 61 height 61
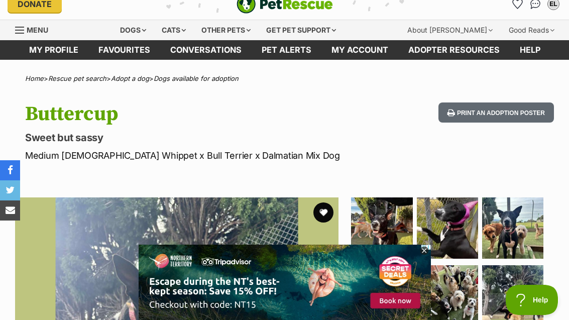
scroll to position [0, 0]
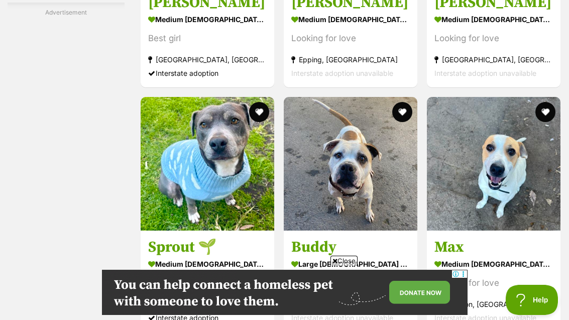
scroll to position [2150, 0]
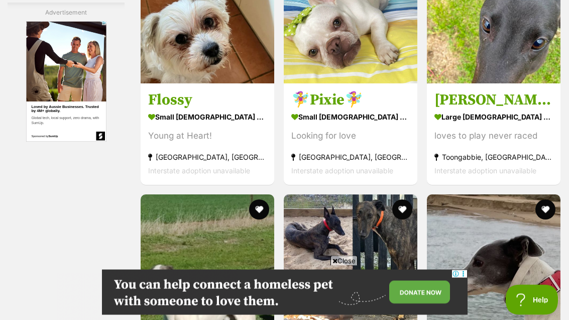
scroll to position [3916, 0]
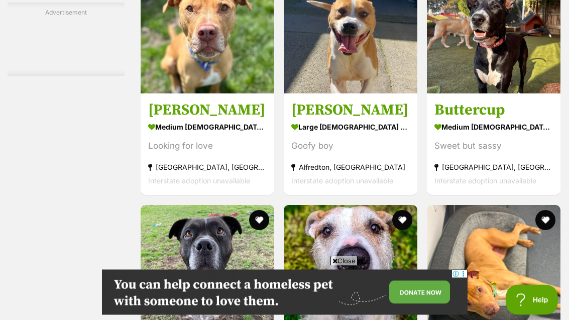
scroll to position [2532, 0]
click at [354, 93] on img at bounding box center [351, 27] width 134 height 134
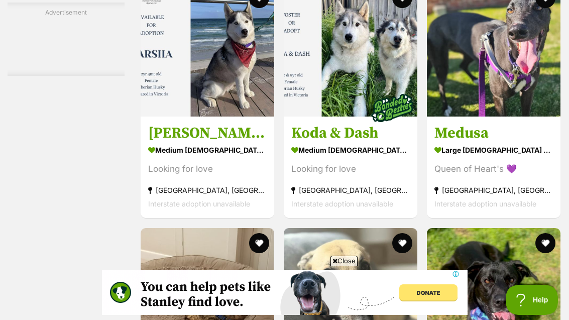
scroll to position [0, 0]
click at [525, 116] on img at bounding box center [494, 50] width 134 height 134
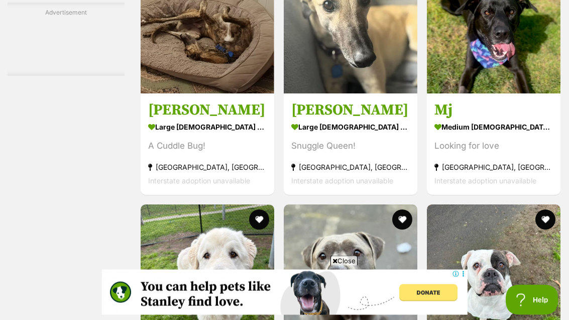
scroll to position [3266, 0]
click at [149, 93] on img at bounding box center [208, 27] width 134 height 134
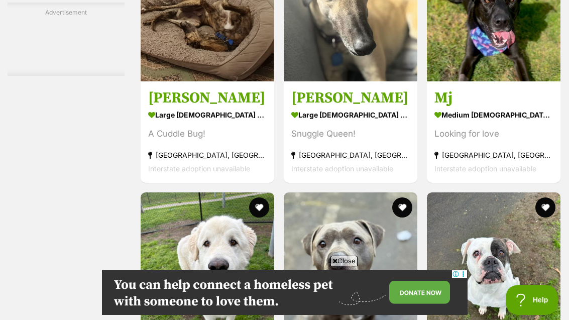
scroll to position [0, 0]
click at [529, 122] on strong "medium male Dog" at bounding box center [493, 114] width 118 height 15
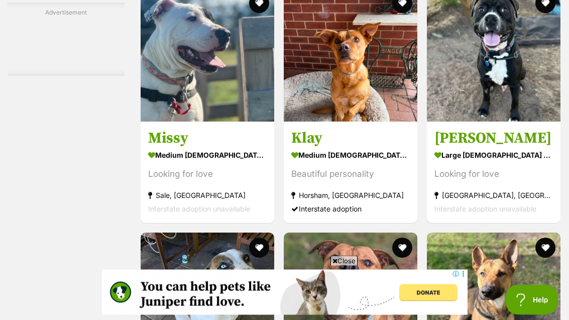
scroll to position [4216, 0]
click at [387, 162] on strong "medium male Dog" at bounding box center [350, 155] width 118 height 15
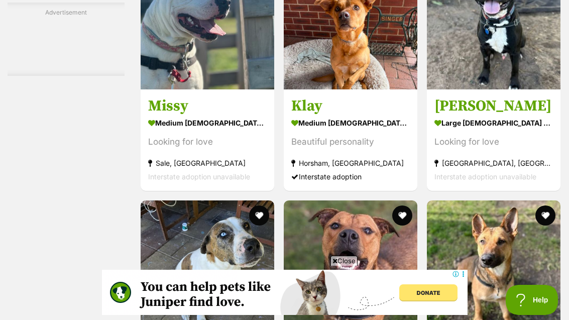
click at [525, 115] on h3 "Timothy" at bounding box center [493, 105] width 118 height 19
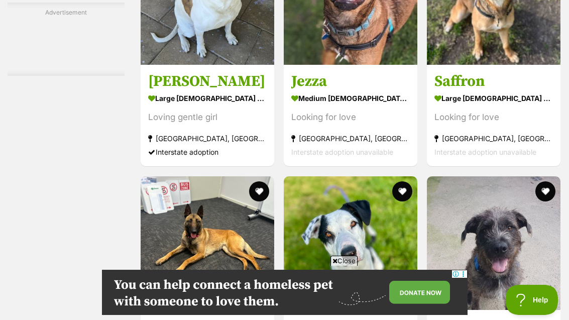
scroll to position [4509, 0]
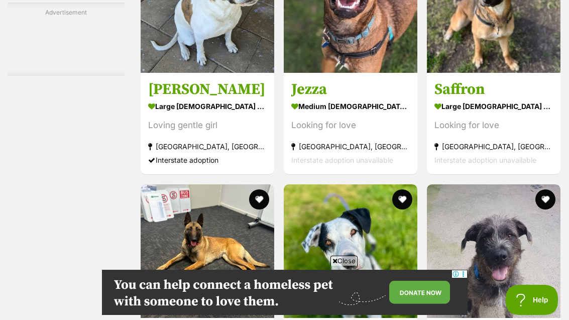
click at [541, 167] on section "large female Dog Looking for love Cranbourne West, VIC Interstate adoption unav…" at bounding box center [493, 133] width 118 height 68
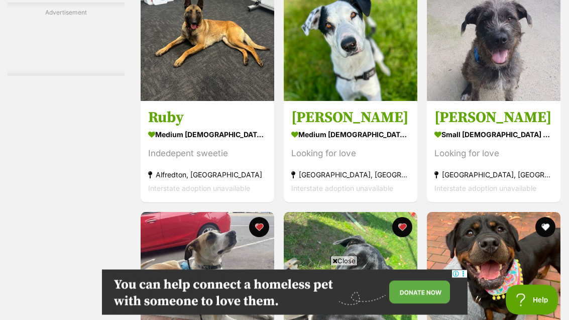
scroll to position [4726, 0]
click at [154, 160] on div "Indedepent sweetie" at bounding box center [207, 154] width 118 height 14
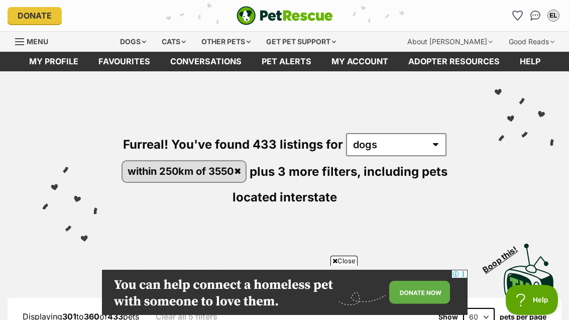
scroll to position [4758, 0]
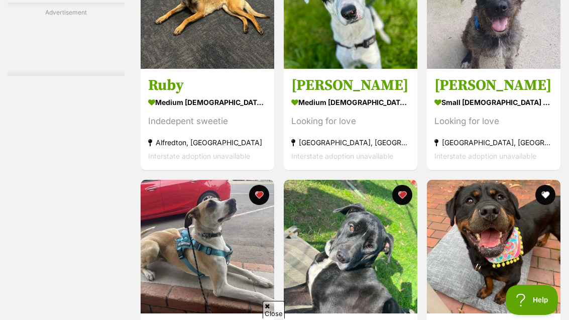
click at [396, 163] on section "medium female Dog Looking for love Pearcedale, VIC Interstate adoption unavaila…" at bounding box center [350, 129] width 118 height 68
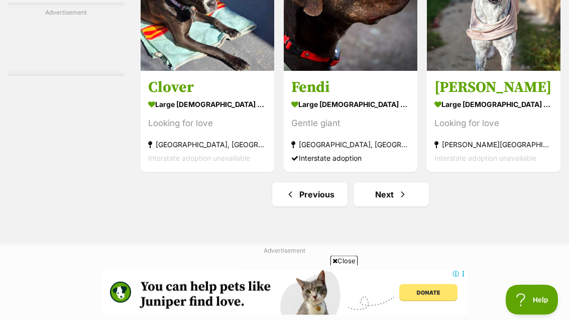
scroll to position [5246, 0]
click at [396, 165] on section "large male Dog Gentle giant Sunbury, VIC Interstate adoption" at bounding box center [350, 131] width 118 height 68
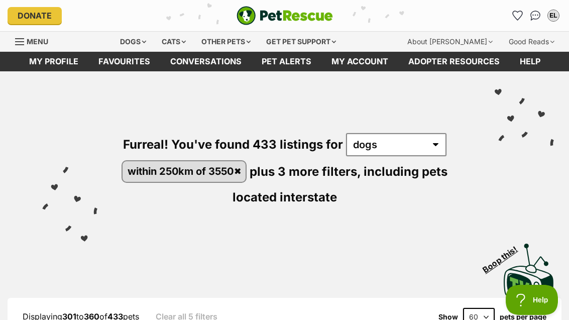
scroll to position [5278, 0]
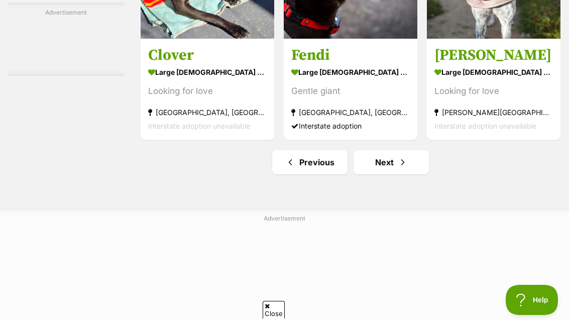
click at [406, 174] on link "Next" at bounding box center [390, 162] width 75 height 24
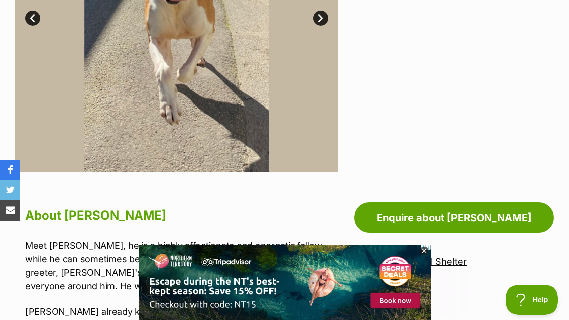
scroll to position [350, 0]
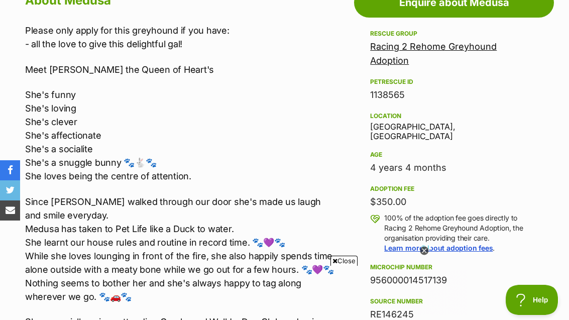
scroll to position [571, 0]
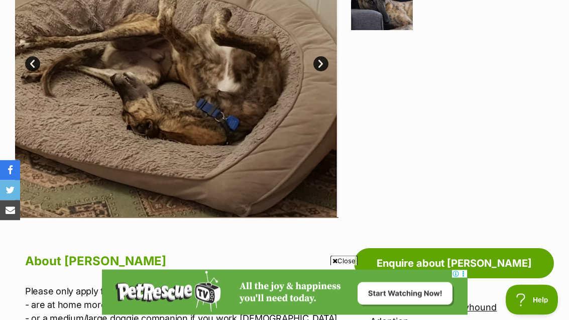
scroll to position [308, 0]
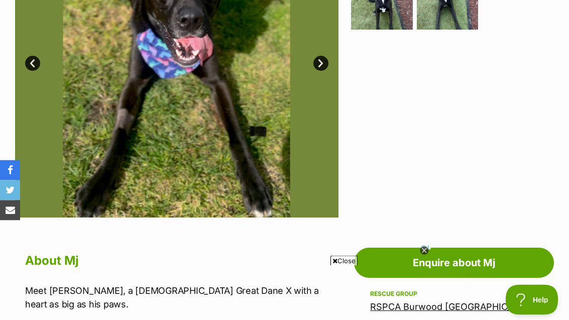
scroll to position [294, 0]
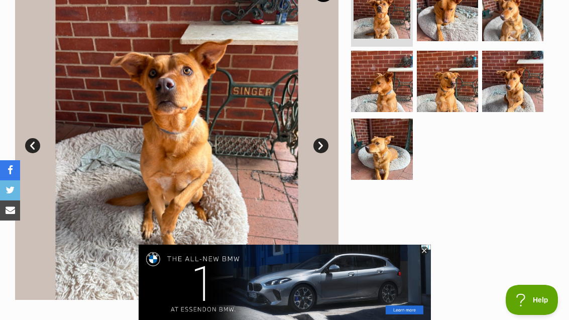
scroll to position [222, 0]
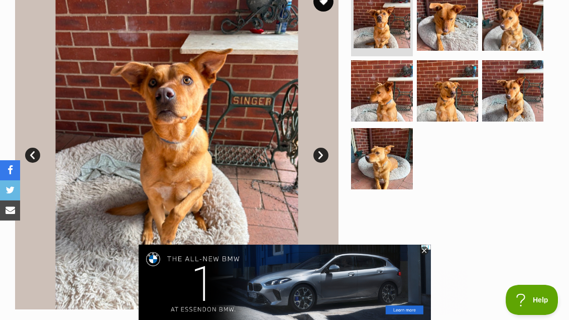
click at [397, 164] on img at bounding box center [381, 158] width 61 height 61
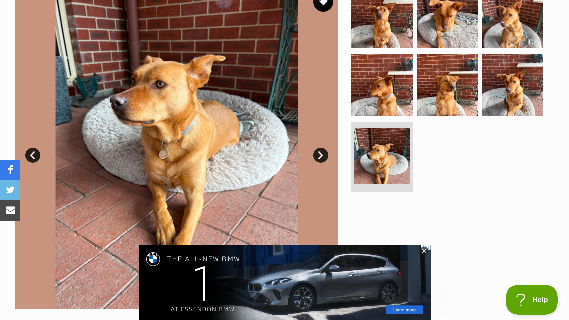
click at [526, 92] on img at bounding box center [512, 84] width 61 height 61
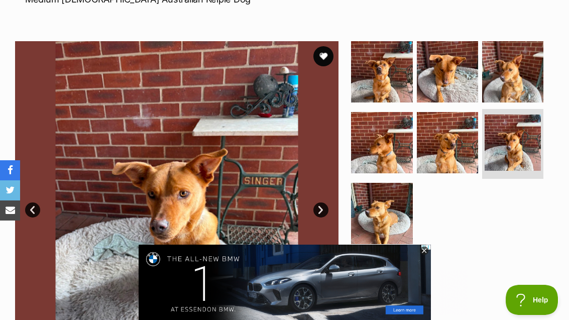
scroll to position [167, 0]
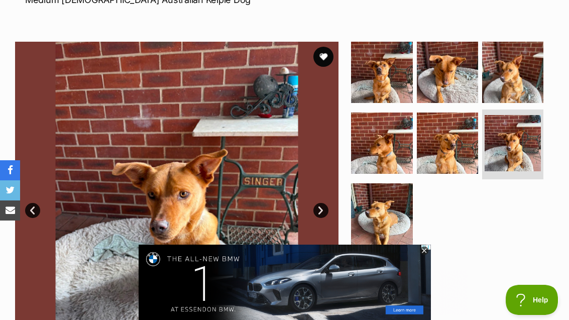
click at [524, 91] on img at bounding box center [512, 72] width 61 height 61
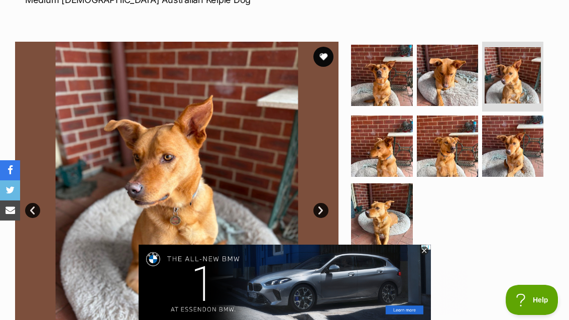
click at [452, 80] on img at bounding box center [447, 75] width 61 height 61
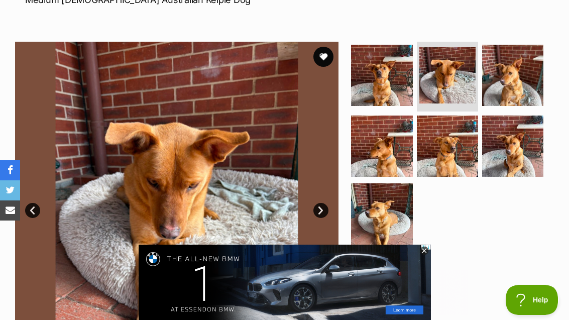
click at [373, 78] on img at bounding box center [381, 75] width 61 height 61
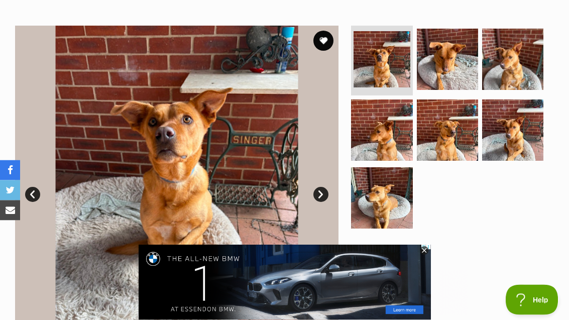
scroll to position [183, 0]
click at [393, 201] on img at bounding box center [381, 197] width 61 height 61
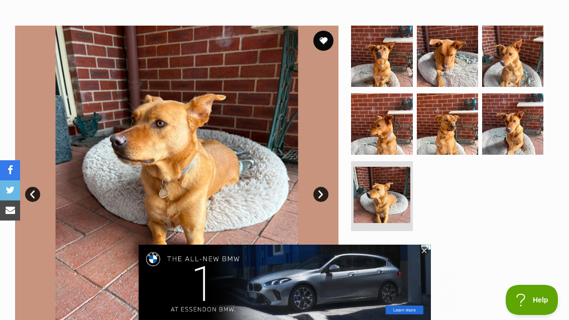
click at [395, 123] on img at bounding box center [381, 123] width 61 height 61
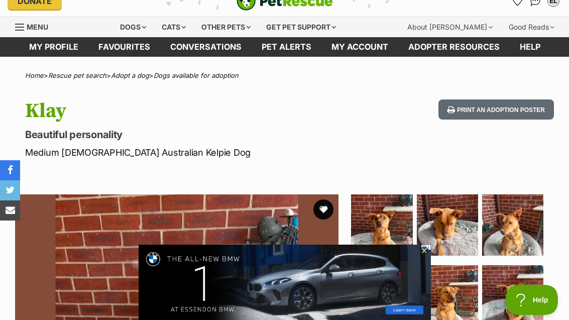
scroll to position [0, 0]
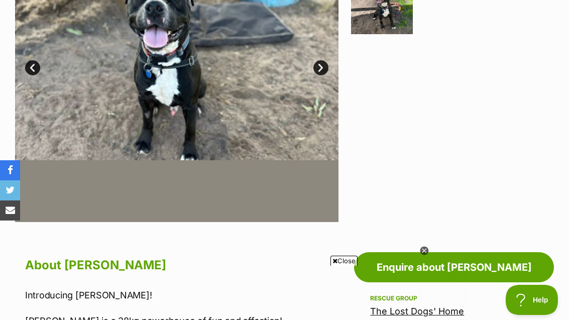
scroll to position [304, 0]
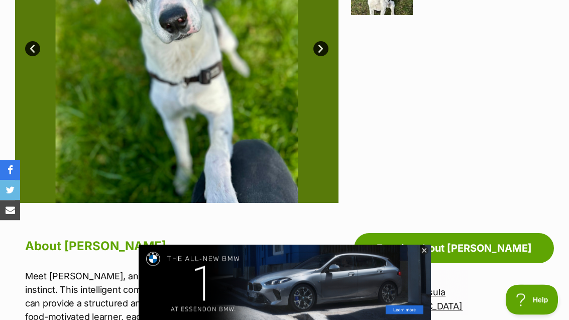
scroll to position [320, 0]
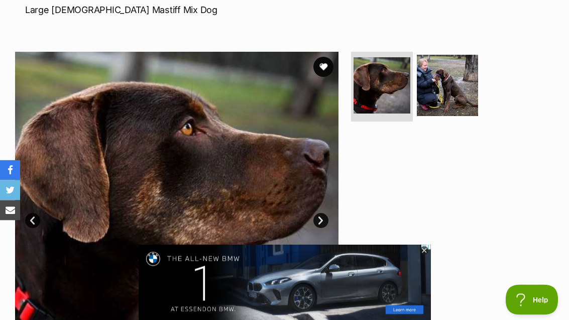
scroll to position [157, 0]
click at [465, 104] on img at bounding box center [447, 85] width 61 height 61
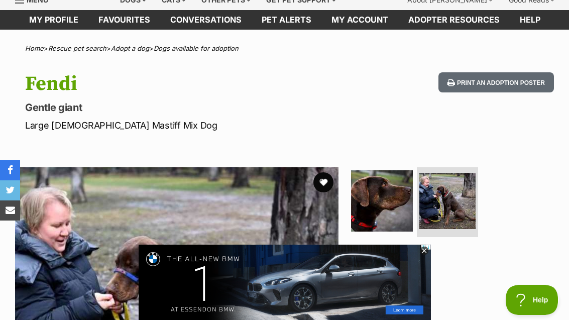
scroll to position [0, 0]
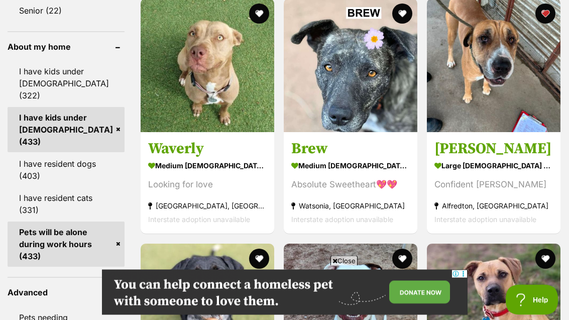
scroll to position [932, 0]
click at [367, 119] on img at bounding box center [351, 65] width 134 height 134
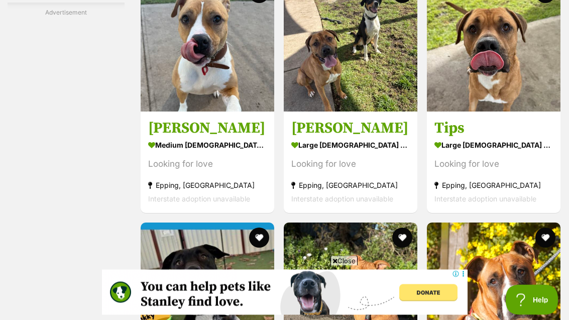
scroll to position [1931, 0]
click at [535, 152] on strong "large male Dog" at bounding box center [493, 145] width 118 height 15
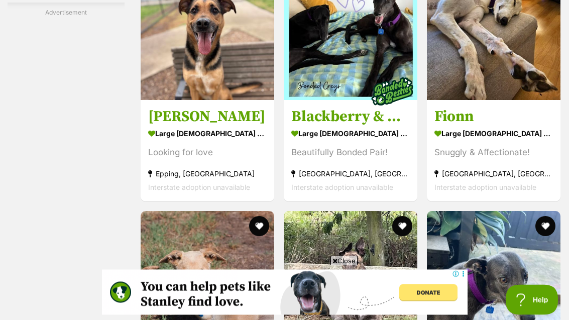
scroll to position [2432, 0]
click at [540, 180] on strong "Melbourne, VIC" at bounding box center [493, 174] width 118 height 14
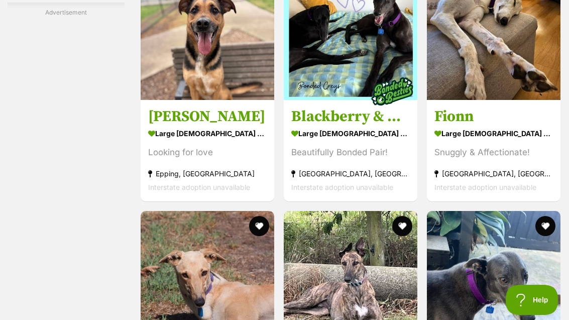
scroll to position [2464, 0]
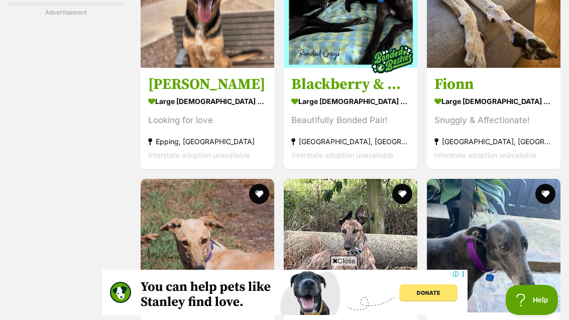
click at [150, 68] on img at bounding box center [208, 1] width 134 height 134
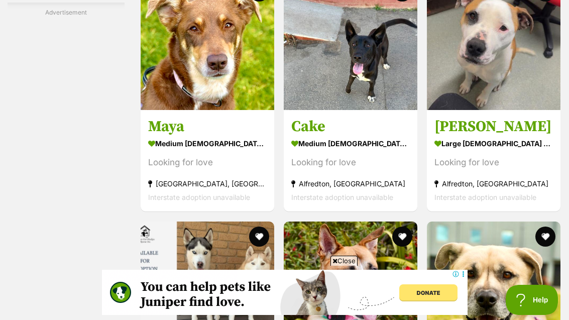
scroll to position [0, 0]
click at [381, 110] on img at bounding box center [351, 43] width 134 height 134
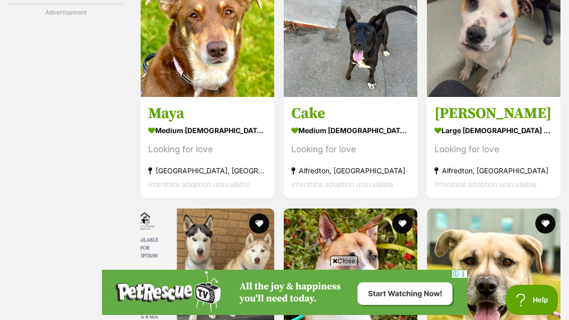
click at [168, 97] on img at bounding box center [208, 30] width 134 height 134
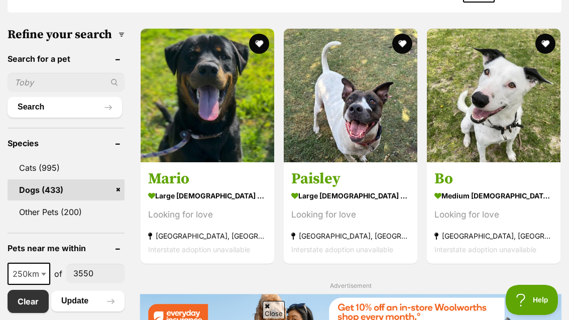
click at [167, 158] on img at bounding box center [208, 96] width 134 height 134
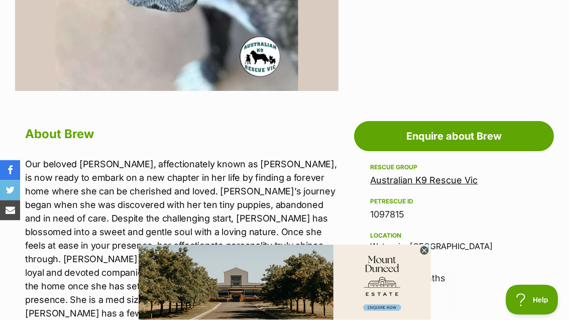
scroll to position [433, 0]
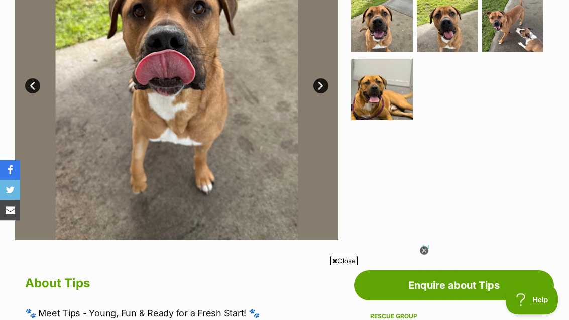
scroll to position [295, 0]
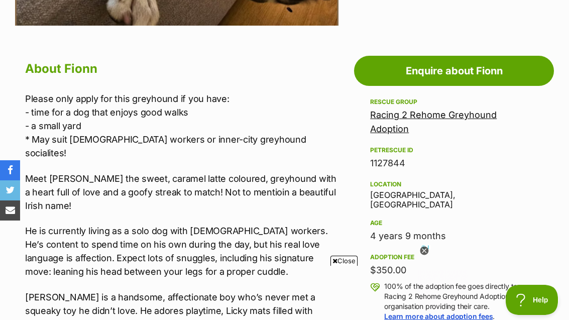
scroll to position [492, 0]
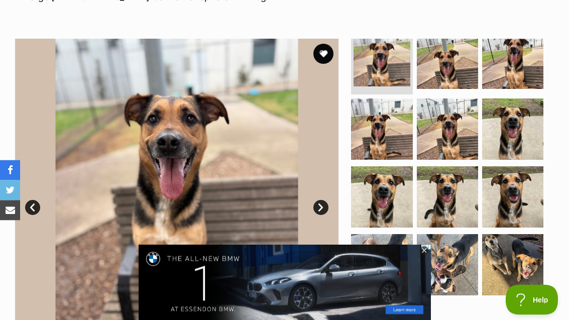
scroll to position [153, 0]
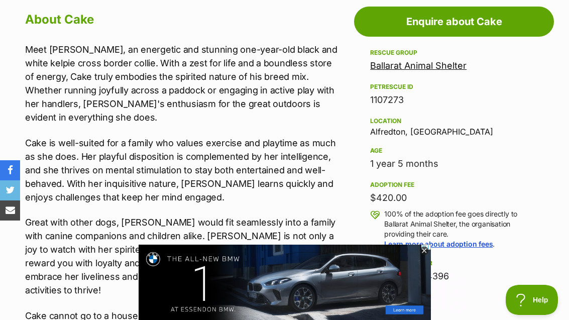
scroll to position [554, 0]
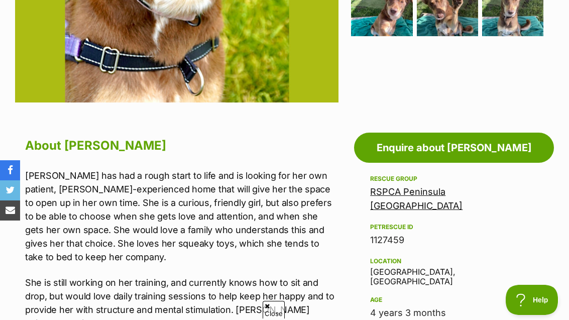
scroll to position [438, 0]
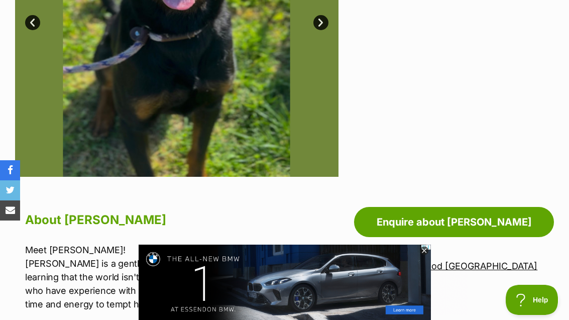
scroll to position [347, 0]
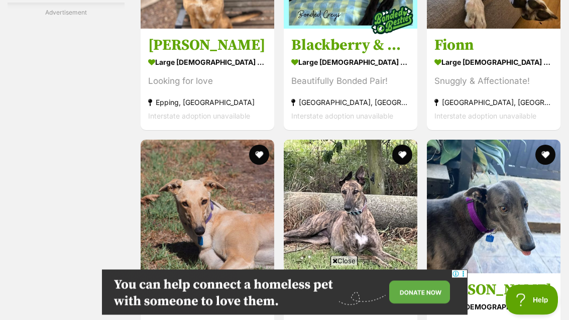
scroll to position [2404, 0]
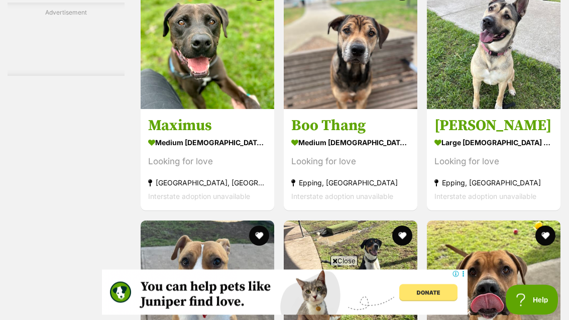
scroll to position [1688, 0]
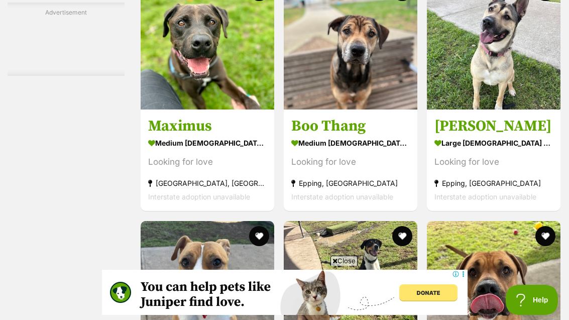
click at [528, 151] on strong "large female Dog" at bounding box center [493, 143] width 118 height 15
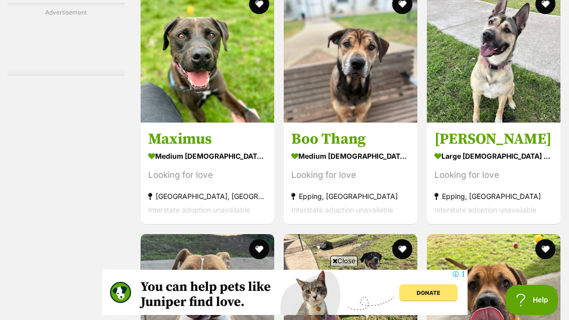
scroll to position [0, 0]
click at [149, 122] on img at bounding box center [208, 56] width 134 height 134
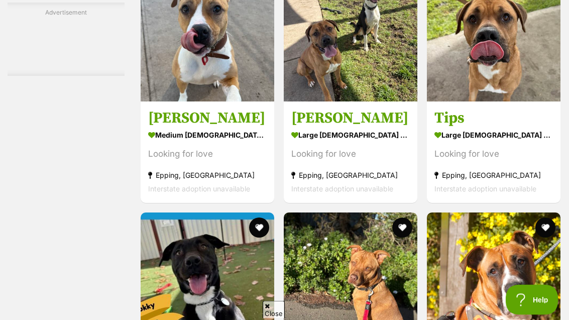
scroll to position [1941, 0]
click at [384, 101] on img at bounding box center [351, 35] width 134 height 134
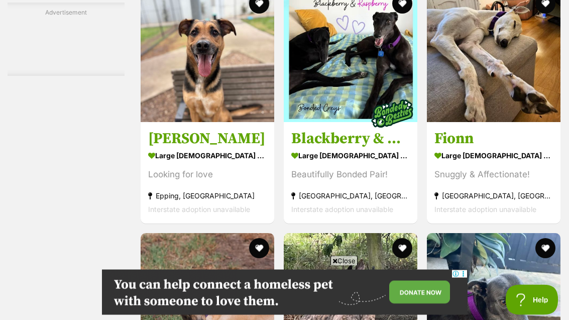
scroll to position [2410, 0]
click at [154, 122] on img at bounding box center [208, 55] width 134 height 134
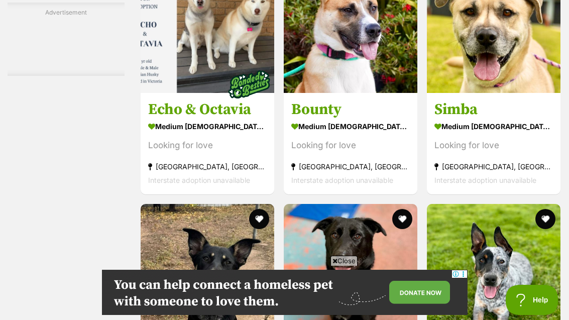
scroll to position [3182, 0]
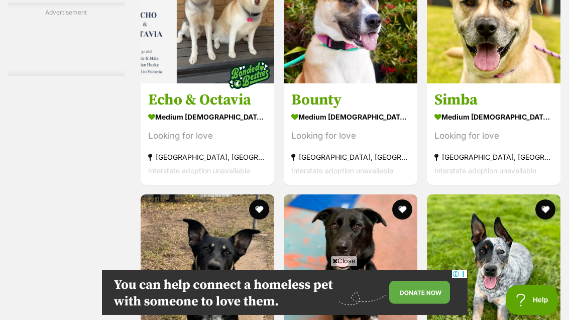
click at [372, 83] on img at bounding box center [351, 17] width 134 height 134
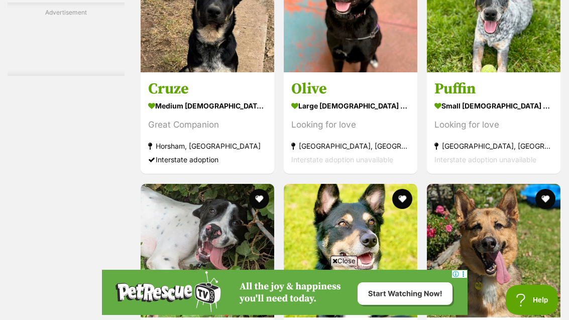
scroll to position [0, 0]
click at [372, 72] on img at bounding box center [351, 6] width 134 height 134
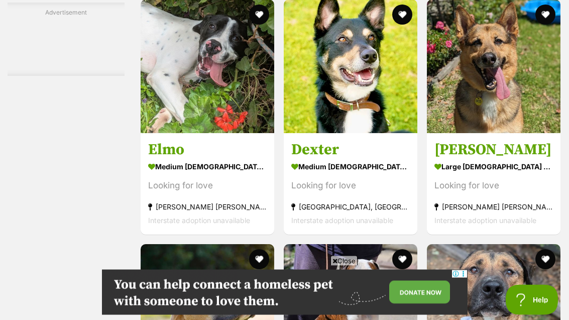
scroll to position [3622, 0]
click at [161, 133] on img at bounding box center [208, 66] width 134 height 134
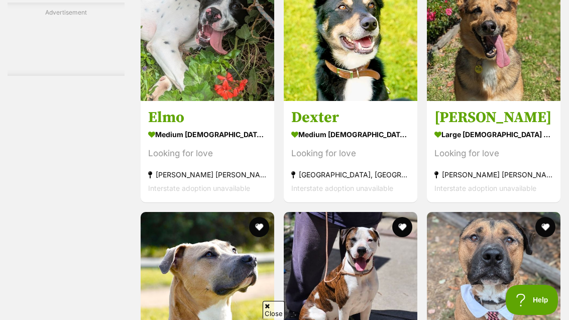
scroll to position [0, 0]
click at [394, 194] on section "medium male Dog Looking for love Pearcedale, VIC Interstate adoption unavailable" at bounding box center [350, 161] width 118 height 68
click at [531, 142] on strong "large female Dog" at bounding box center [493, 134] width 118 height 15
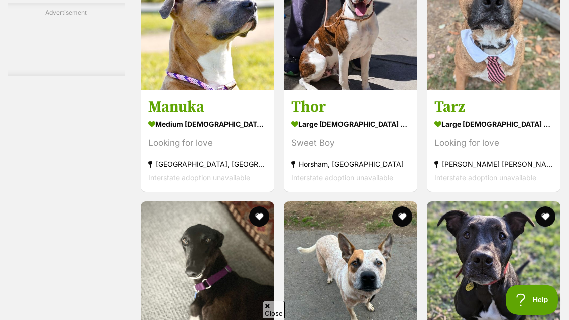
scroll to position [0, 0]
click at [152, 131] on strong "medium female Dog" at bounding box center [207, 123] width 118 height 15
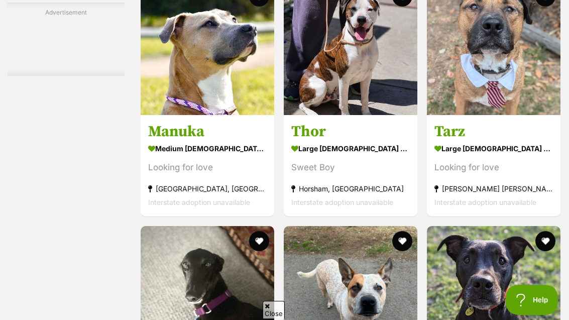
click at [394, 141] on h3 "Thor" at bounding box center [350, 131] width 118 height 19
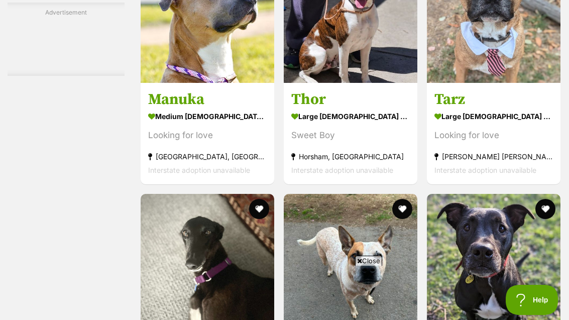
click at [522, 83] on img at bounding box center [494, 16] width 134 height 134
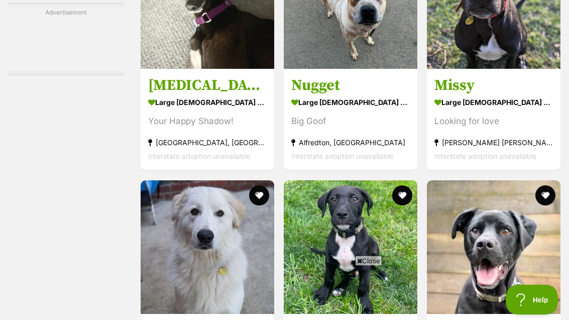
scroll to position [4175, 0]
click at [533, 128] on div "Looking for love" at bounding box center [493, 122] width 118 height 14
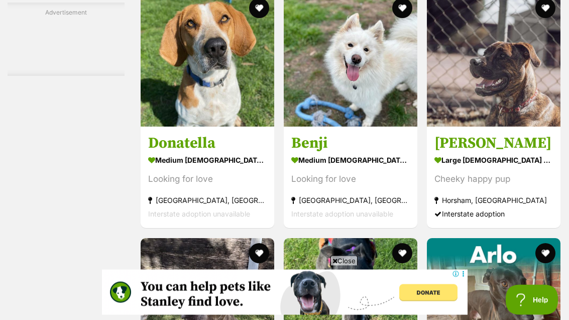
scroll to position [4607, 0]
click at [158, 126] on img at bounding box center [208, 60] width 134 height 134
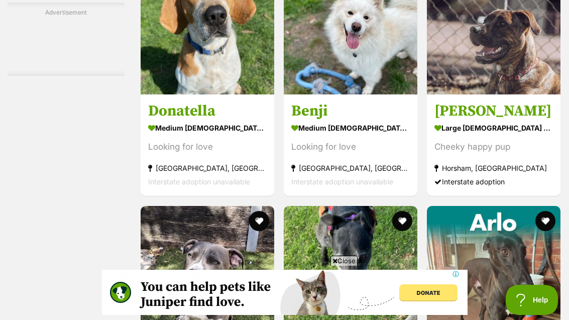
scroll to position [0, 0]
click at [538, 121] on h3 "Jamal" at bounding box center [493, 111] width 118 height 19
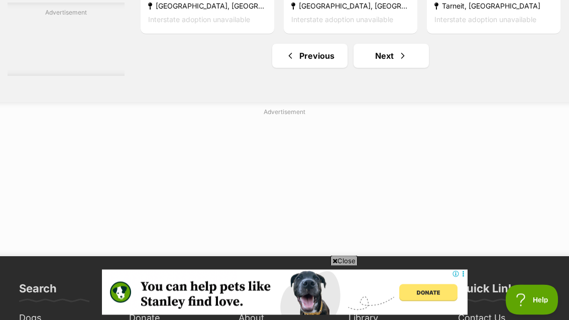
scroll to position [5290, 0]
click at [413, 68] on link "Next" at bounding box center [390, 56] width 75 height 24
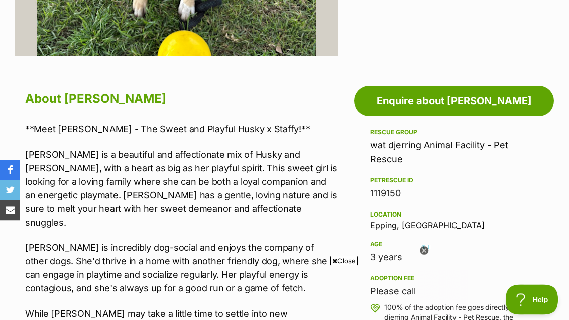
scroll to position [468, 0]
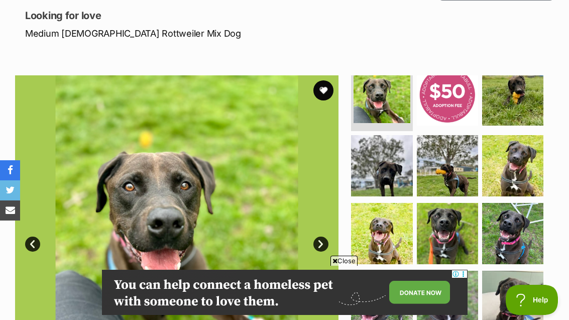
scroll to position [100, 0]
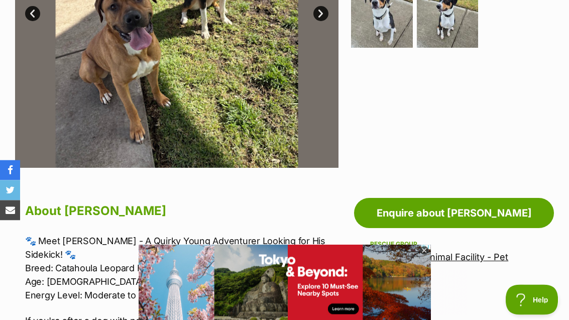
scroll to position [356, 0]
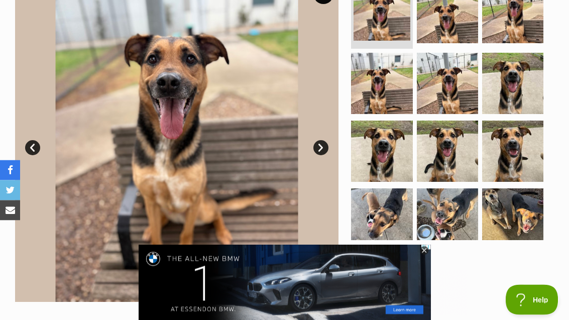
scroll to position [214, 0]
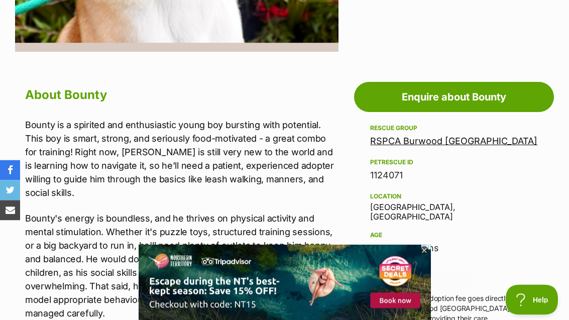
scroll to position [489, 0]
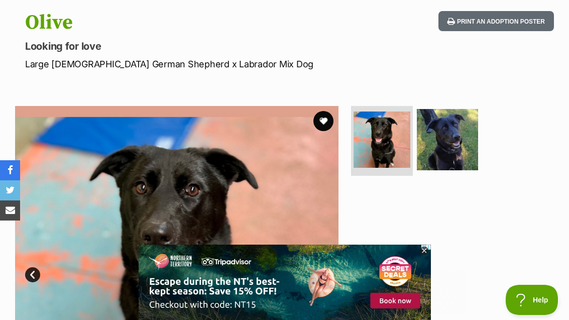
click at [468, 153] on img at bounding box center [447, 139] width 61 height 61
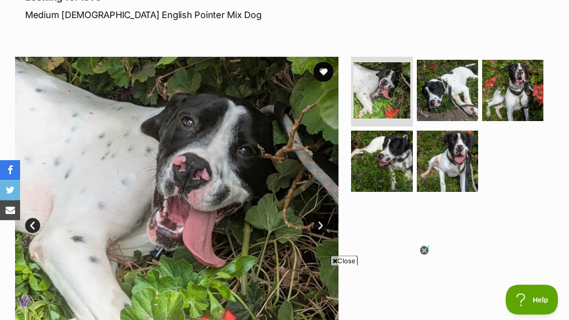
scroll to position [141, 0]
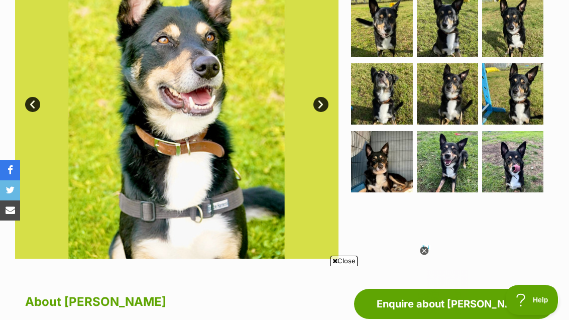
scroll to position [263, 0]
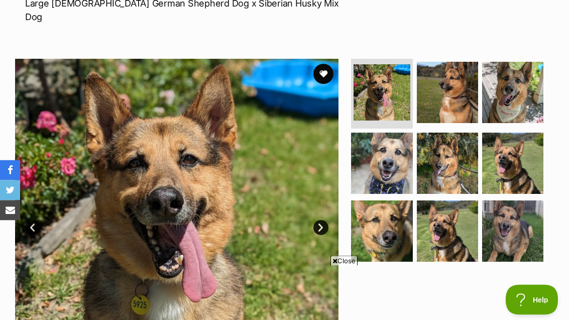
scroll to position [154, 0]
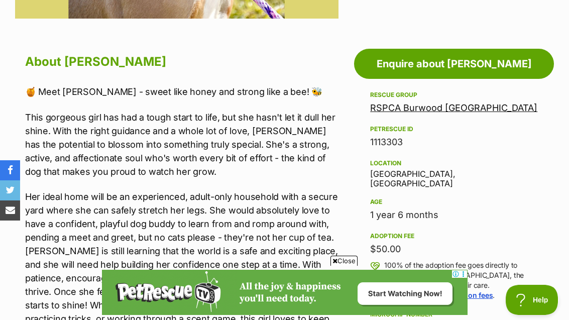
scroll to position [499, 0]
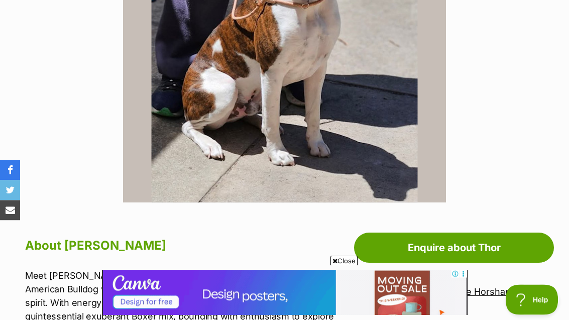
scroll to position [315, 0]
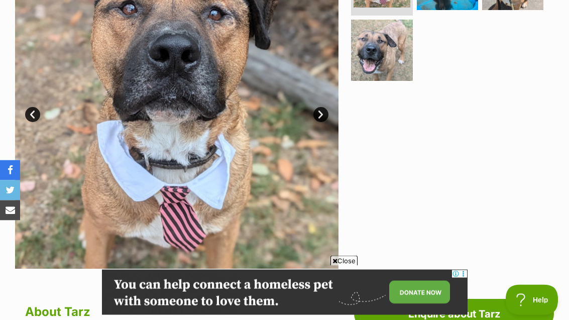
scroll to position [252, 0]
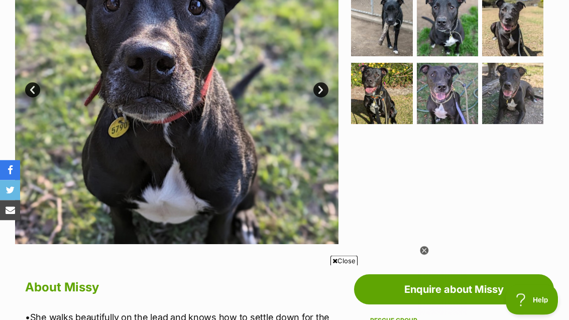
scroll to position [279, 0]
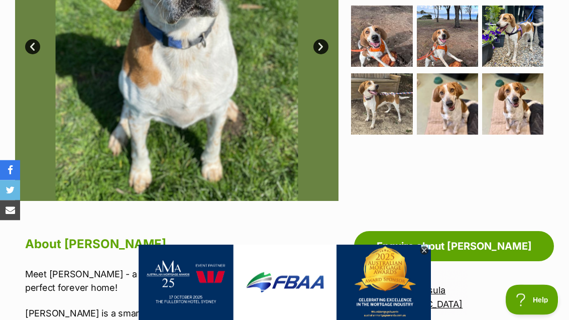
scroll to position [322, 0]
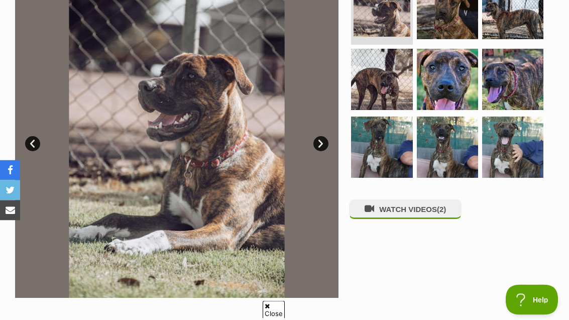
scroll to position [233, 0]
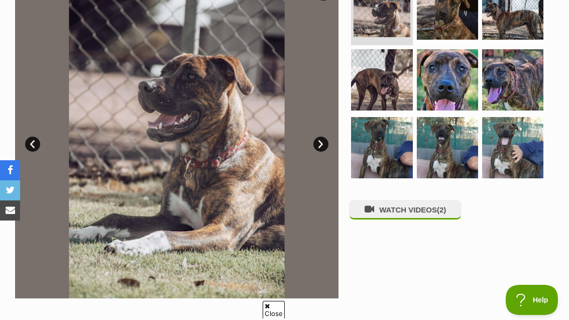
click at [459, 153] on img at bounding box center [447, 147] width 61 height 61
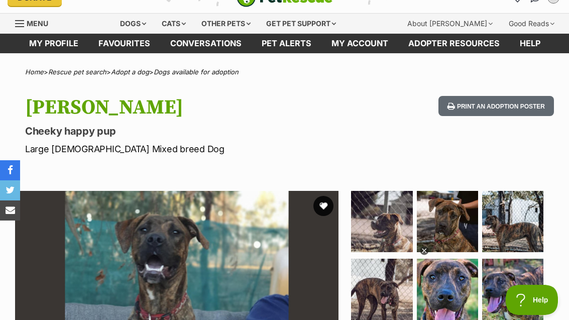
scroll to position [0, 0]
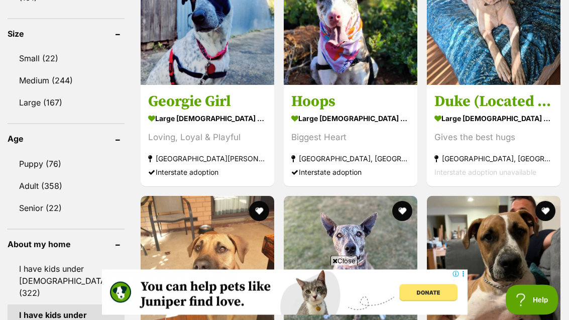
scroll to position [732, 0]
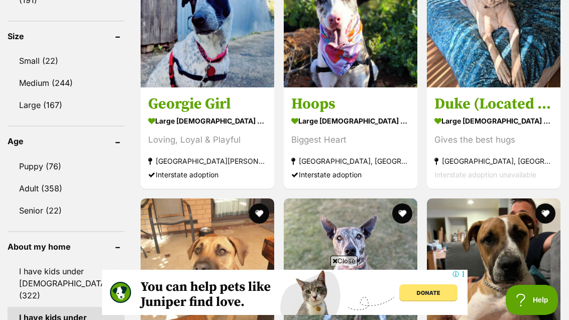
click at [395, 136] on section "large [DEMOGRAPHIC_DATA] Dog Biggest Heart [GEOGRAPHIC_DATA], [GEOGRAPHIC_DATA]…" at bounding box center [350, 147] width 118 height 68
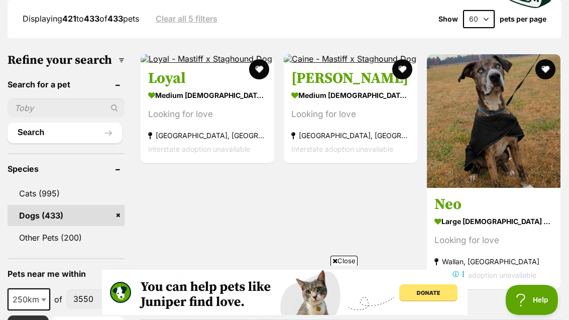
scroll to position [297, 0]
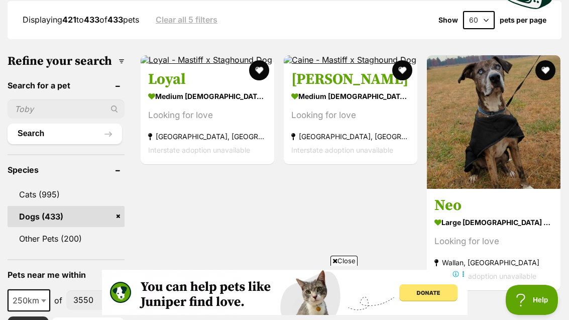
click at [372, 64] on img at bounding box center [350, 59] width 132 height 9
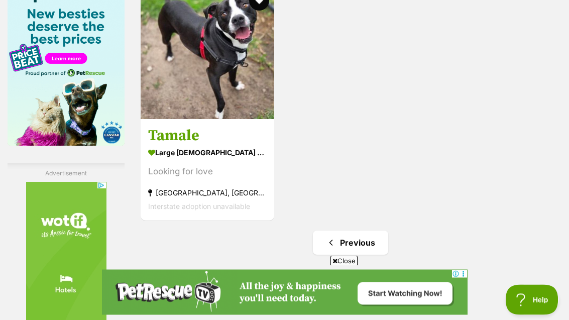
scroll to position [1434, 0]
click at [154, 121] on link at bounding box center [208, 116] width 134 height 10
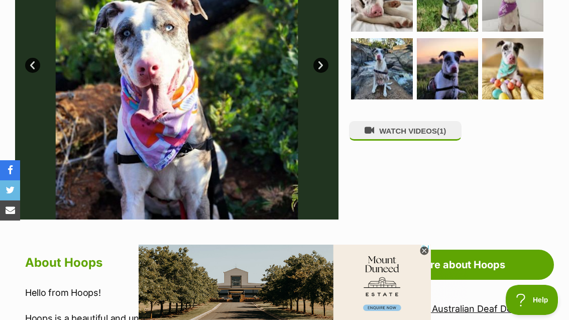
scroll to position [295, 0]
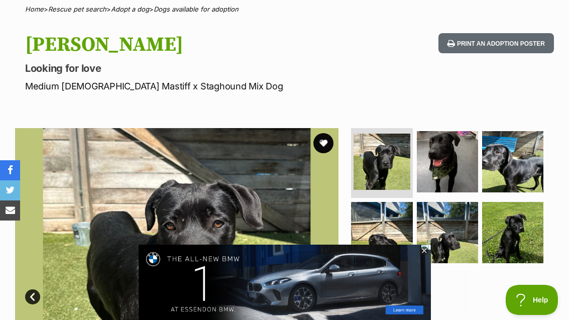
scroll to position [63, 0]
